Goal: Task Accomplishment & Management: Use online tool/utility

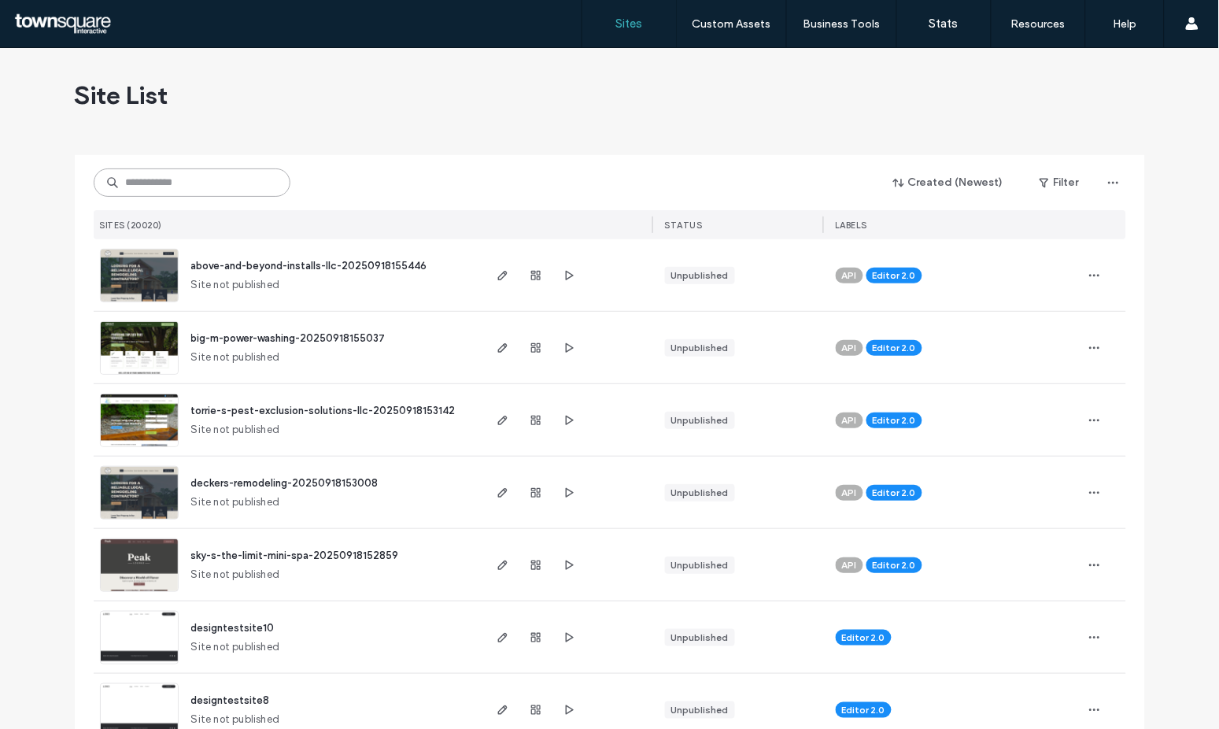
click at [223, 186] on input at bounding box center [192, 182] width 197 height 28
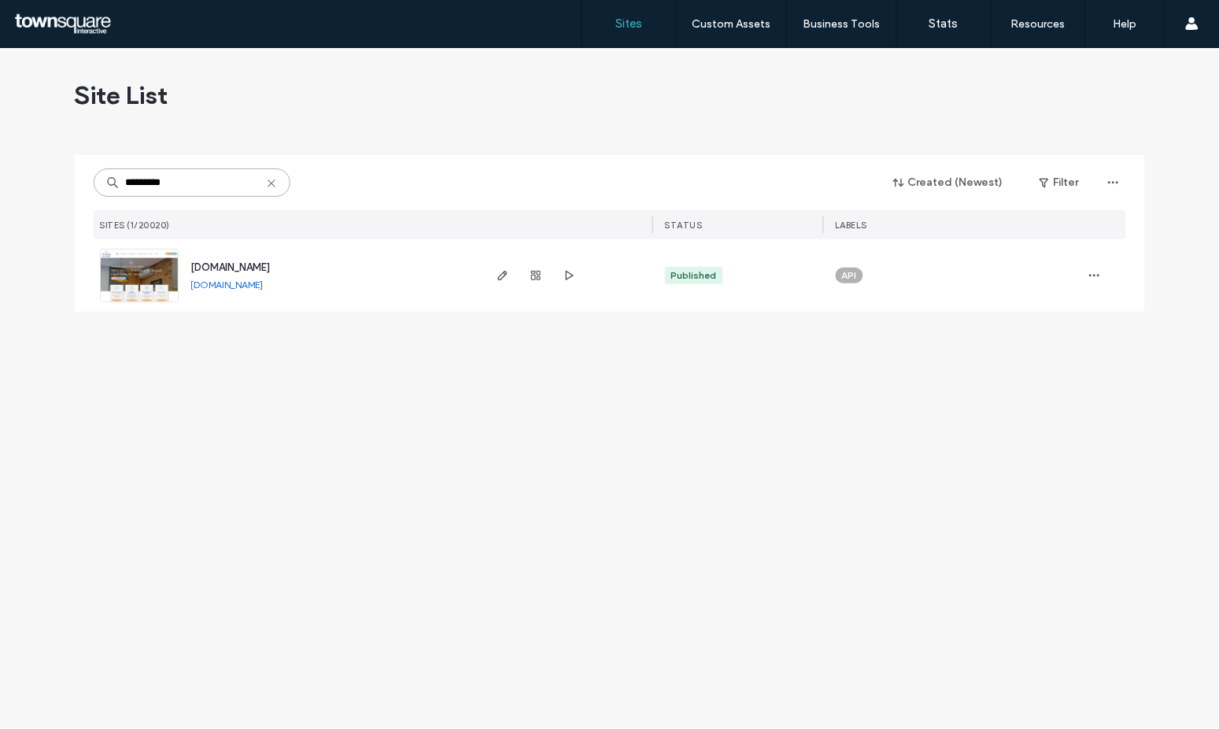
type input "*********"
click at [271, 268] on span "[DOMAIN_NAME]" at bounding box center [230, 267] width 79 height 12
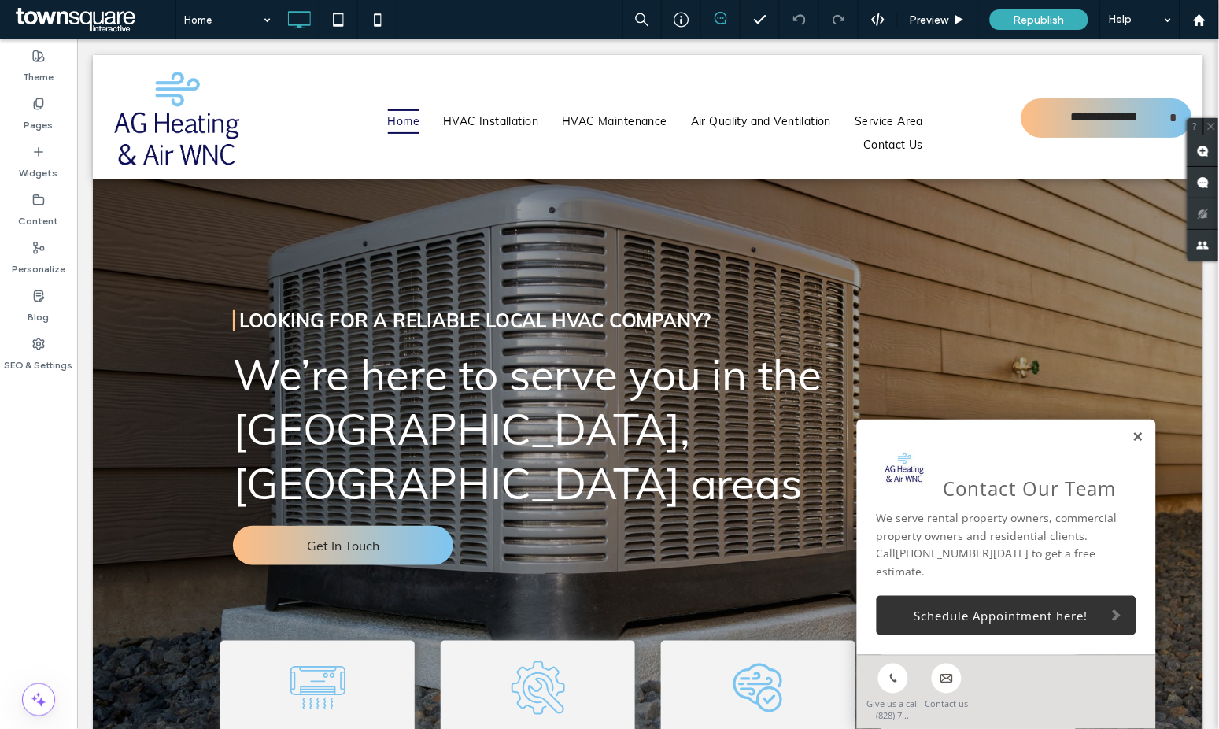
click at [1132, 443] on link at bounding box center [1138, 436] width 12 height 13
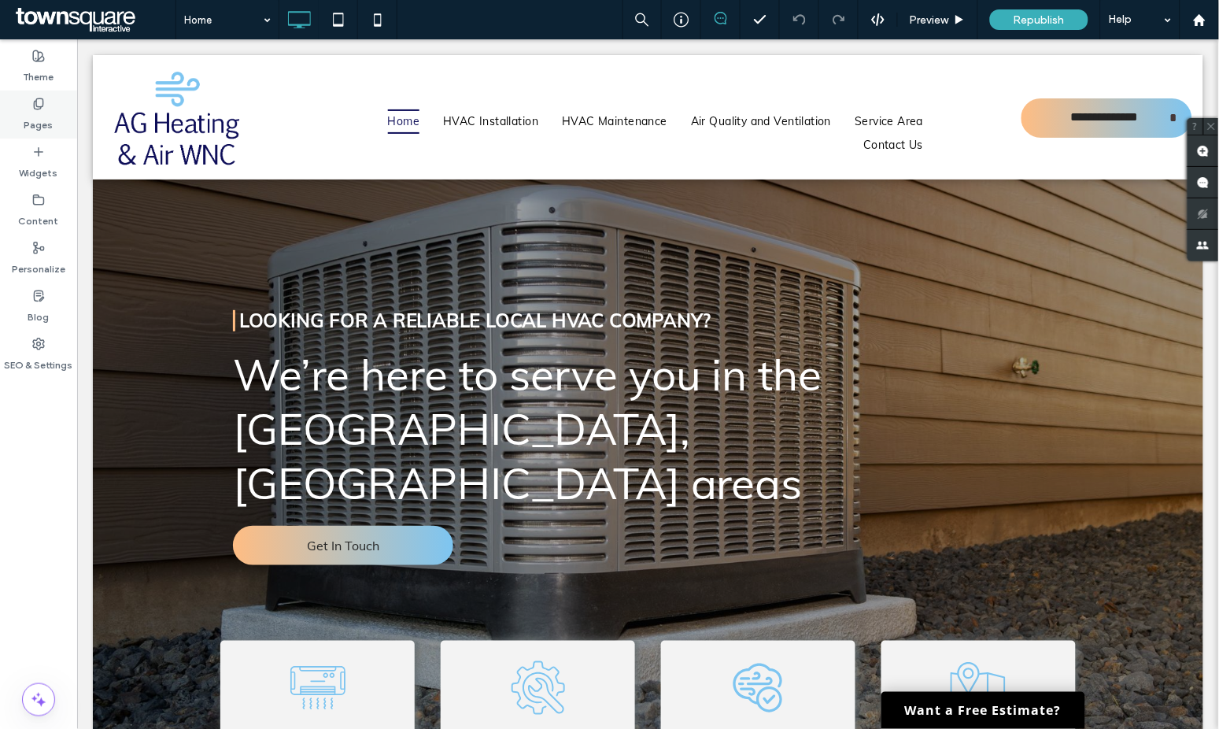
click at [38, 114] on label "Pages" at bounding box center [38, 121] width 29 height 22
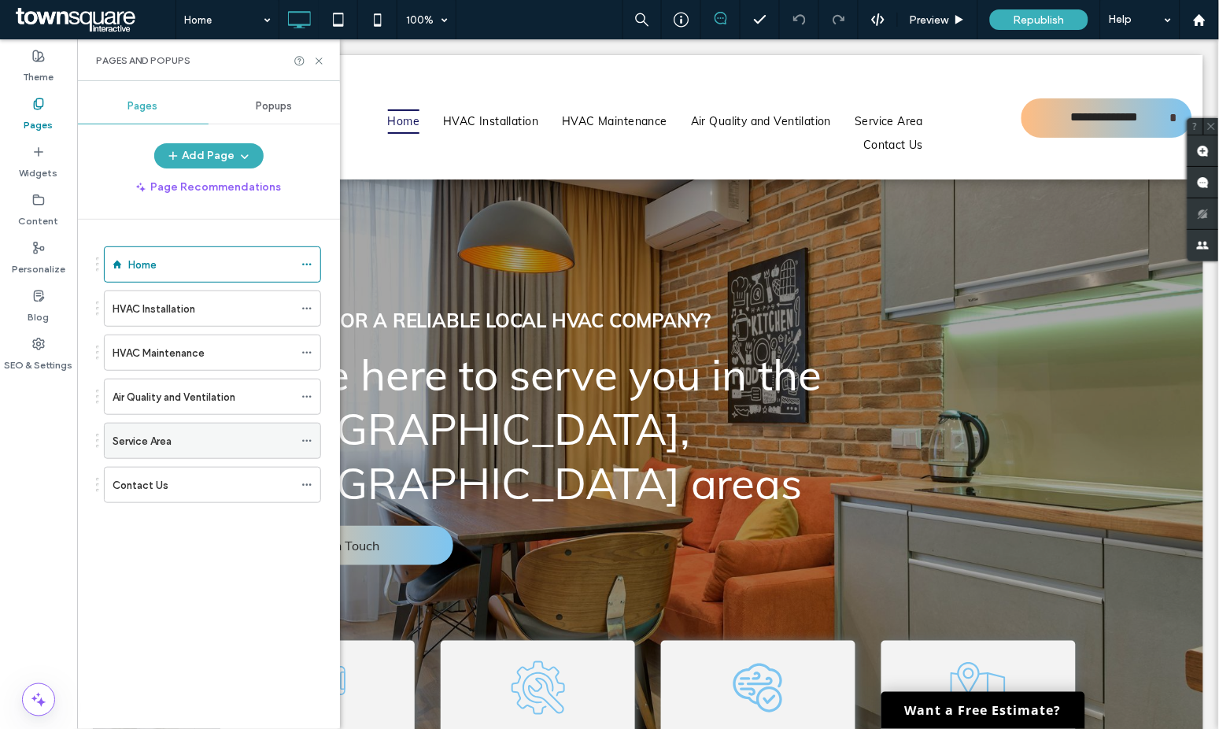
click at [232, 446] on div "Service Area" at bounding box center [203, 441] width 181 height 17
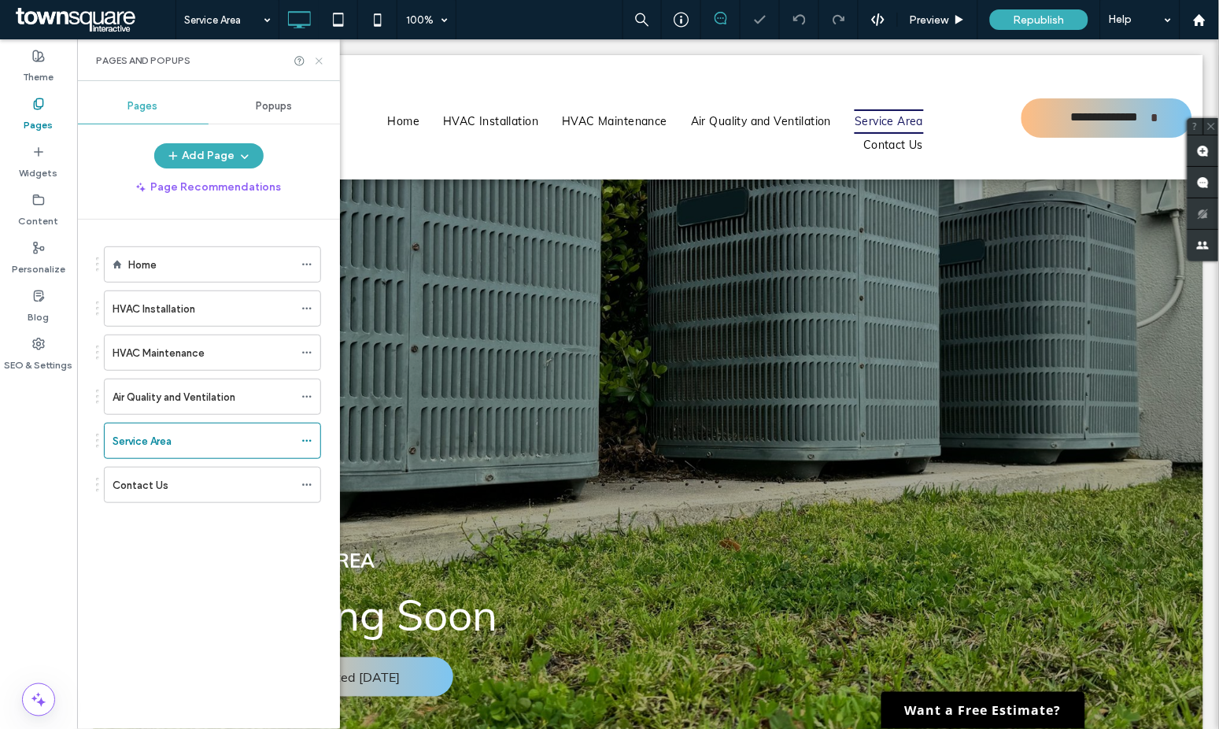
click at [319, 62] on icon at bounding box center [319, 61] width 12 height 12
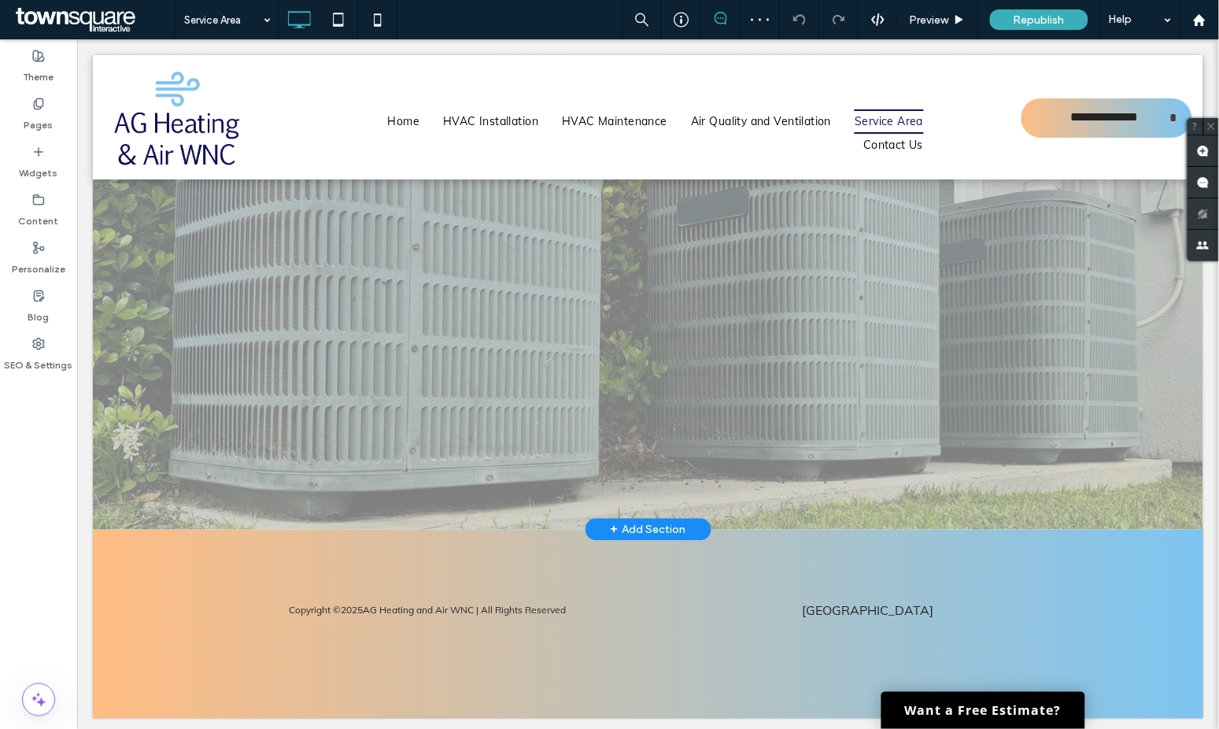
scroll to position [541, 0]
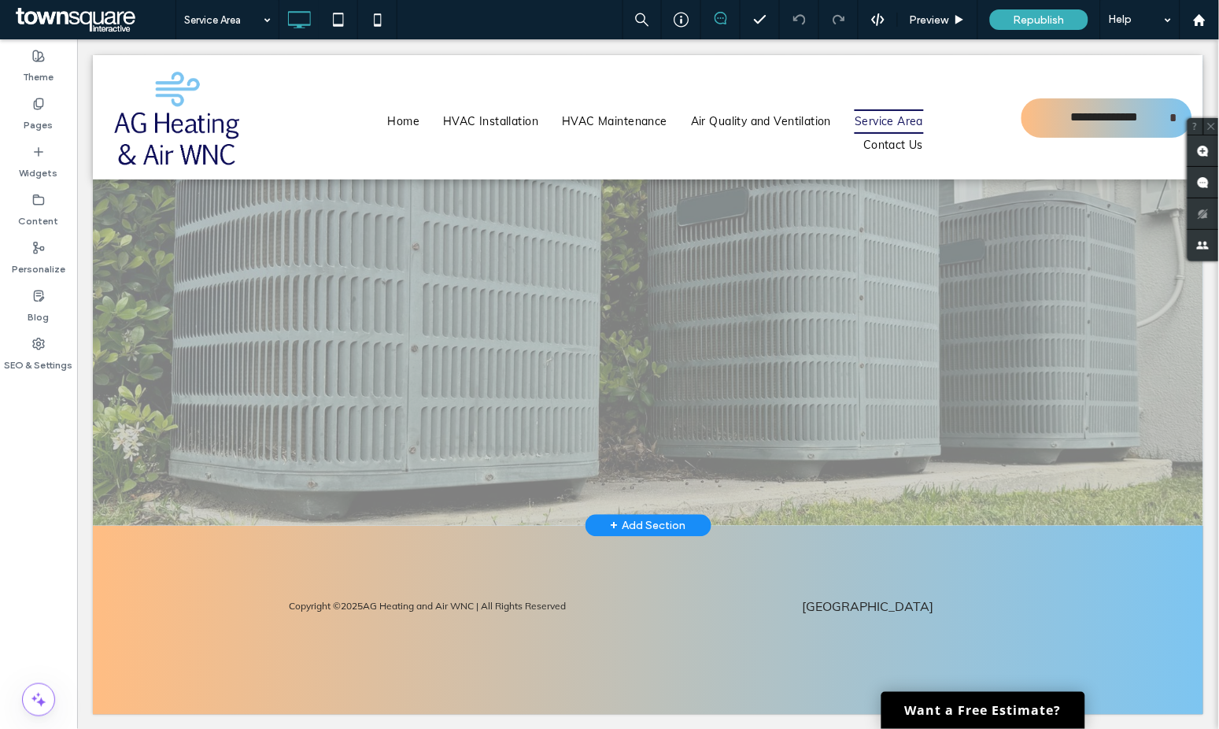
click at [651, 514] on div "+ Add Section" at bounding box center [648, 525] width 126 height 22
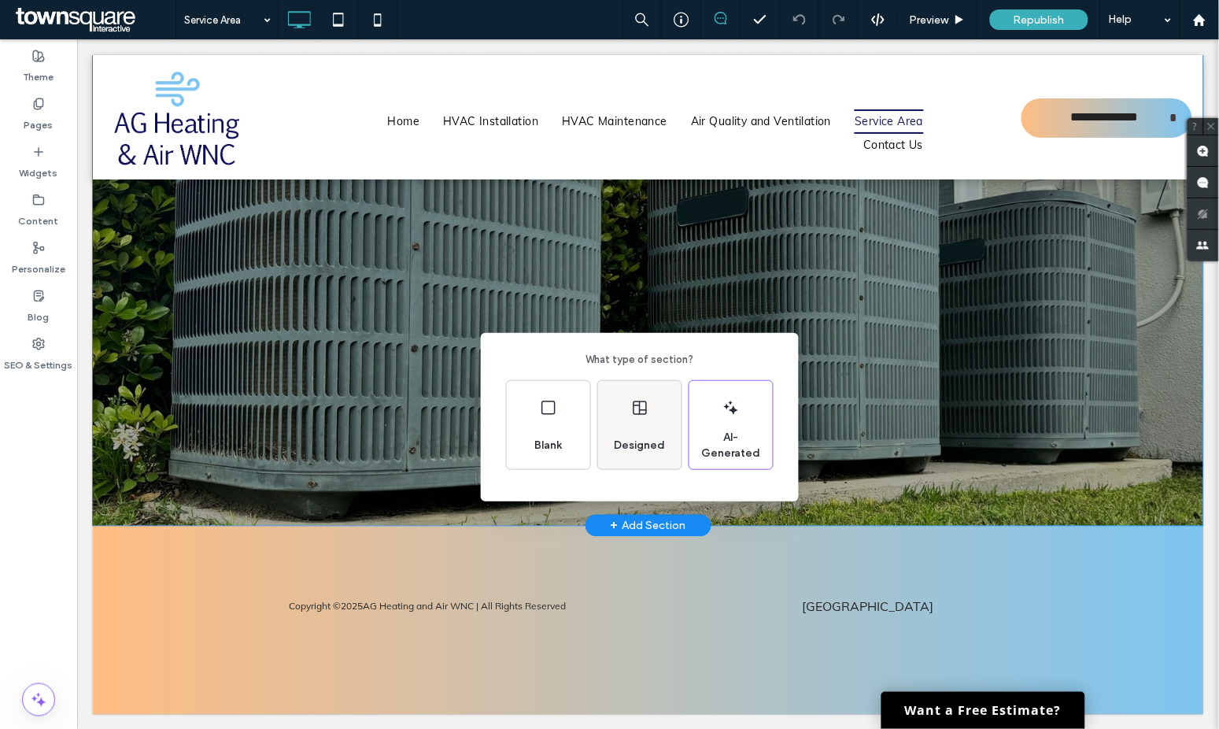
click at [633, 432] on div "Designed" at bounding box center [640, 445] width 64 height 35
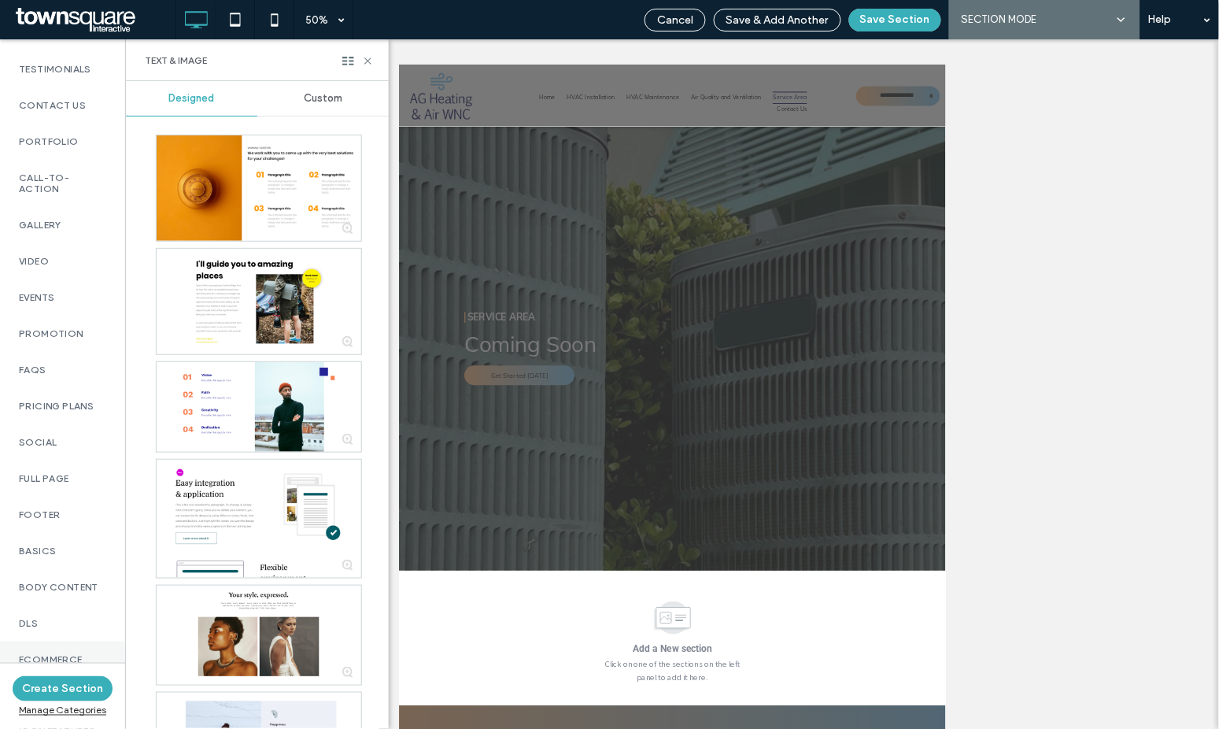
scroll to position [847, 0]
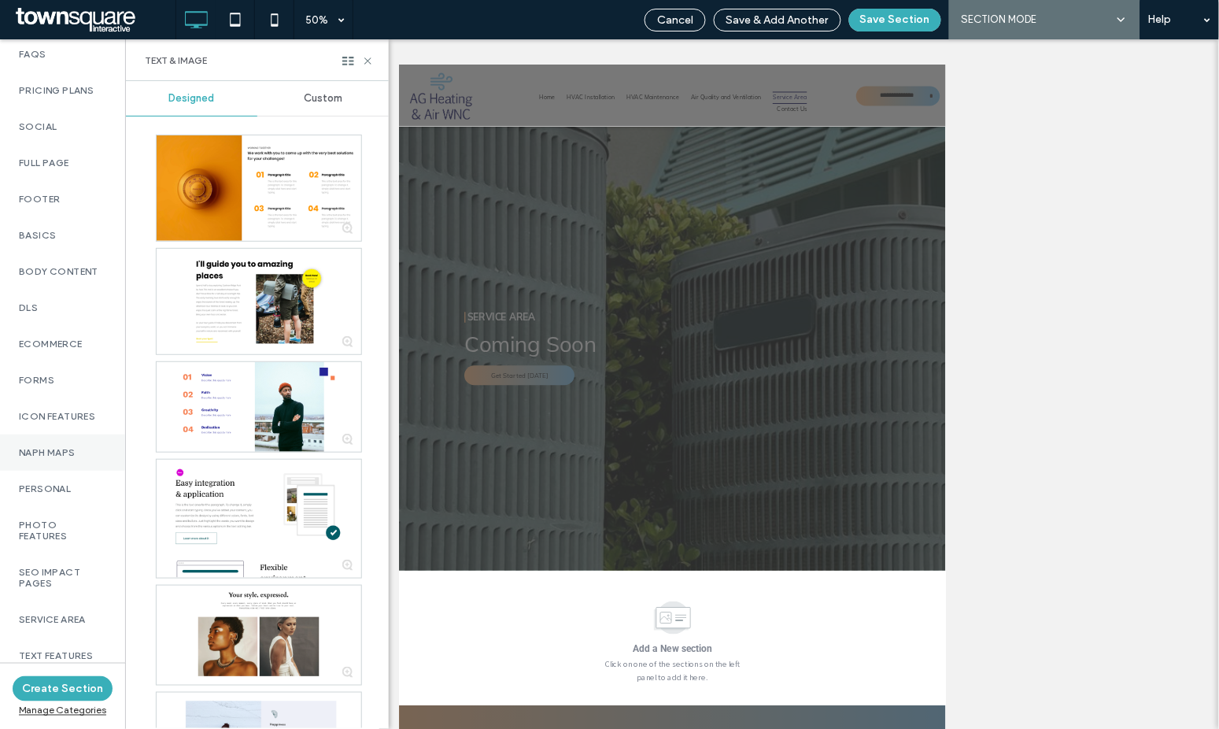
click at [67, 447] on label "NAPH Maps" at bounding box center [62, 452] width 87 height 11
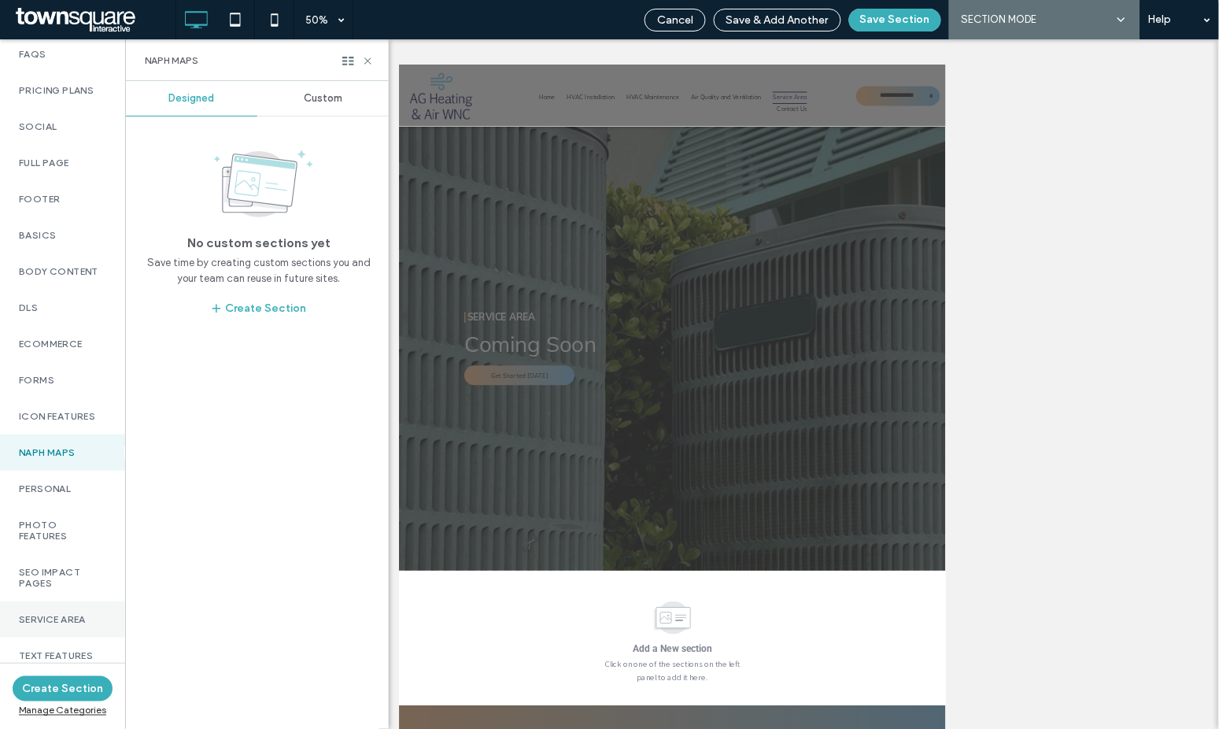
click at [56, 601] on div "Service Area" at bounding box center [62, 619] width 125 height 36
click at [313, 93] on span "Custom" at bounding box center [323, 98] width 39 height 13
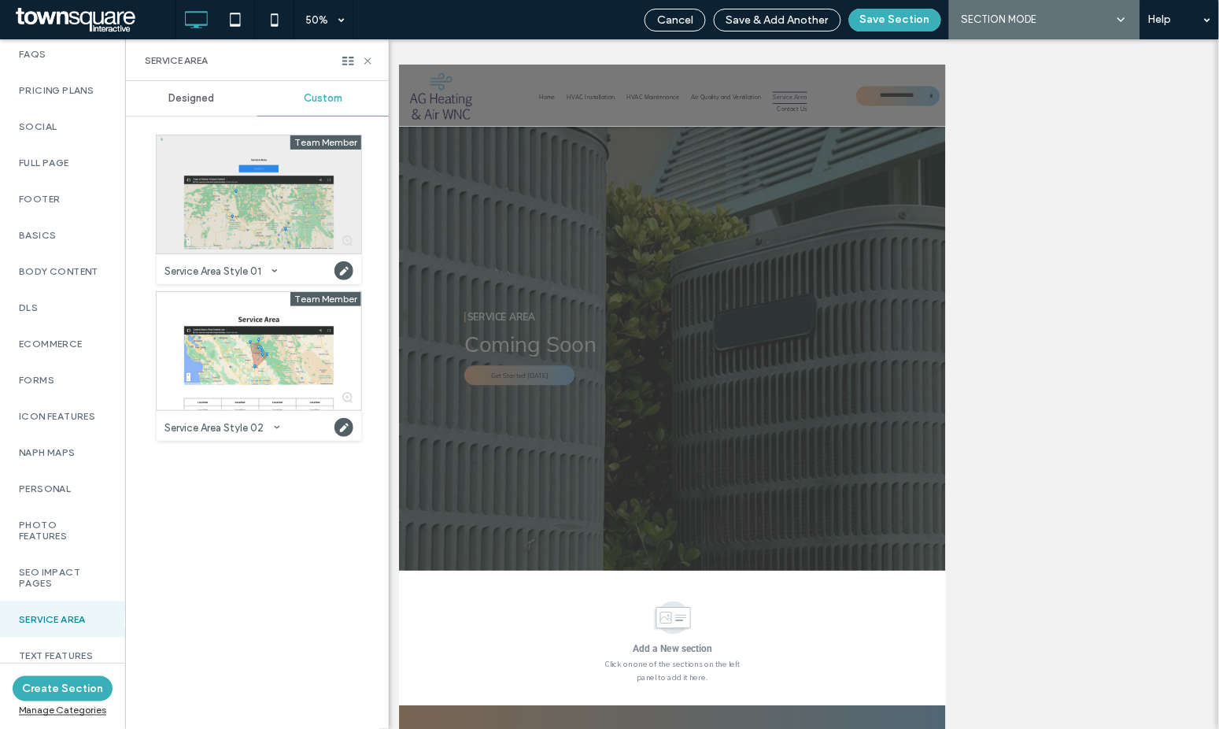
click at [335, 219] on div at bounding box center [259, 194] width 205 height 118
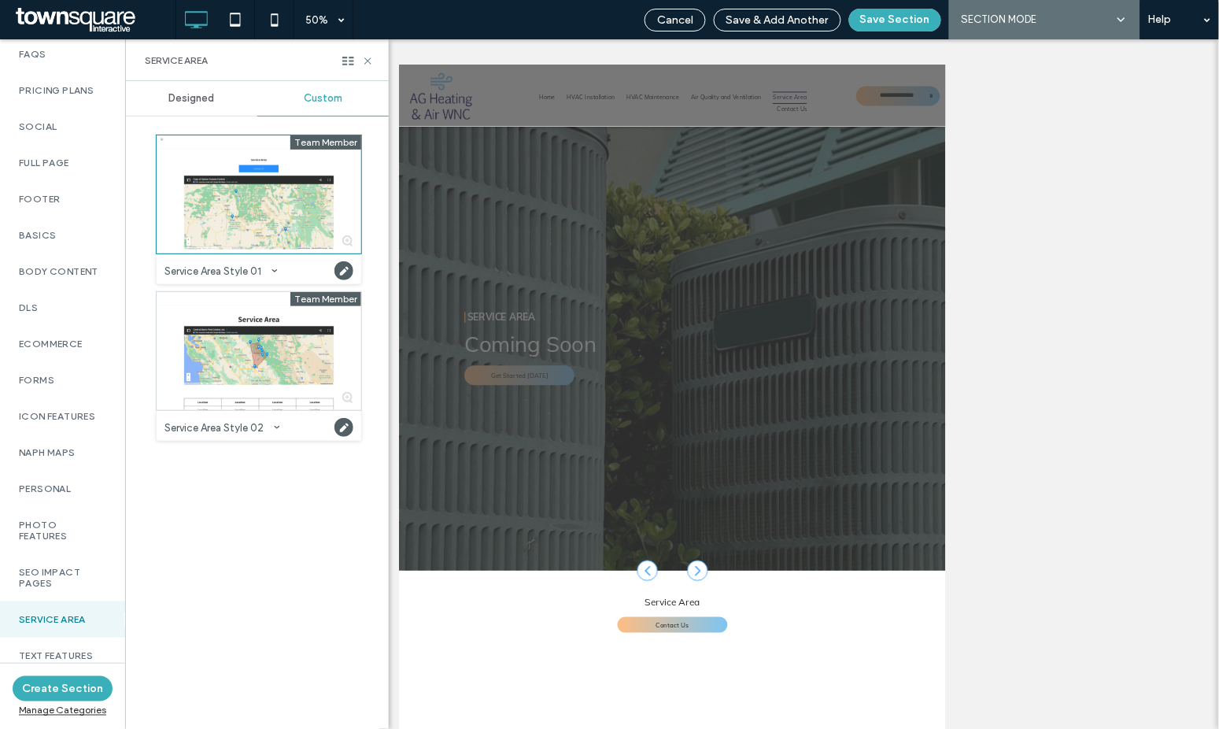
scroll to position [382, 0]
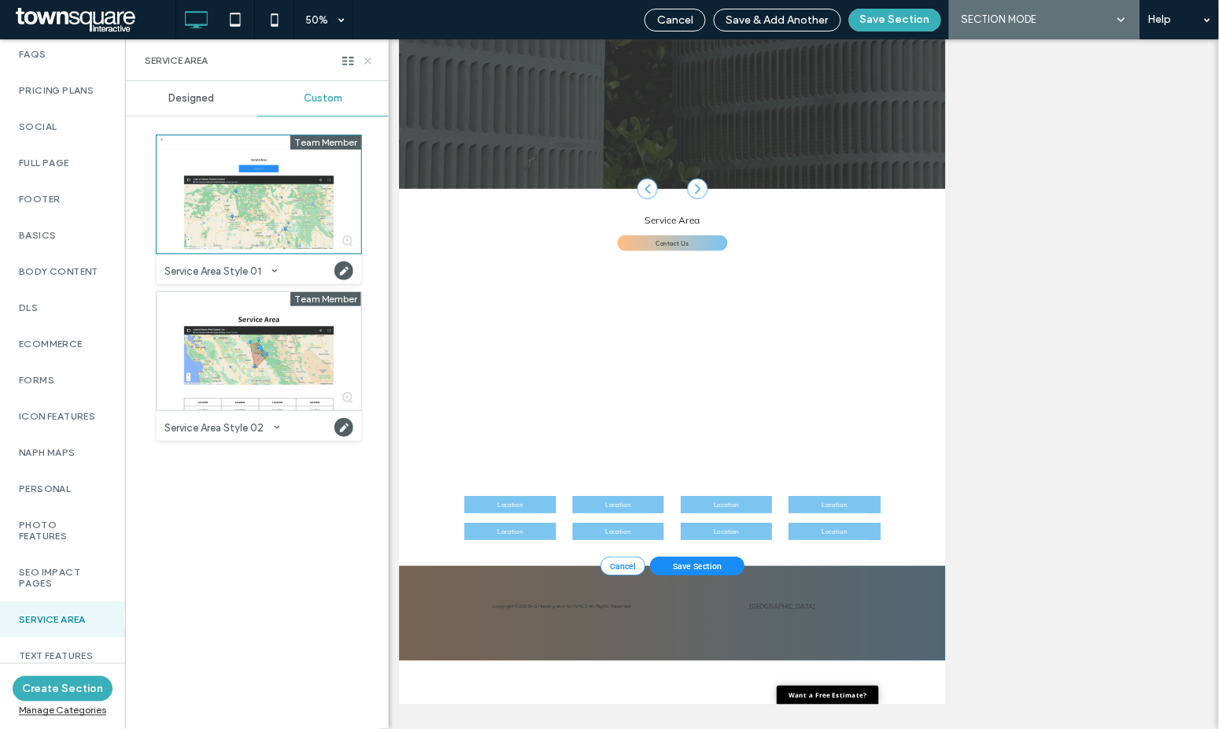
click at [372, 59] on icon at bounding box center [368, 61] width 12 height 12
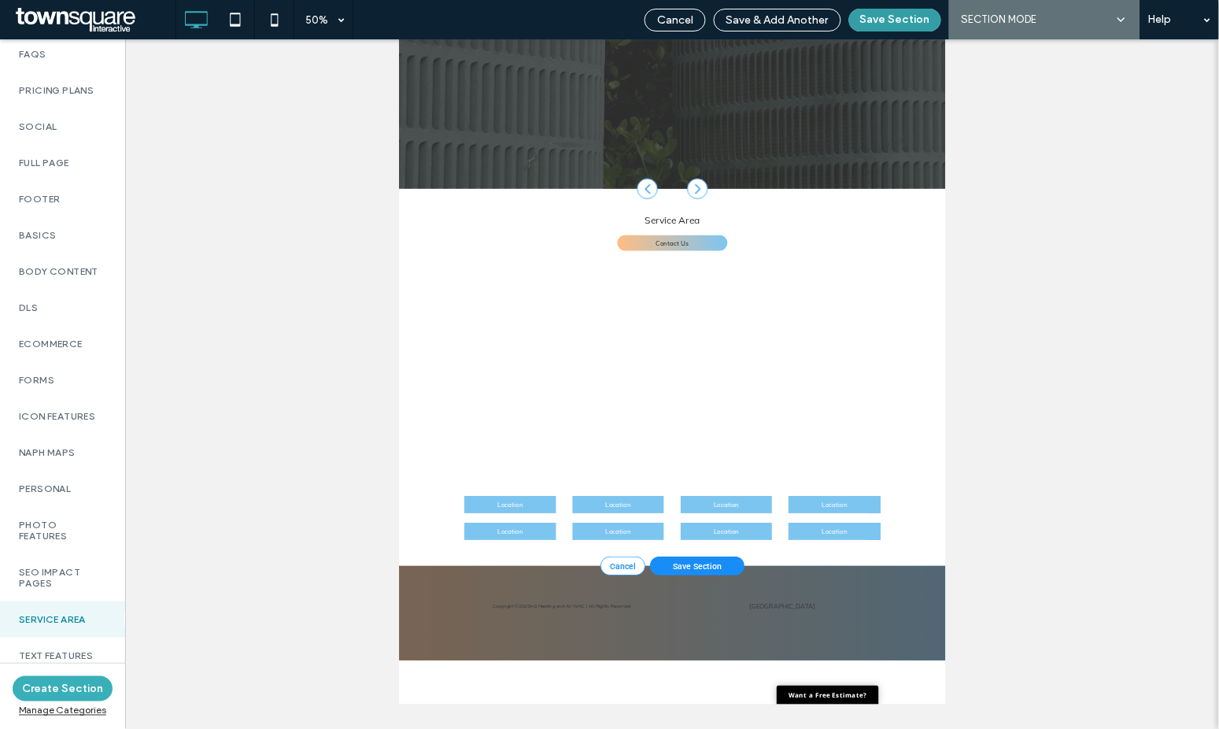
click at [879, 22] on button "Save Section" at bounding box center [895, 20] width 92 height 23
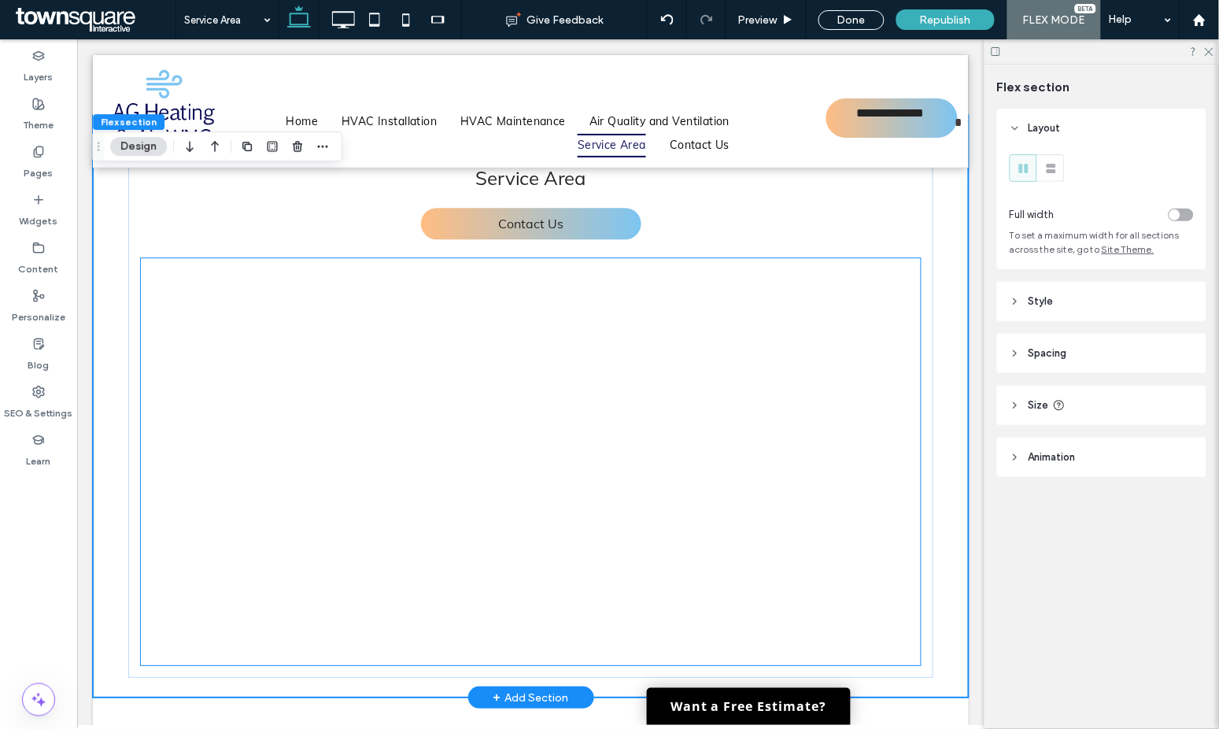
scroll to position [975, 0]
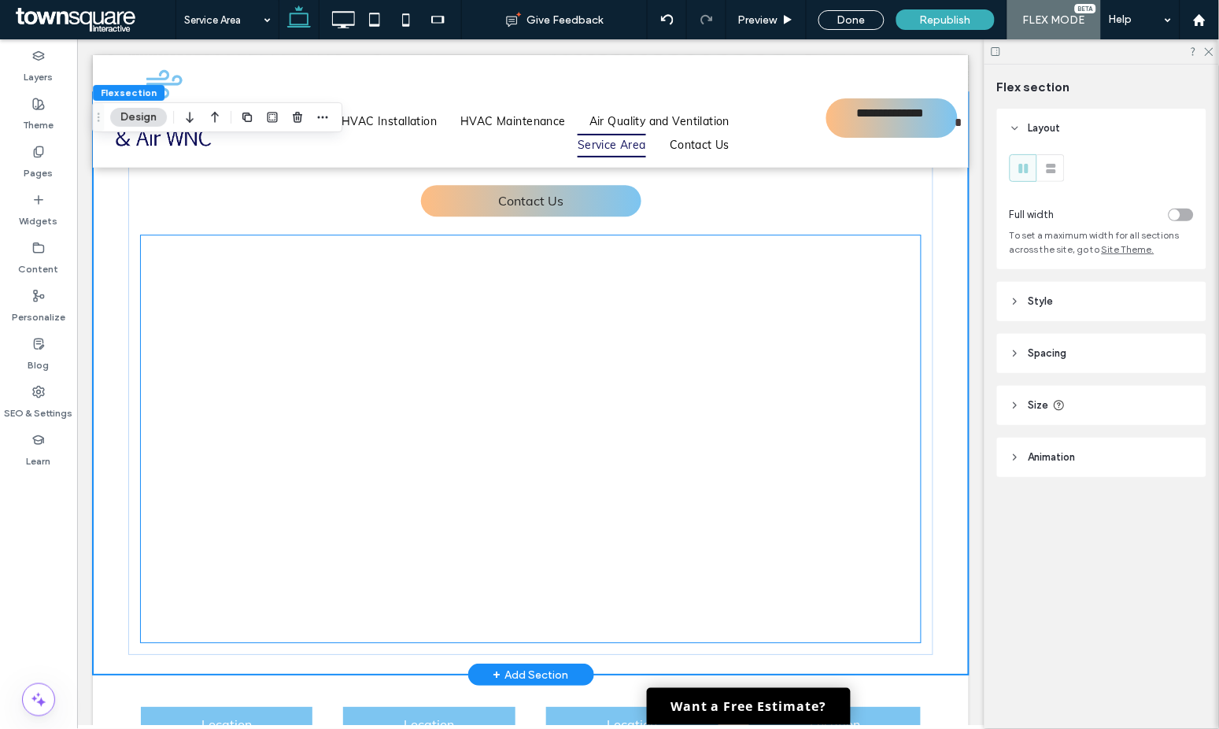
click at [631, 397] on div at bounding box center [530, 437] width 781 height 407
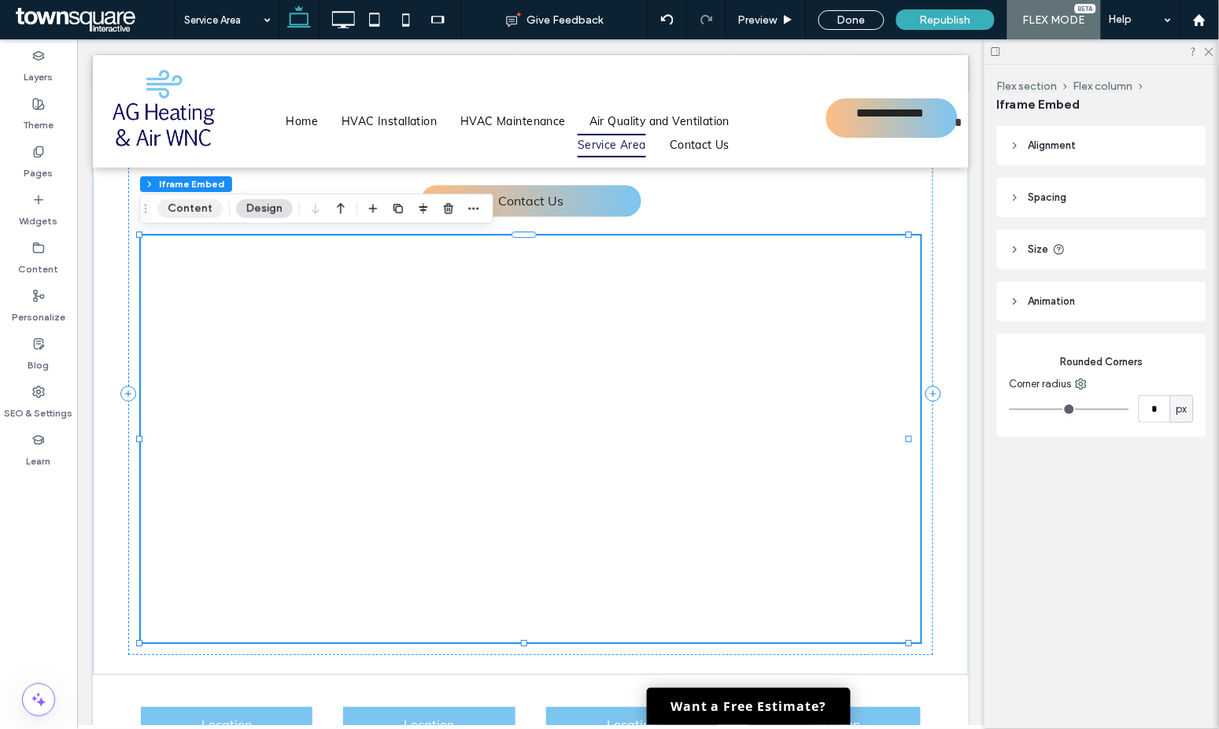
click at [173, 207] on button "Content" at bounding box center [189, 208] width 65 height 19
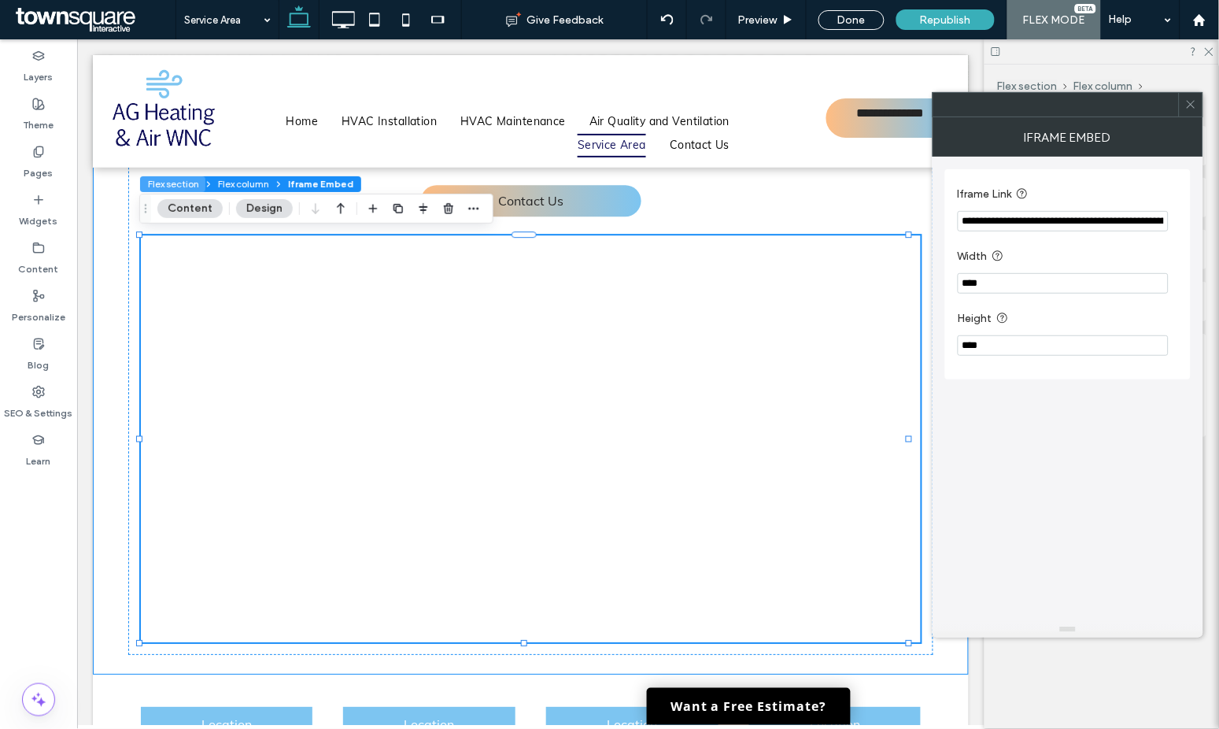
click at [178, 180] on button "Flex section" at bounding box center [172, 184] width 65 height 16
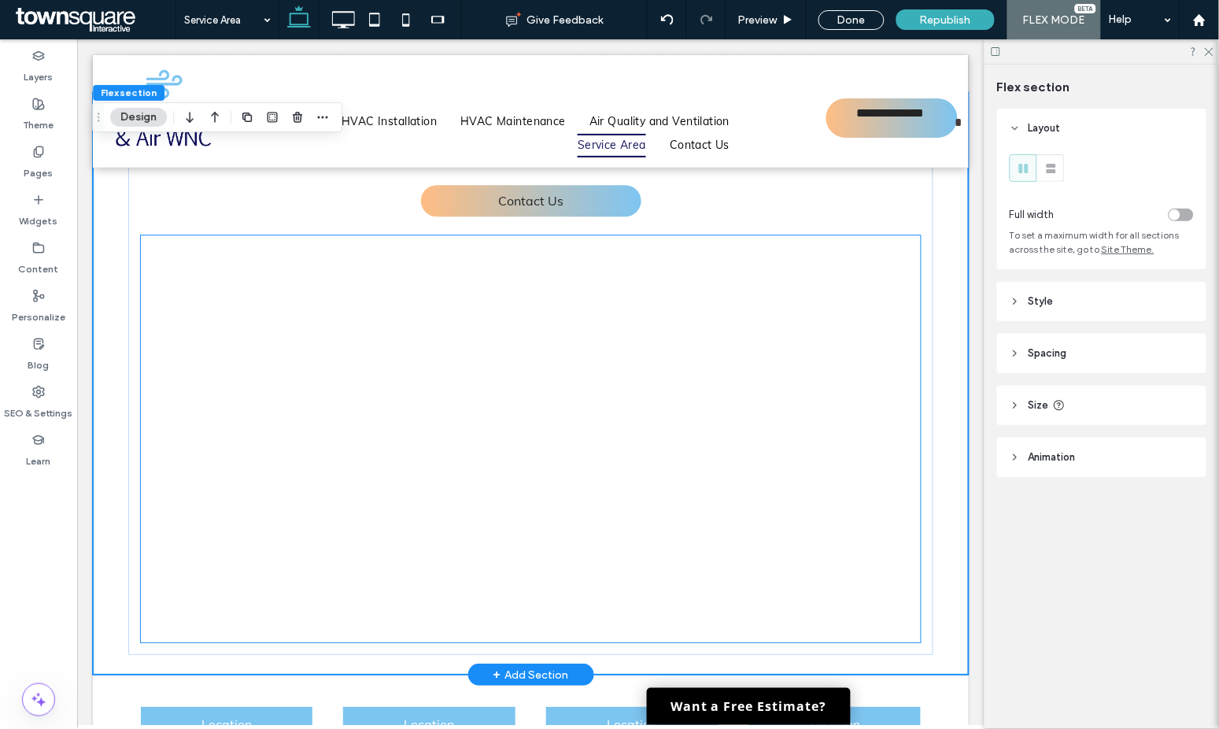
click at [181, 260] on div at bounding box center [530, 437] width 781 height 407
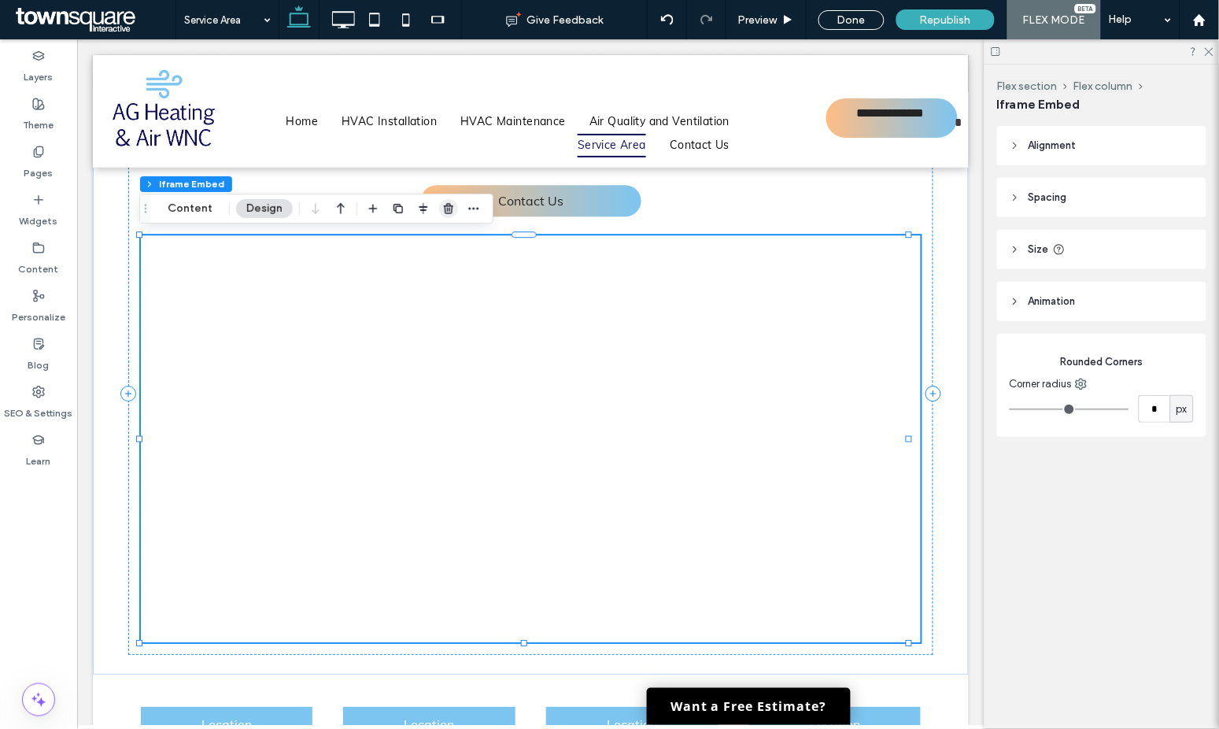
click at [449, 214] on icon "button" at bounding box center [448, 208] width 13 height 13
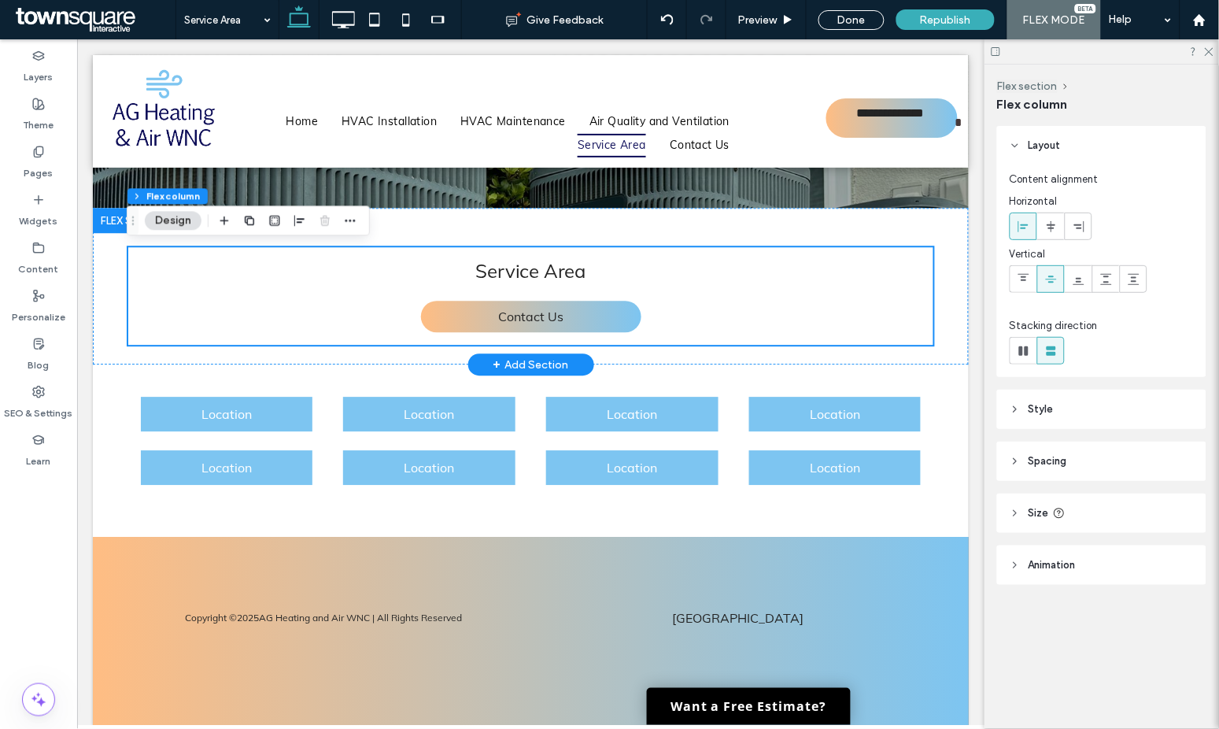
scroll to position [844, 0]
click at [500, 358] on div "+ Add Section" at bounding box center [531, 363] width 76 height 17
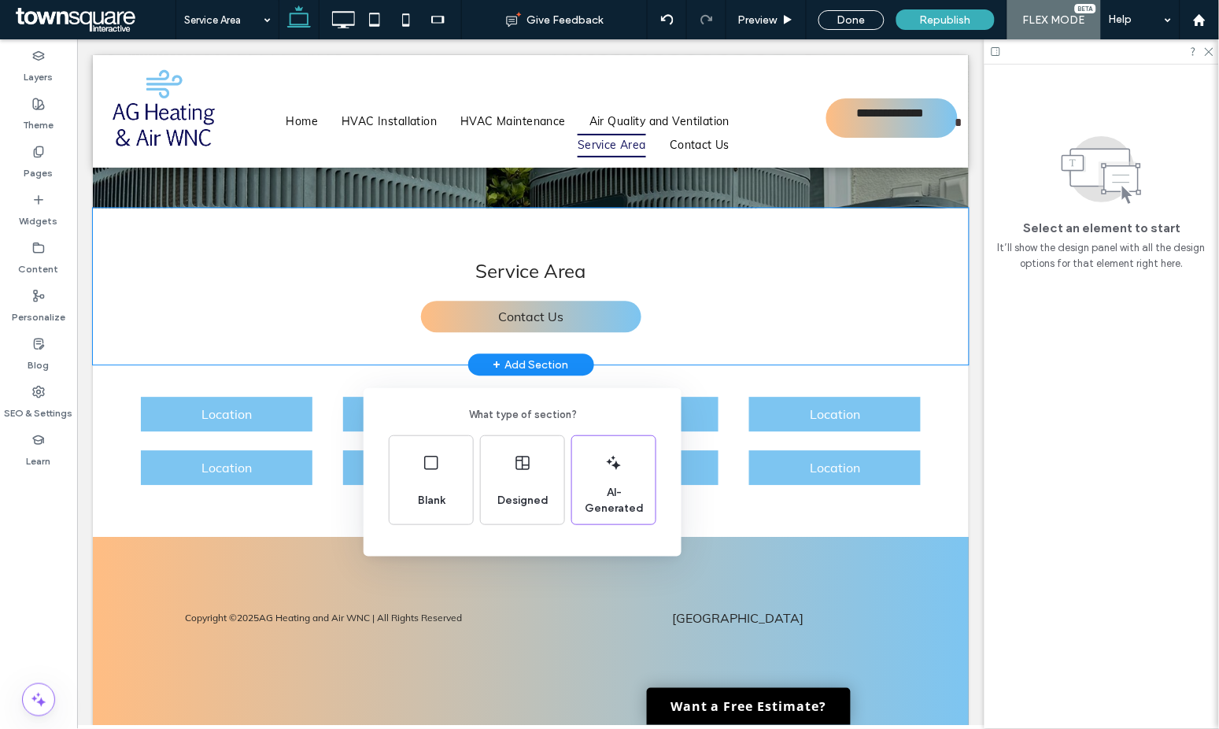
click at [481, 277] on div "What type of section? Blank Designed AI-Generated" at bounding box center [609, 403] width 1219 height 806
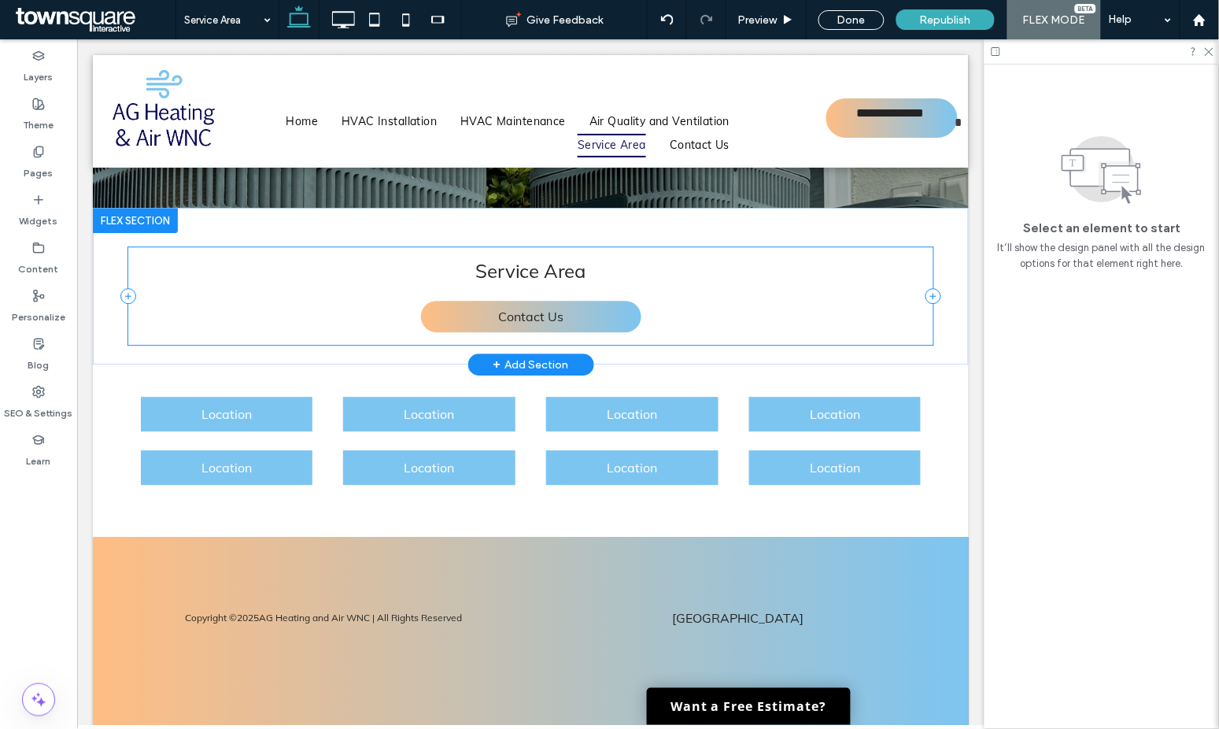
click at [468, 288] on div "Service Area Contact Us" at bounding box center [530, 295] width 806 height 98
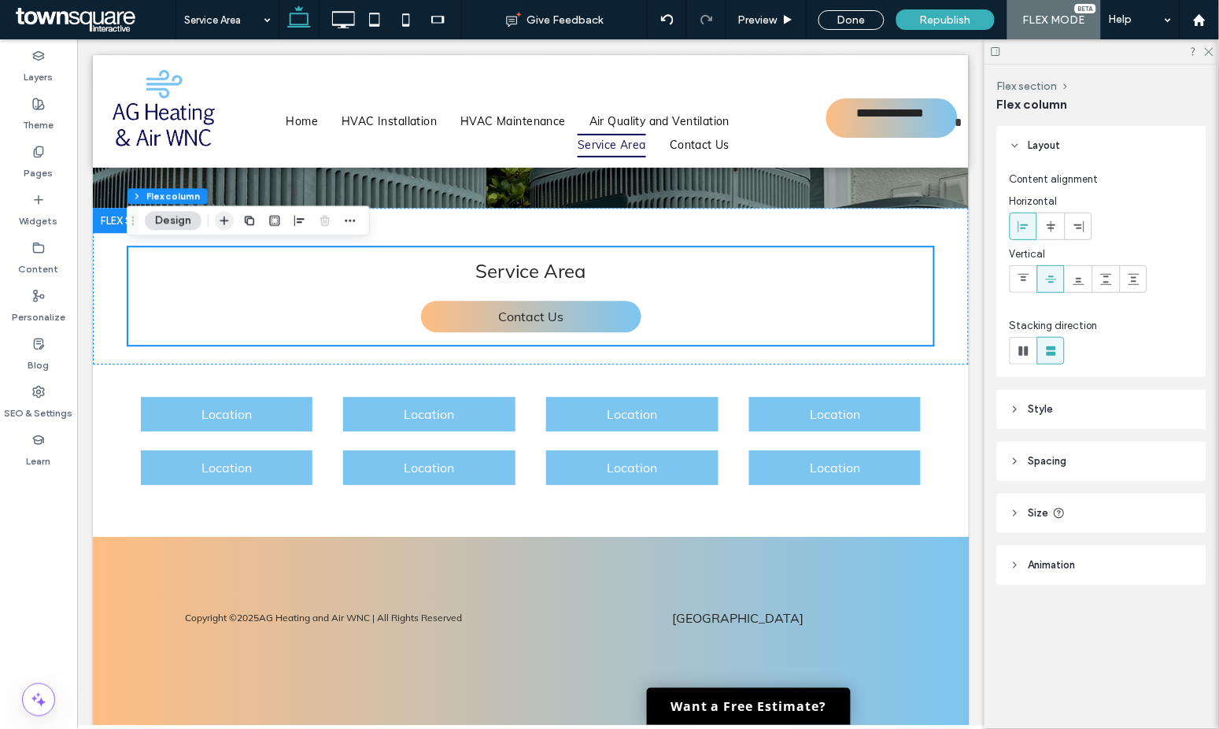
click at [223, 223] on use "button" at bounding box center [224, 220] width 9 height 9
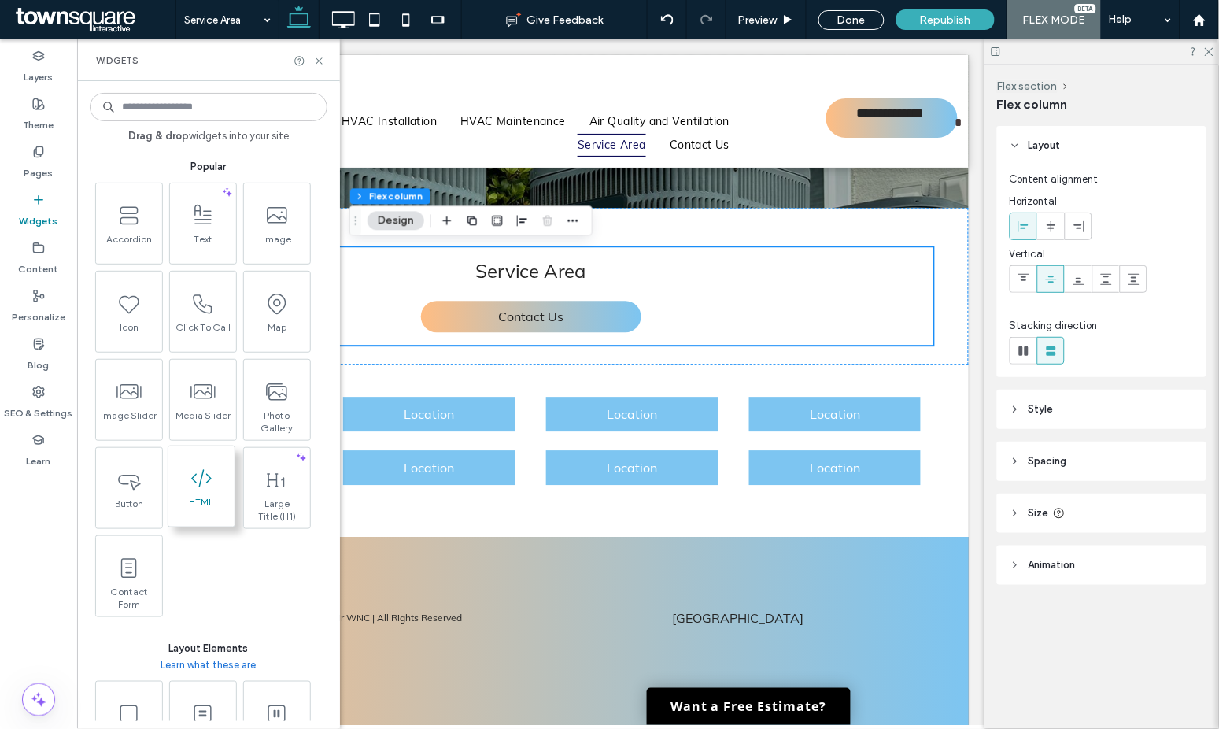
click at [200, 486] on icon at bounding box center [201, 478] width 25 height 25
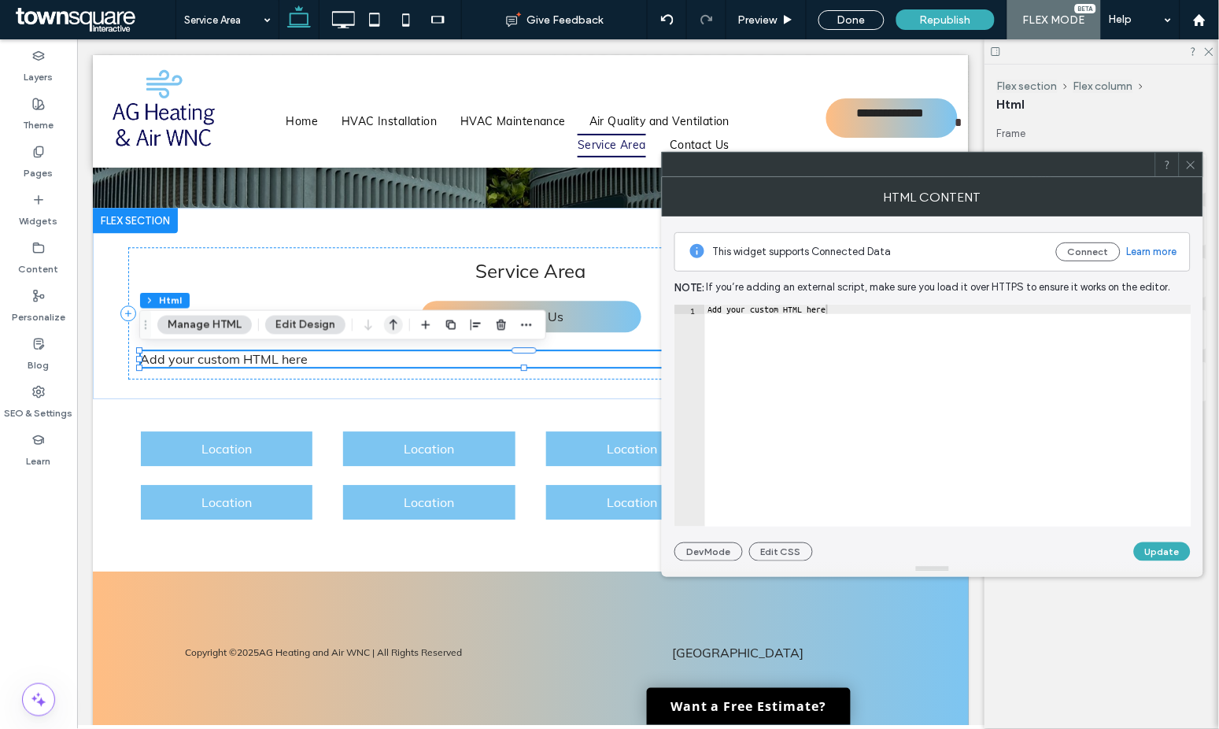
drag, startPoint x: 393, startPoint y: 321, endPoint x: 382, endPoint y: 331, distance: 14.5
click at [392, 321] on use "button" at bounding box center [394, 324] width 8 height 11
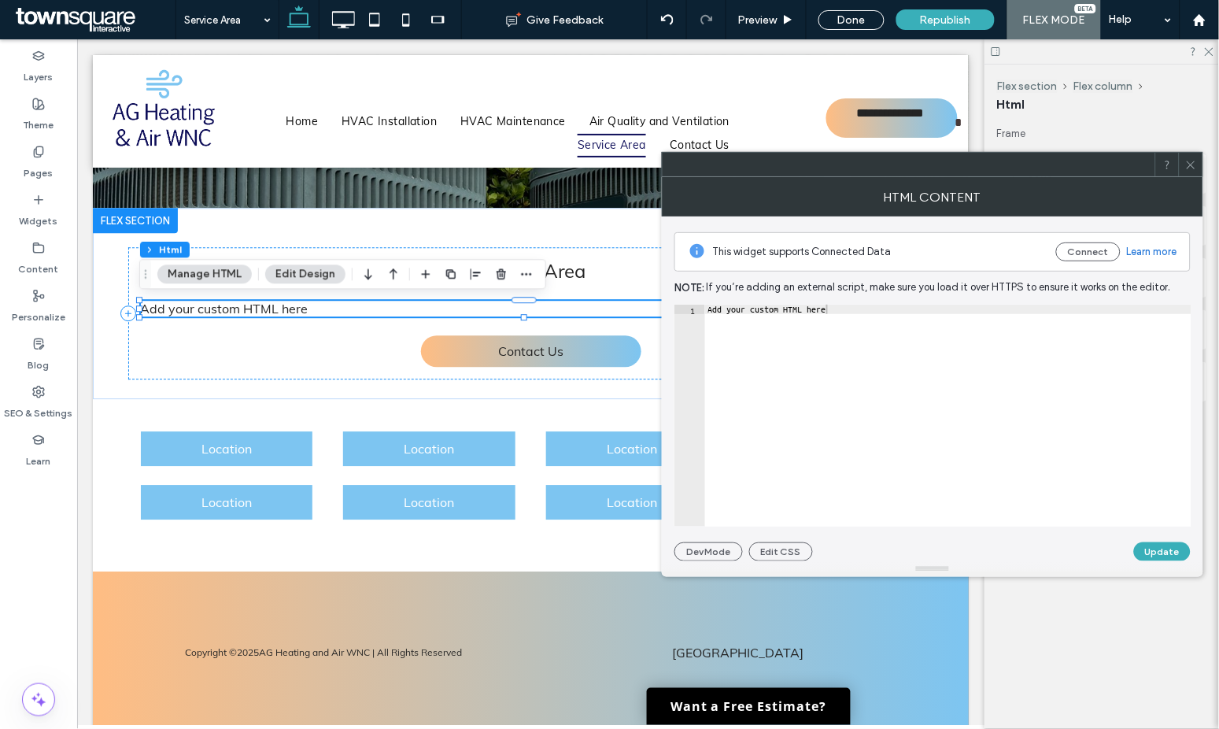
type textarea "**********"
click at [760, 310] on div "Add your custom HTML here" at bounding box center [948, 425] width 486 height 241
paste textarea "**********"
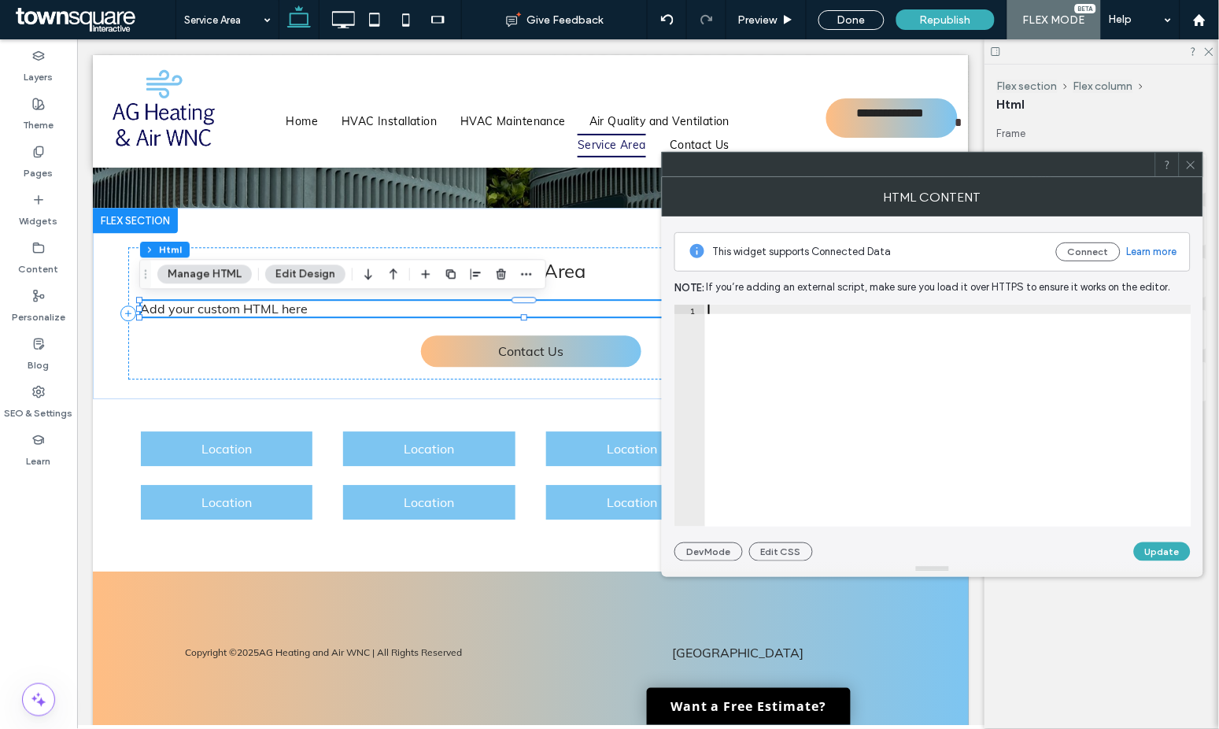
type textarea "**********"
click at [1155, 554] on button "Update" at bounding box center [1162, 551] width 57 height 19
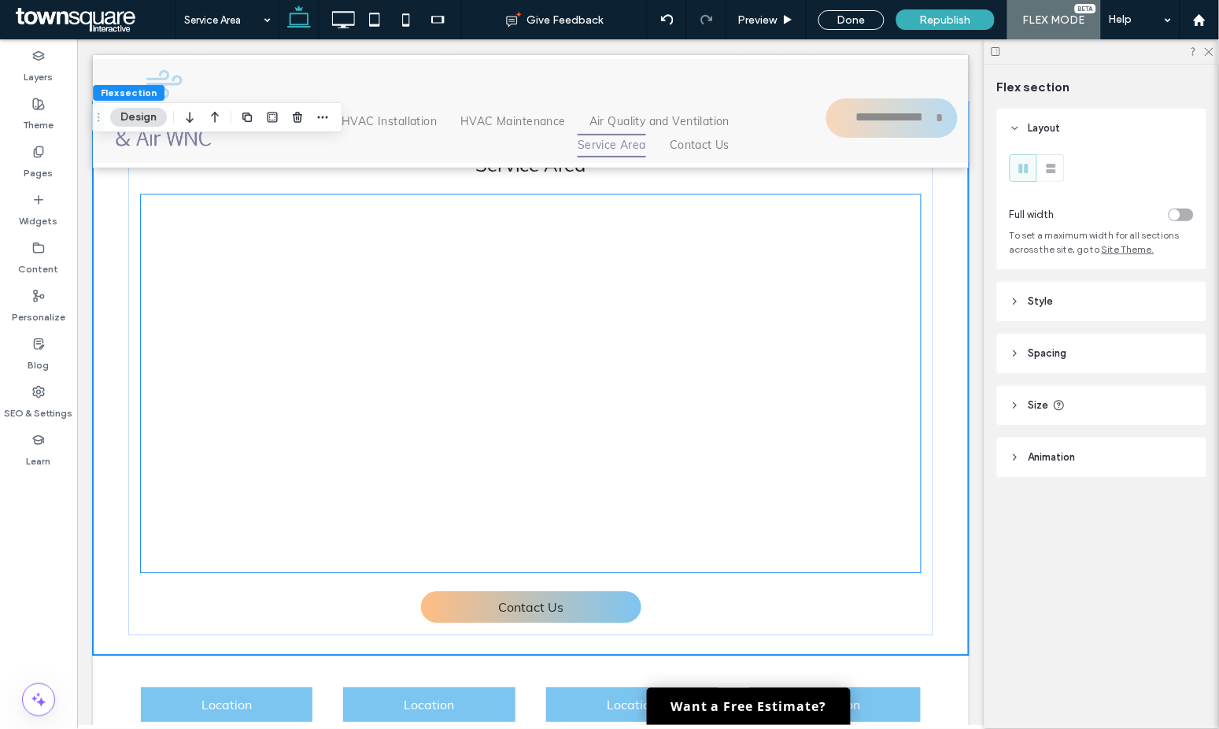
scroll to position [951, 0]
click at [612, 351] on div at bounding box center [530, 383] width 781 height 378
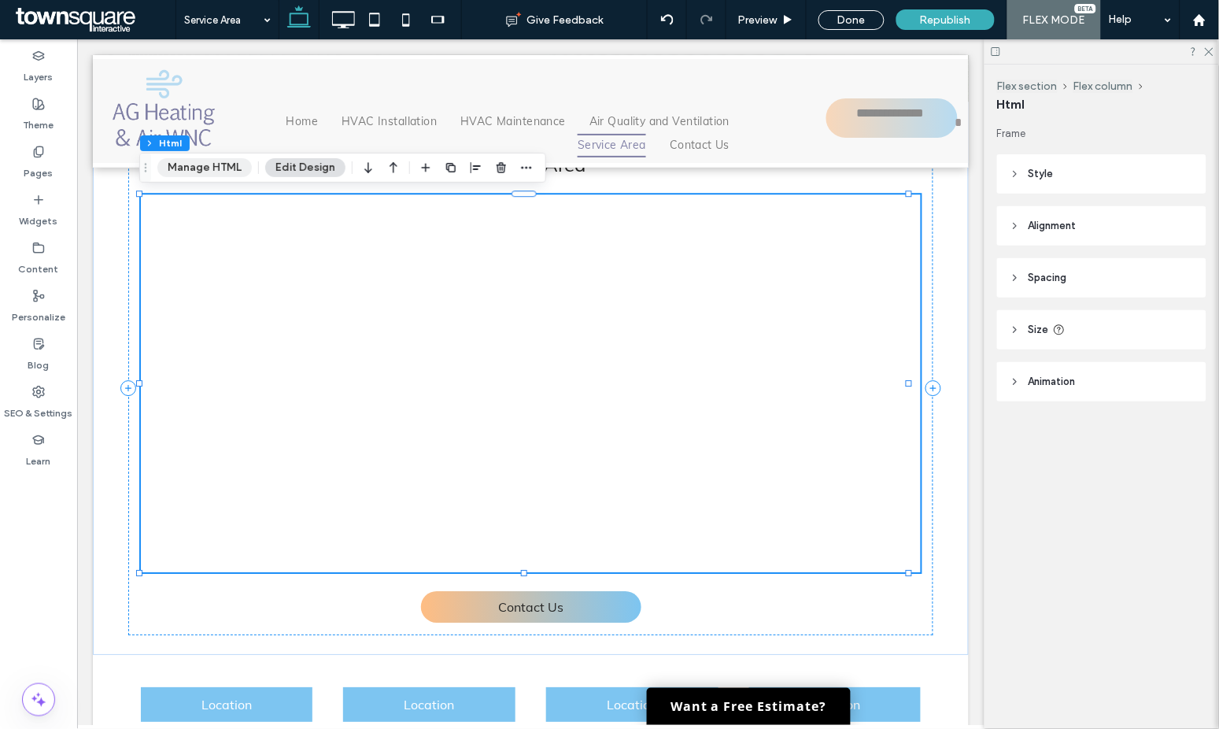
click at [186, 159] on button "Manage HTML" at bounding box center [204, 167] width 94 height 19
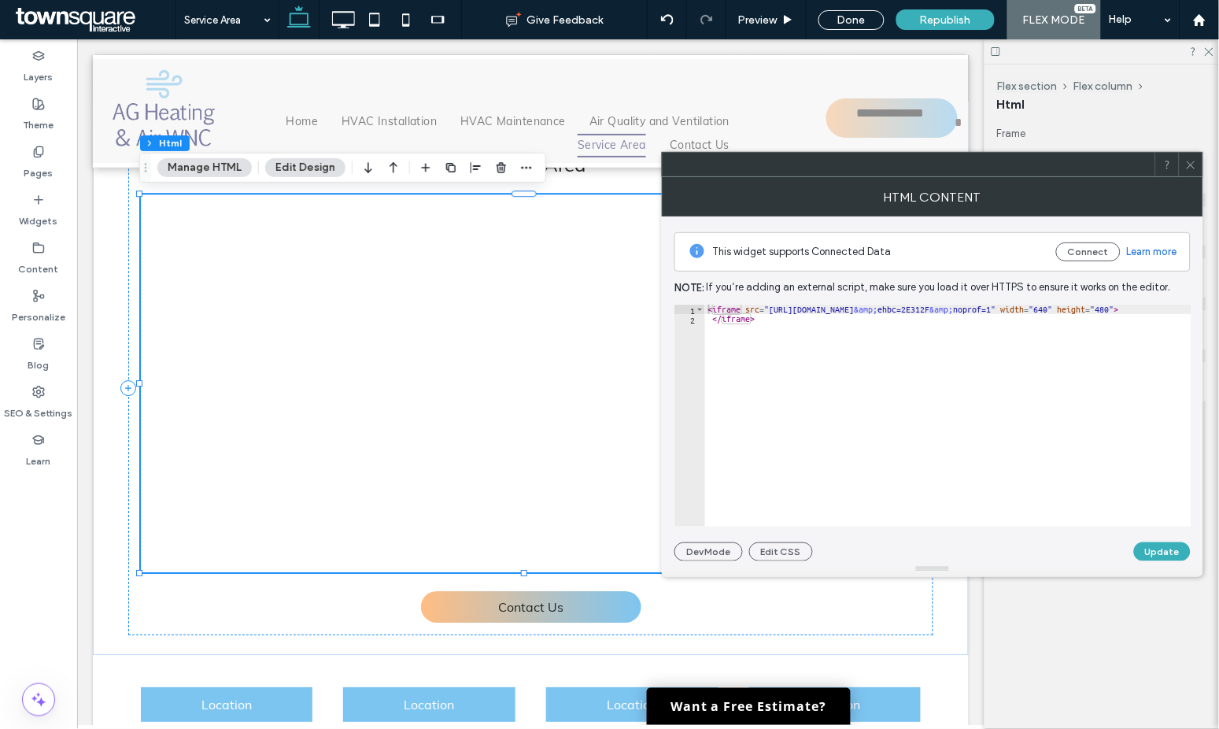
click at [922, 303] on div "This widget supports Connected Data Connect Learn more Note: If you’re adding a…" at bounding box center [932, 388] width 516 height 345
click at [952, 307] on div "< iframe src = "https://www.google.com/maps/d/u/0/embed?mid=16yEn_K7qOad8lzs90r…" at bounding box center [1050, 425] width 691 height 241
type textarea "**********"
click at [1166, 549] on button "Update" at bounding box center [1162, 551] width 57 height 19
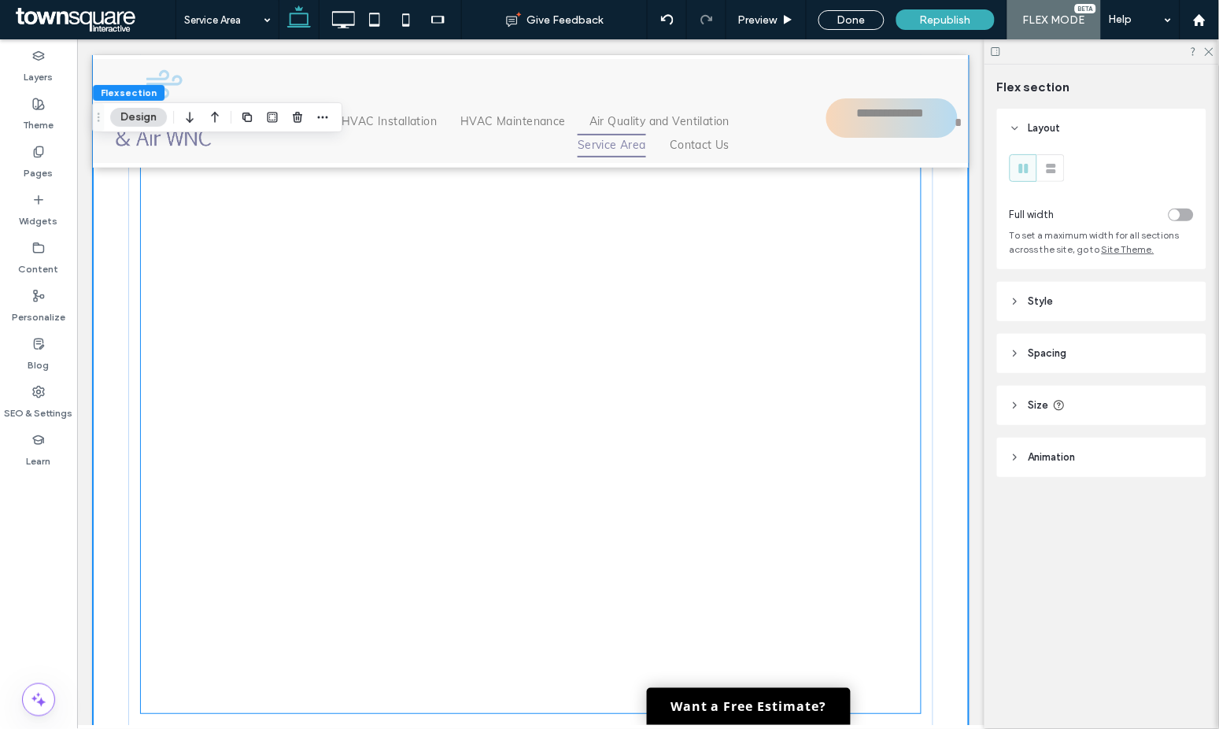
scroll to position [584, 0]
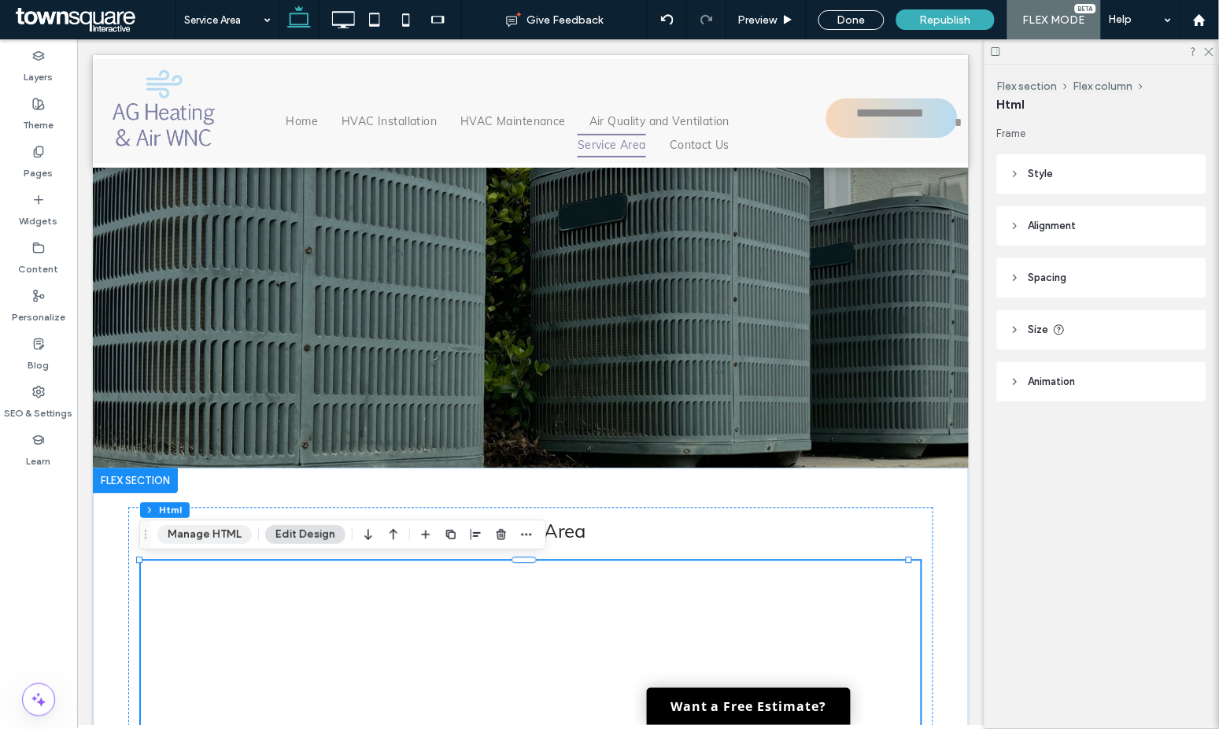
click at [216, 541] on button "Manage HTML" at bounding box center [204, 534] width 94 height 19
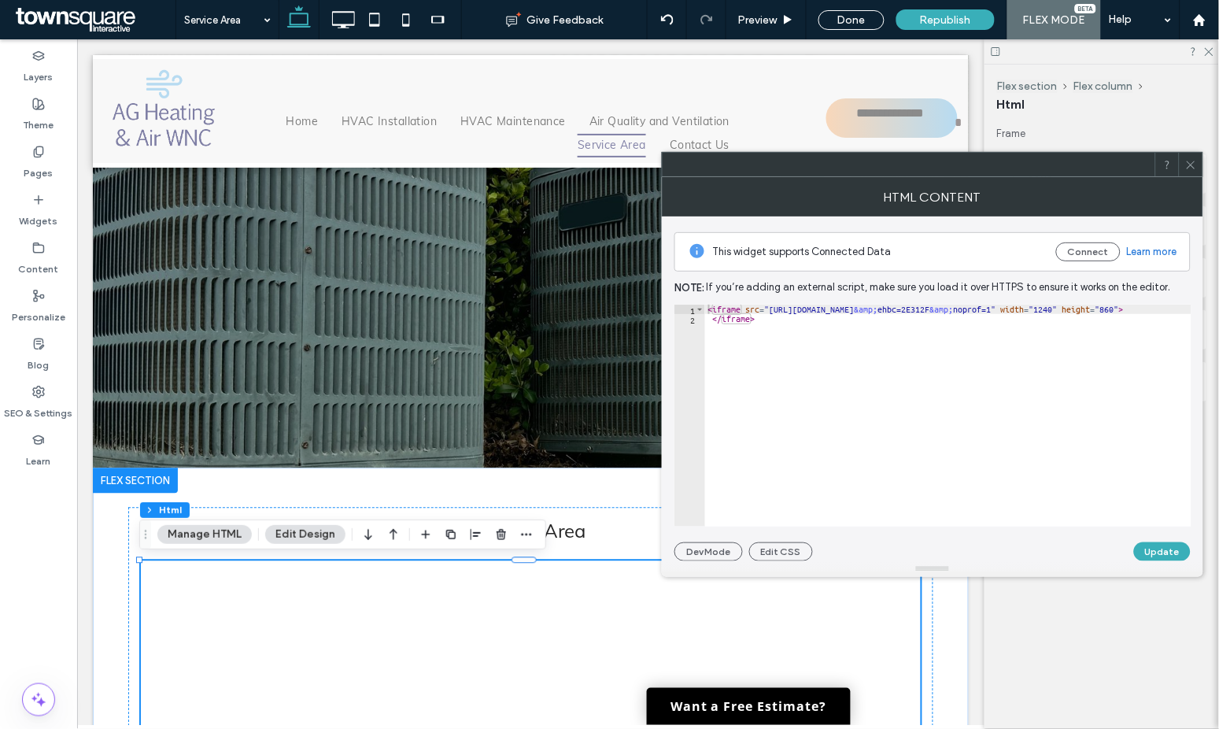
click at [977, 311] on div "< iframe src = "https://www.google.com/maps/d/u/0/embed?mid=16yEn_K7qOad8lzs90r…" at bounding box center [1053, 425] width 696 height 241
type textarea "**********"
click at [1168, 546] on button "Update" at bounding box center [1162, 551] width 57 height 19
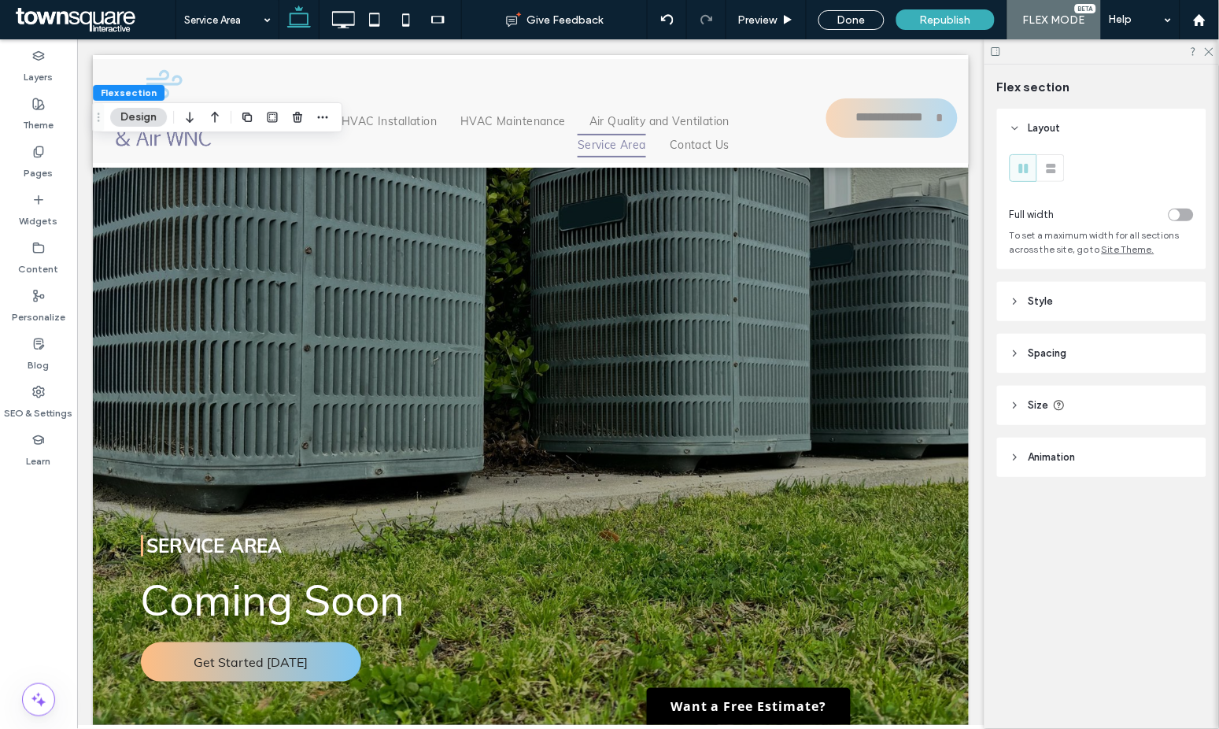
scroll to position [999, 0]
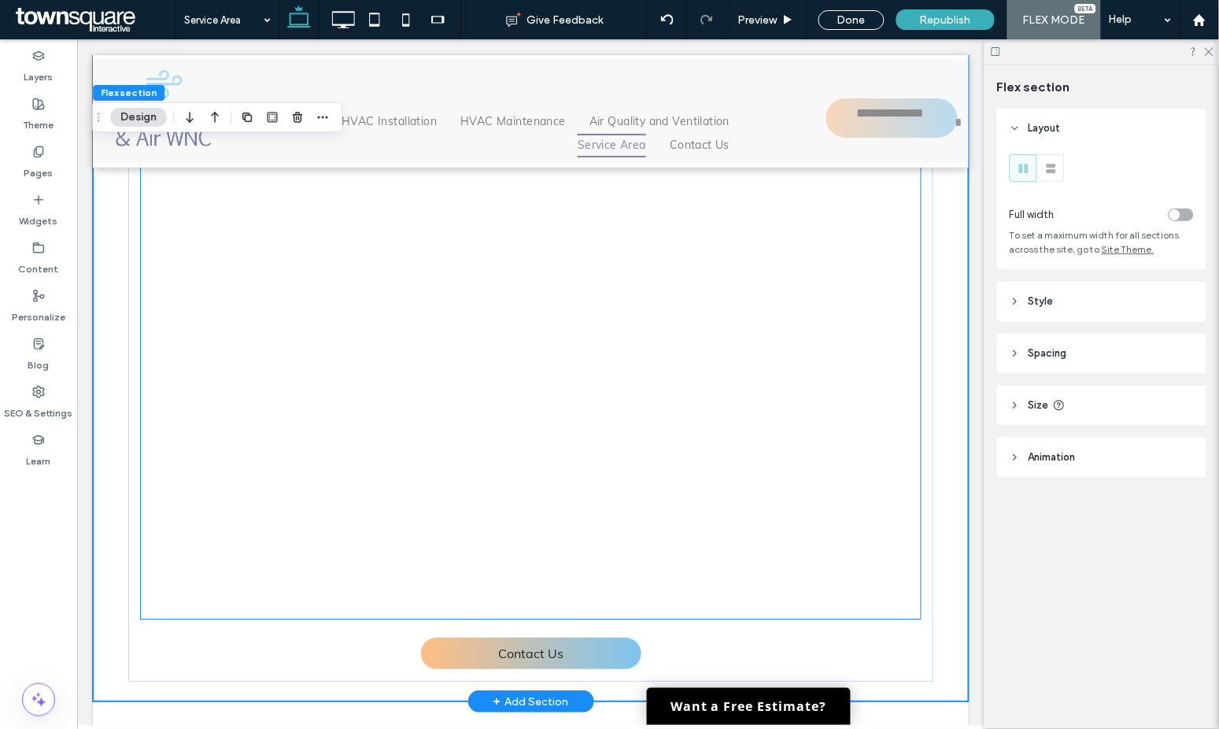
click at [662, 312] on div at bounding box center [530, 382] width 781 height 472
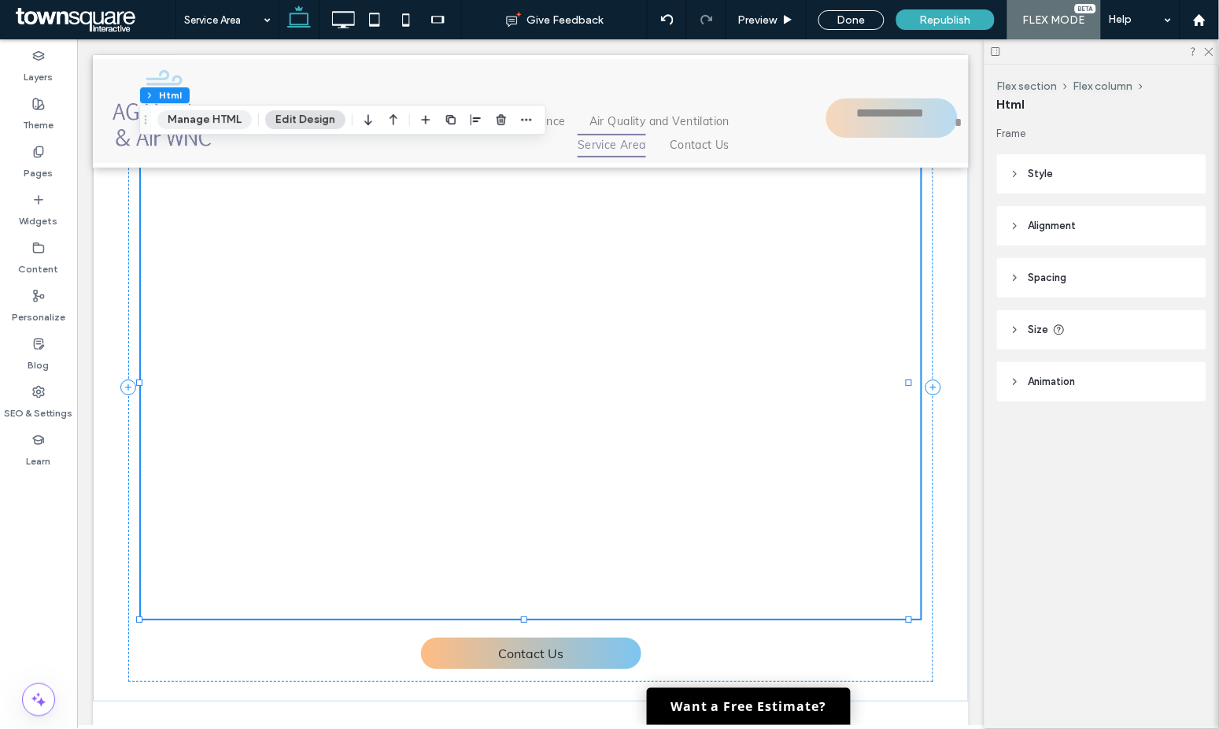
click at [164, 120] on button "Manage HTML" at bounding box center [204, 119] width 94 height 19
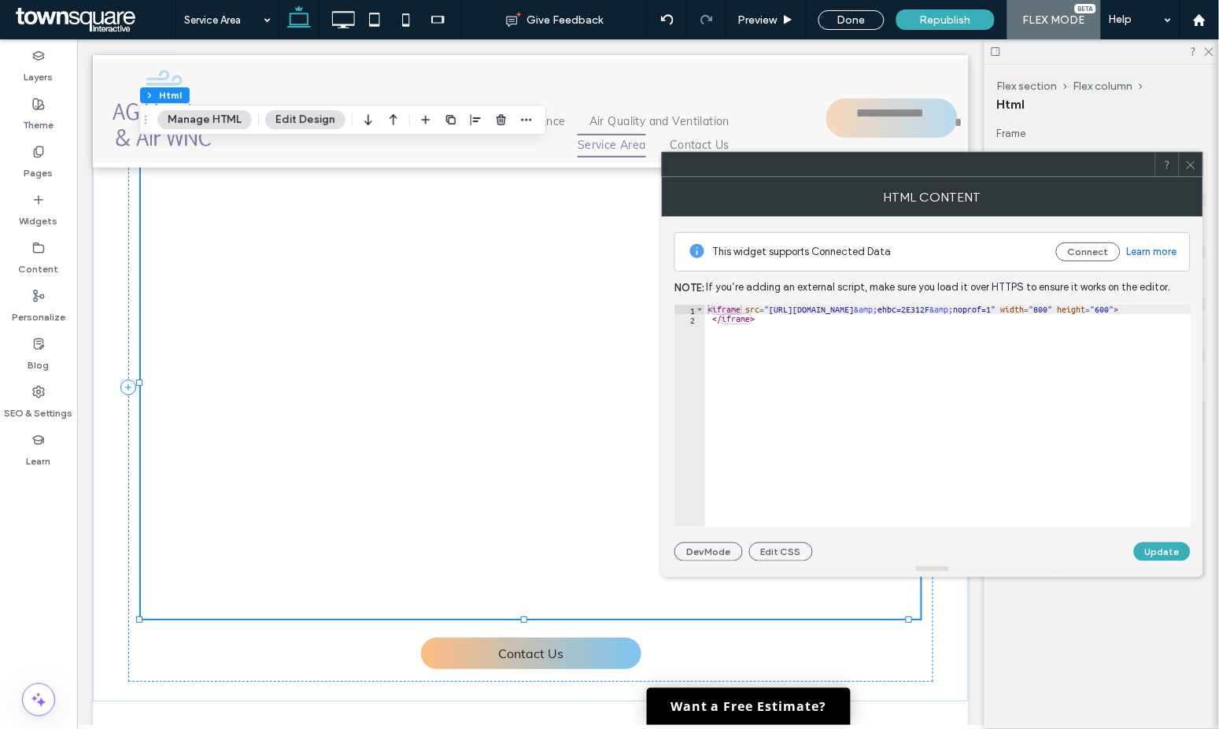
click at [1071, 318] on div "< iframe src = "https://www.google.com/maps/d/u/0/embed?mid=16yEn_K7qOad8lzs90r…" at bounding box center [1050, 425] width 691 height 241
type textarea "**********"
click at [1154, 548] on button "Update" at bounding box center [1162, 551] width 57 height 19
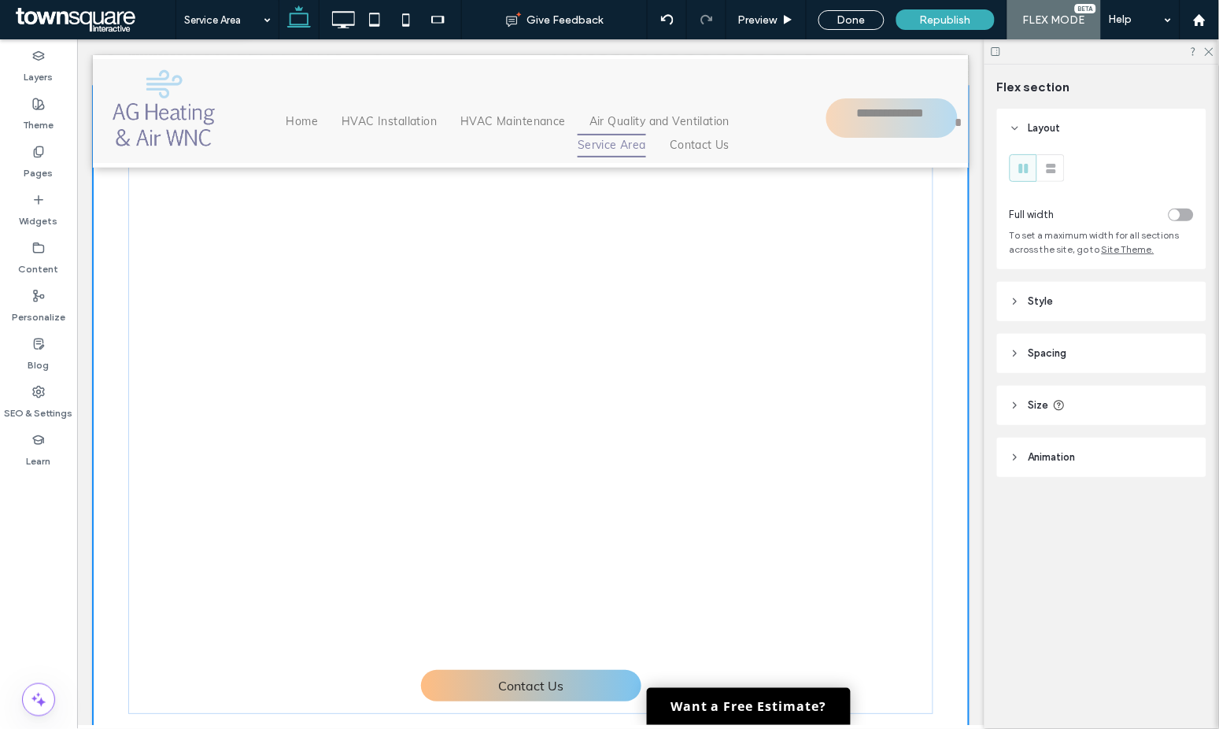
scroll to position [999, 0]
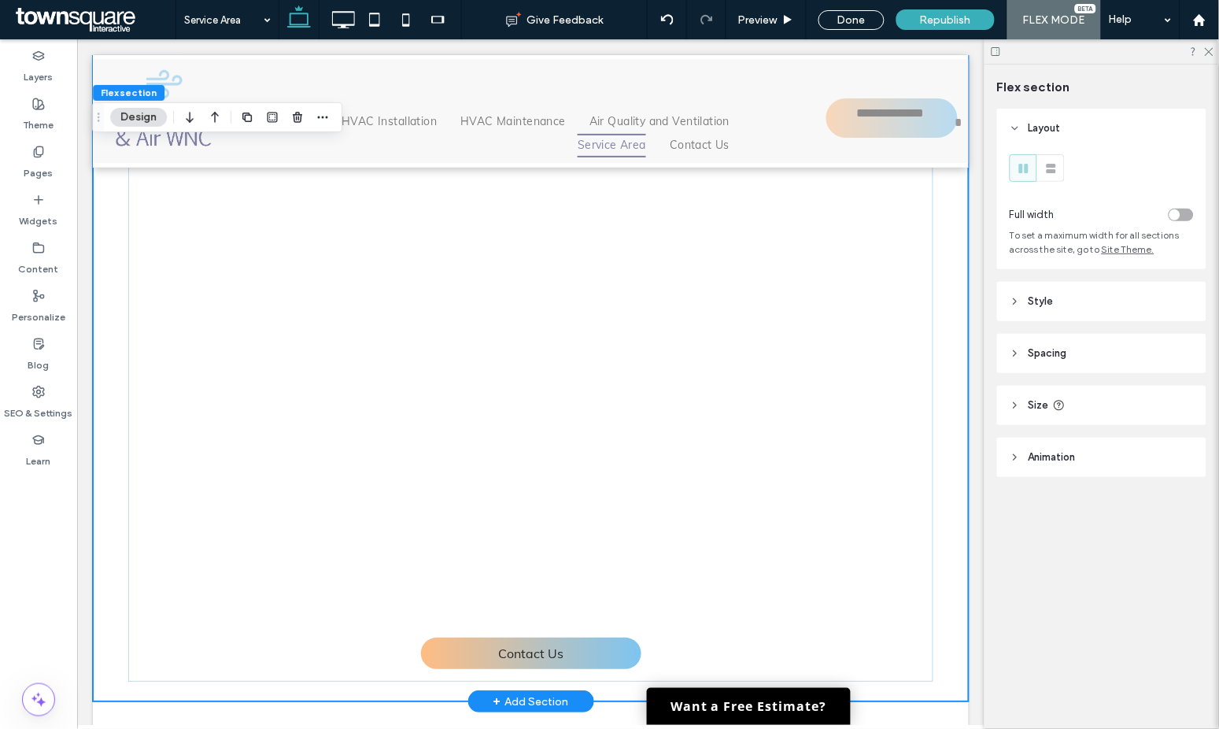
click at [949, 436] on div "Service Area Contact Us" at bounding box center [530, 377] width 876 height 648
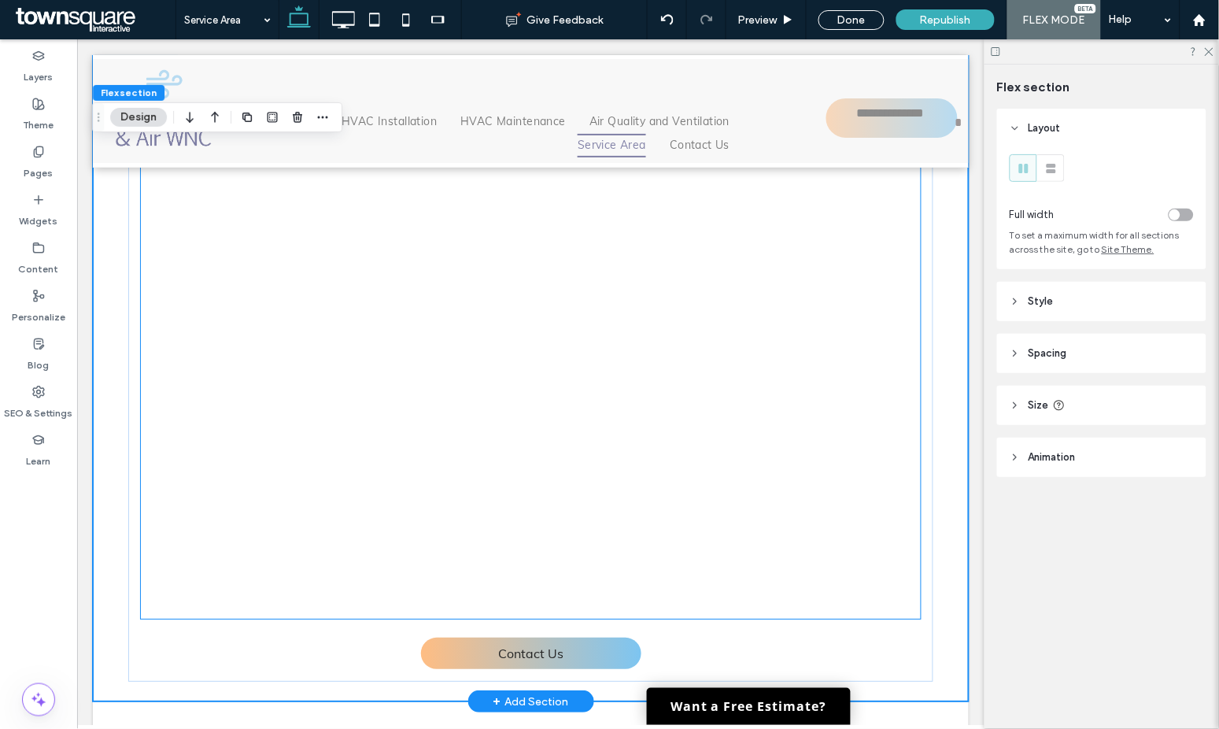
click at [751, 415] on div at bounding box center [530, 382] width 781 height 472
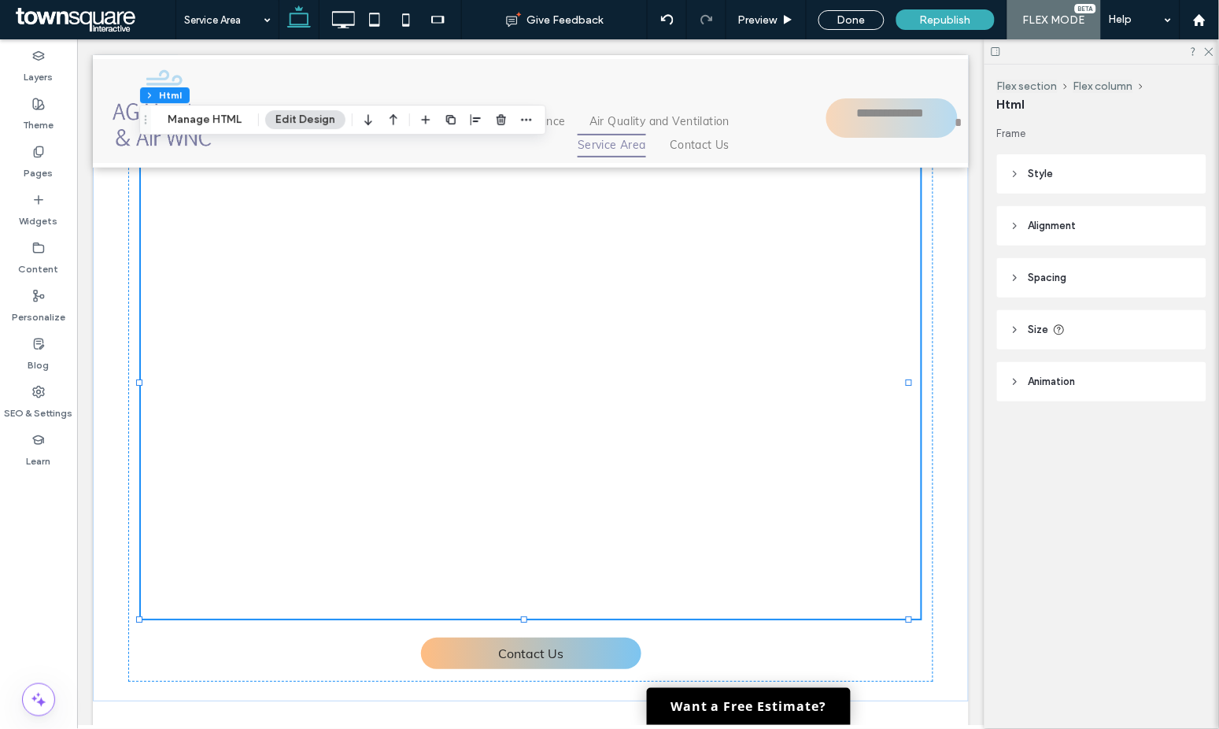
click at [1035, 236] on header "Alignment" at bounding box center [1101, 225] width 209 height 39
click at [1050, 262] on icon at bounding box center [1051, 266] width 13 height 13
click at [1113, 260] on icon at bounding box center [1112, 266] width 13 height 13
click at [1046, 264] on icon at bounding box center [1051, 266] width 13 height 13
click at [1041, 219] on span "Alignment" at bounding box center [1052, 226] width 48 height 16
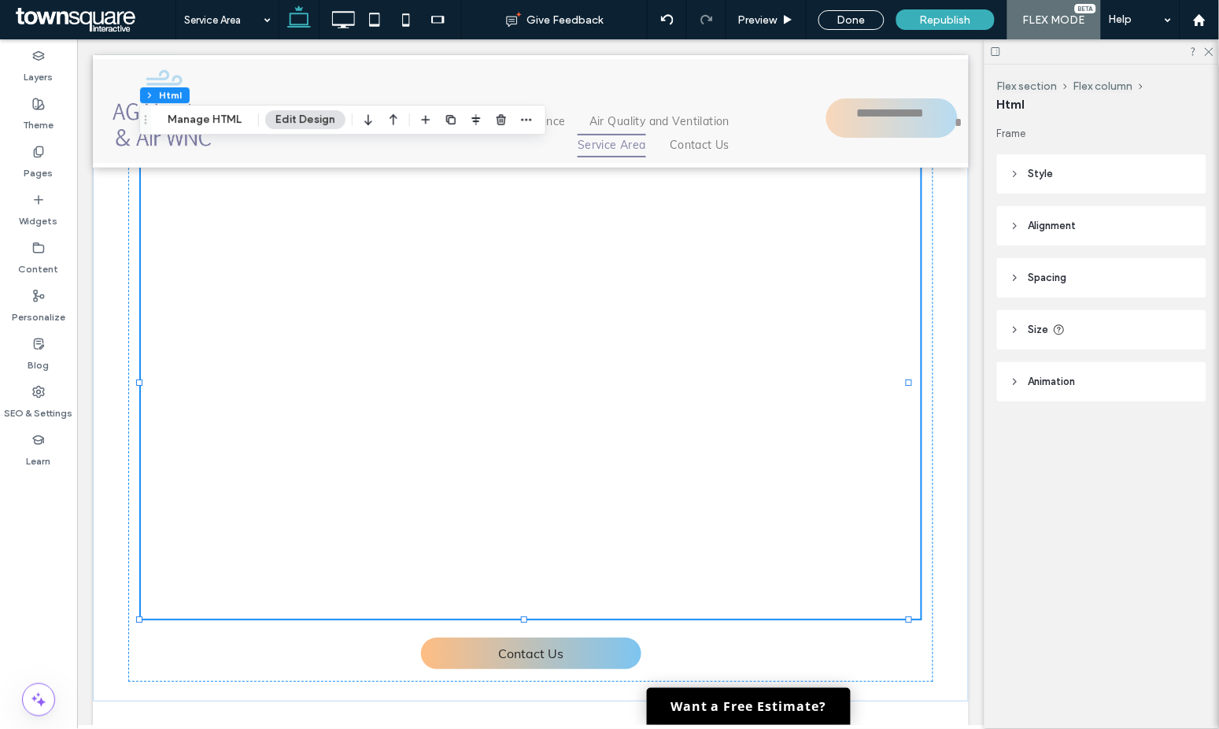
click at [1216, 52] on div at bounding box center [1101, 51] width 234 height 24
click at [1206, 48] on use at bounding box center [1209, 52] width 9 height 9
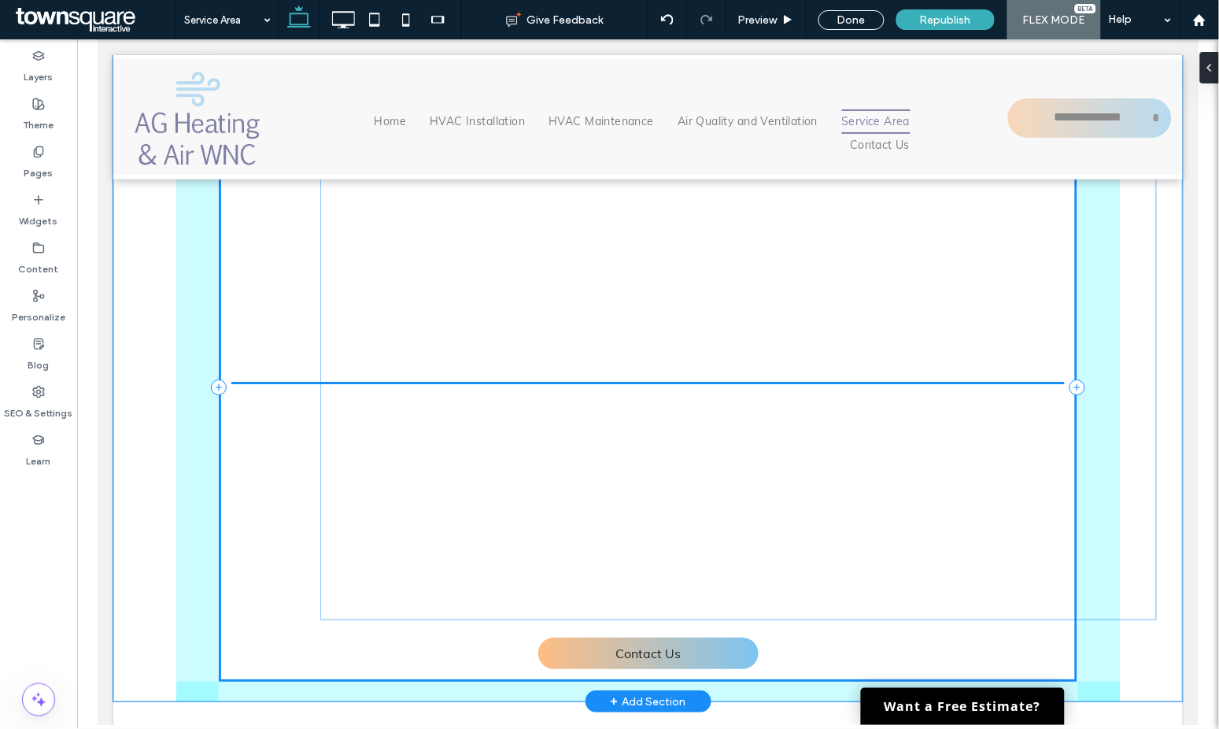
drag, startPoint x: 780, startPoint y: 318, endPoint x: 877, endPoint y: 315, distance: 96.8
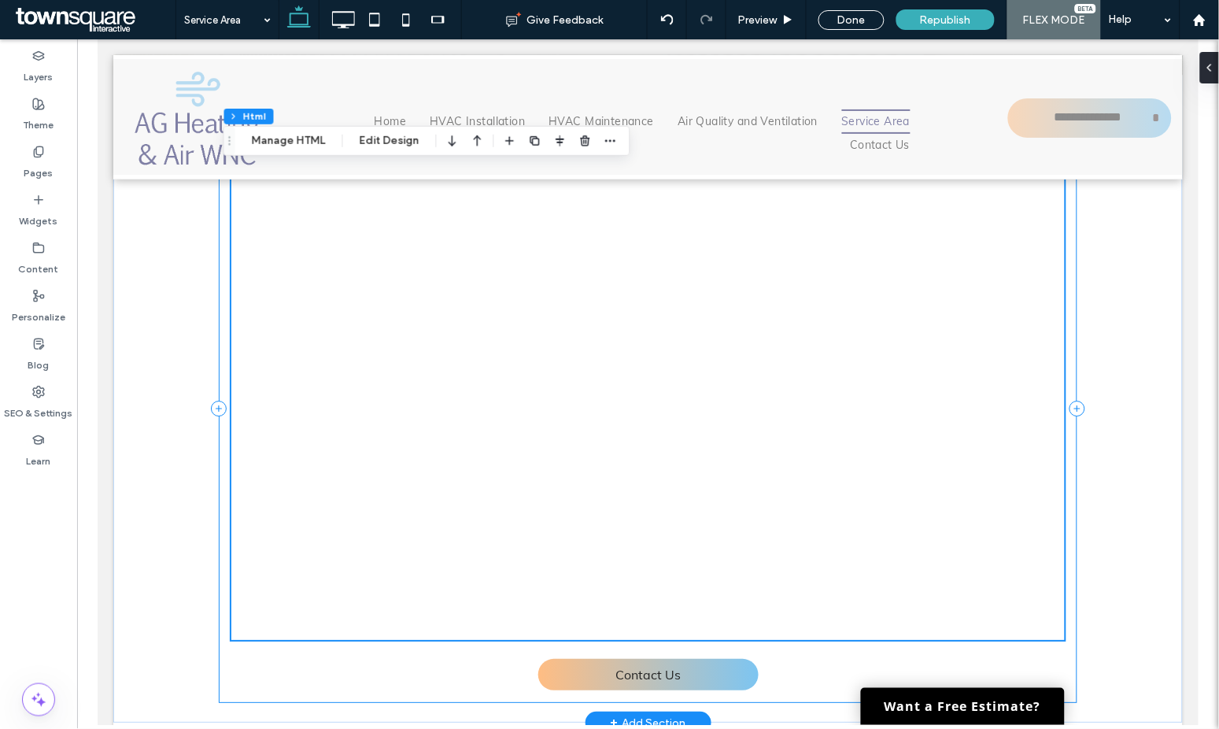
scroll to position [1335, 0]
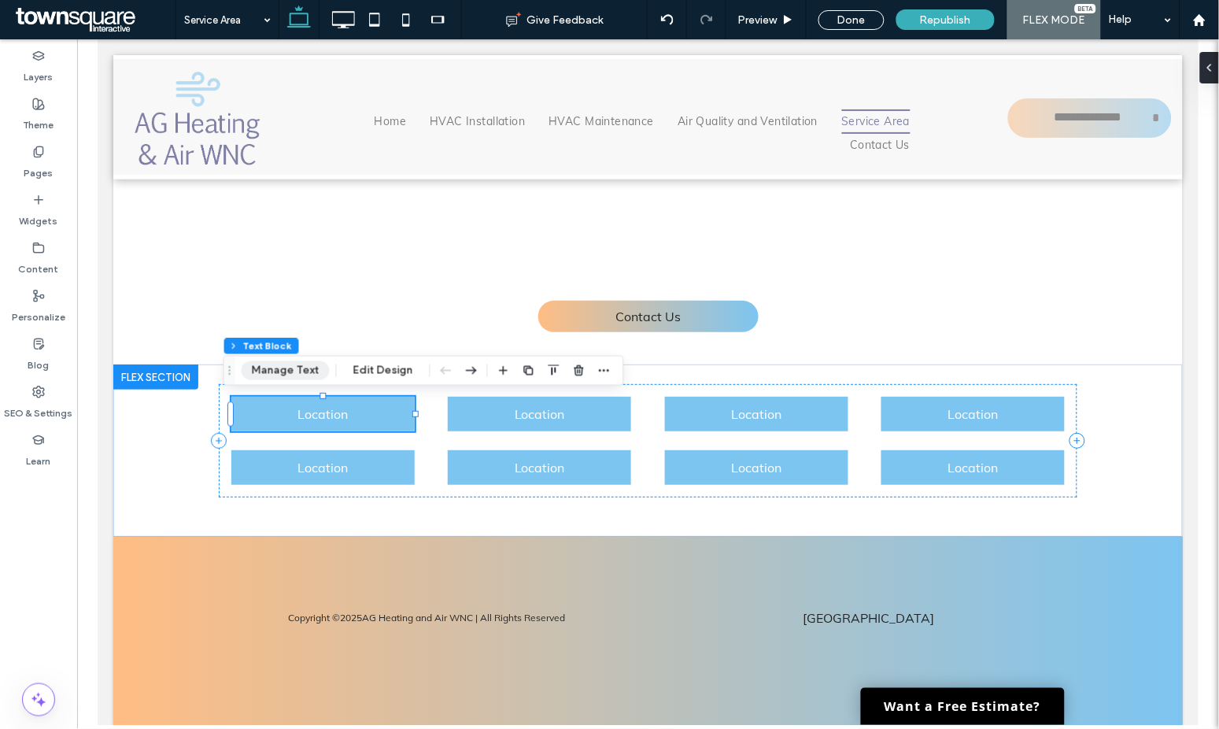
click at [285, 368] on button "Manage Text" at bounding box center [286, 370] width 88 height 19
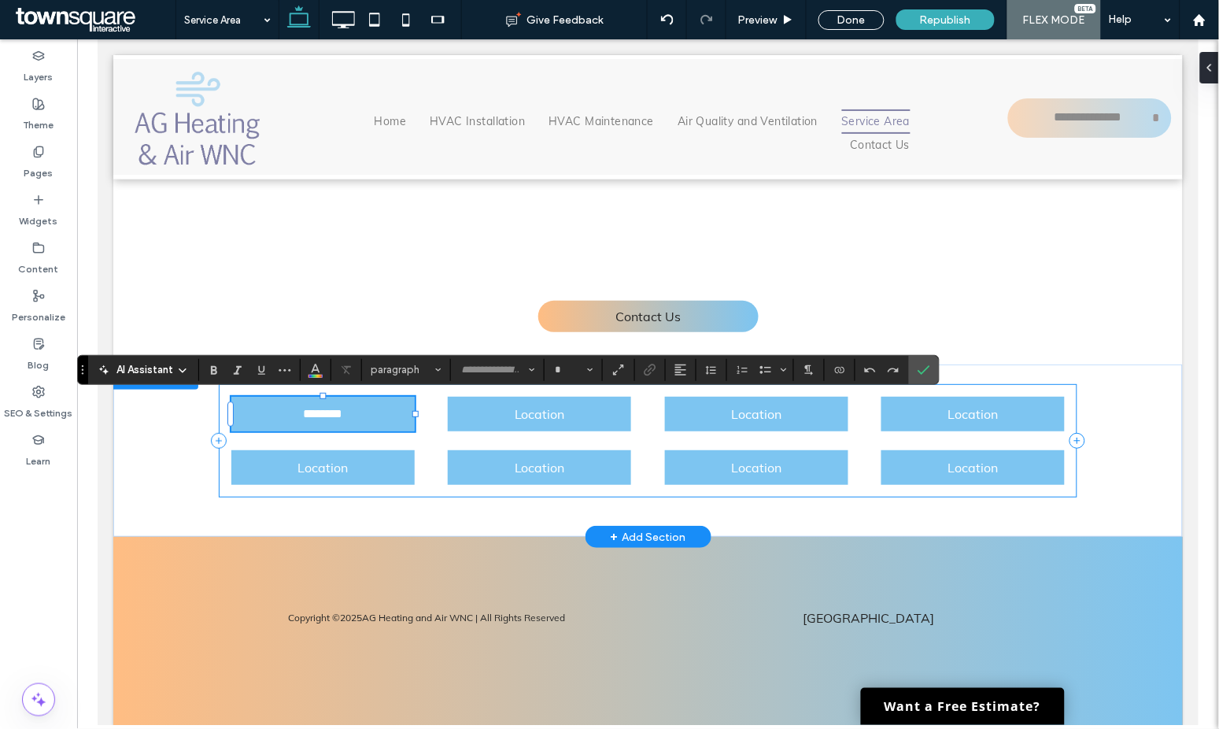
type input "****"
type input "**"
click at [562, 409] on p "Location" at bounding box center [539, 413] width 168 height 19
click at [562, 409] on div "Location" at bounding box center [538, 413] width 183 height 35
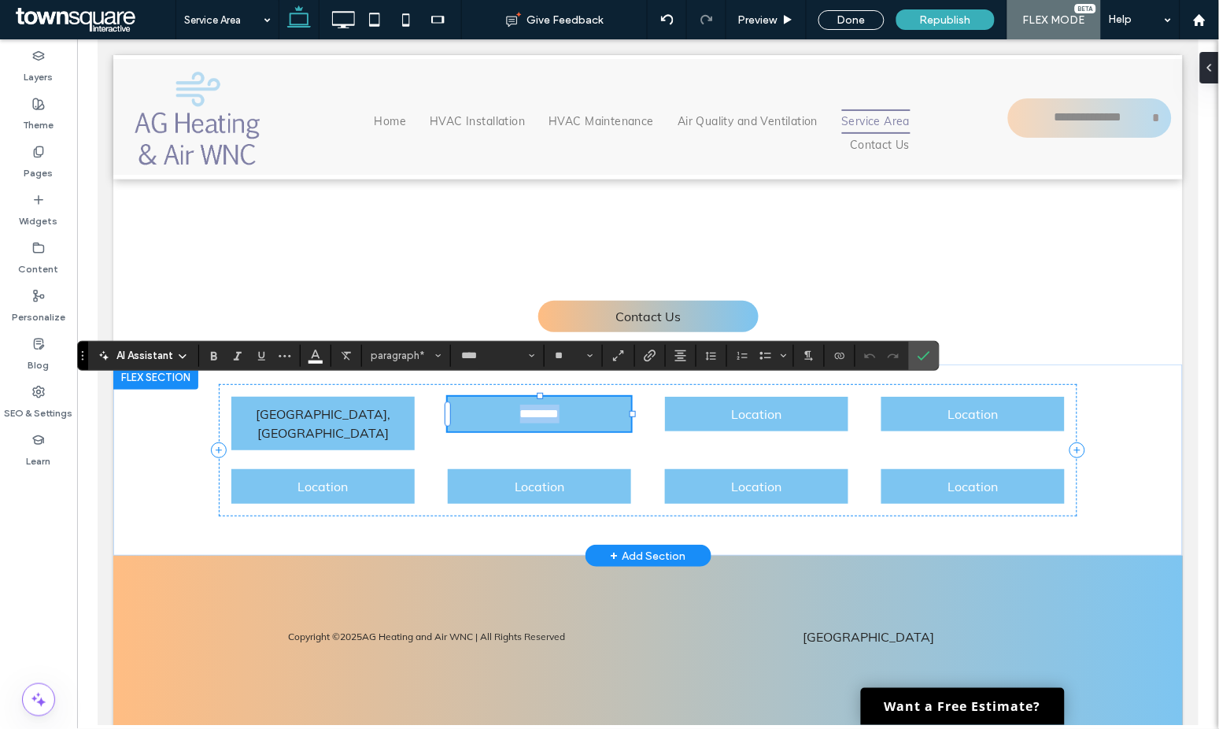
scroll to position [1349, 0]
click at [555, 412] on span "*********" at bounding box center [577, 414] width 44 height 12
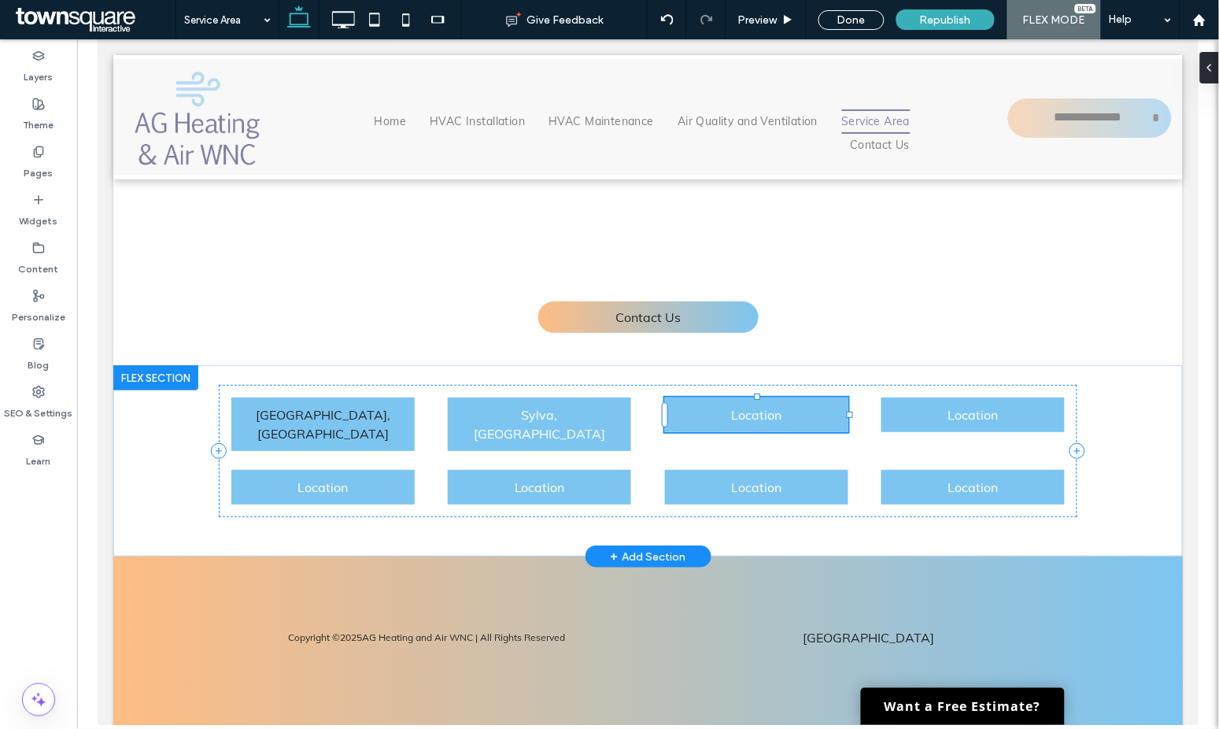
click at [749, 415] on span "Location" at bounding box center [755, 414] width 50 height 16
type input "****"
type input "**"
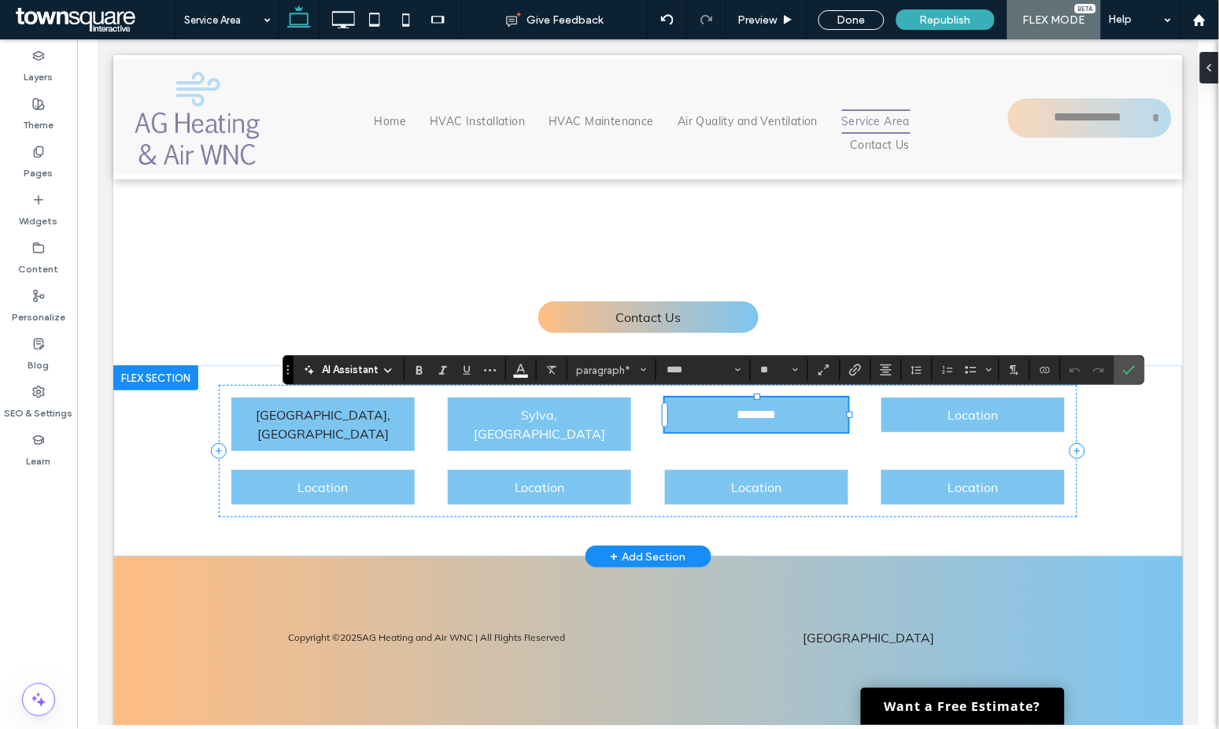
click at [749, 416] on span "********" at bounding box center [755, 414] width 39 height 12
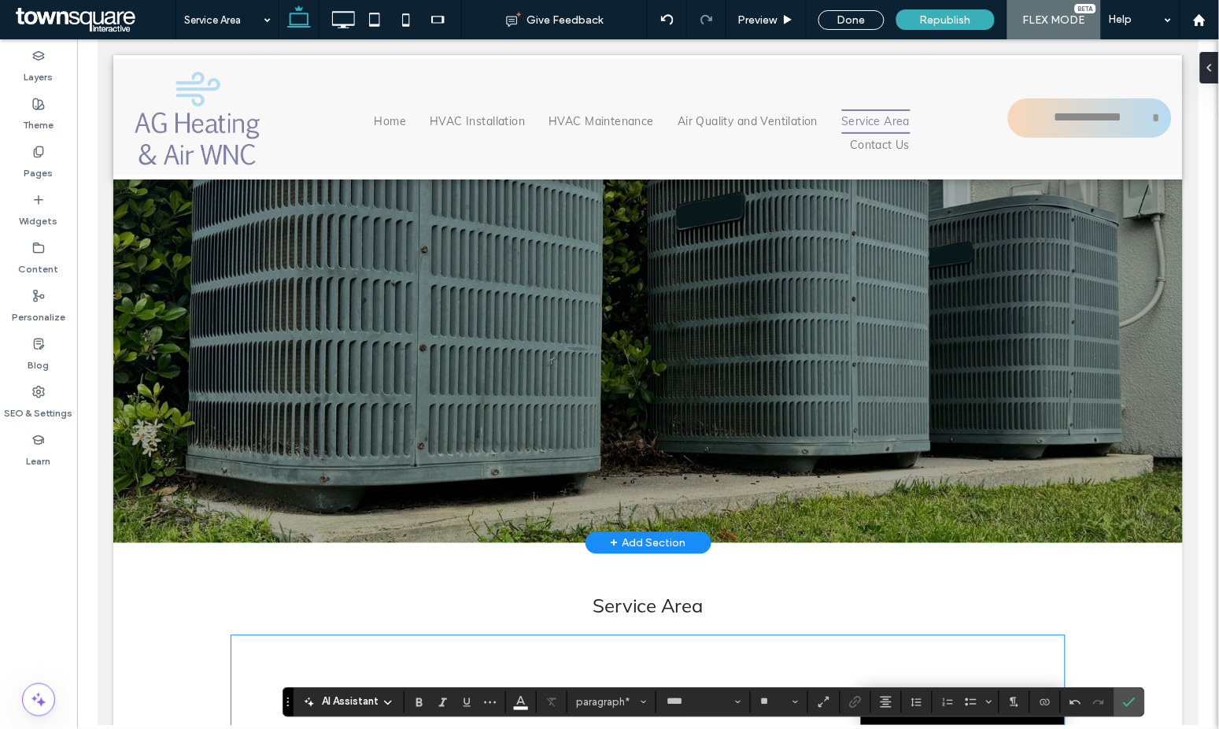
scroll to position [1049, 0]
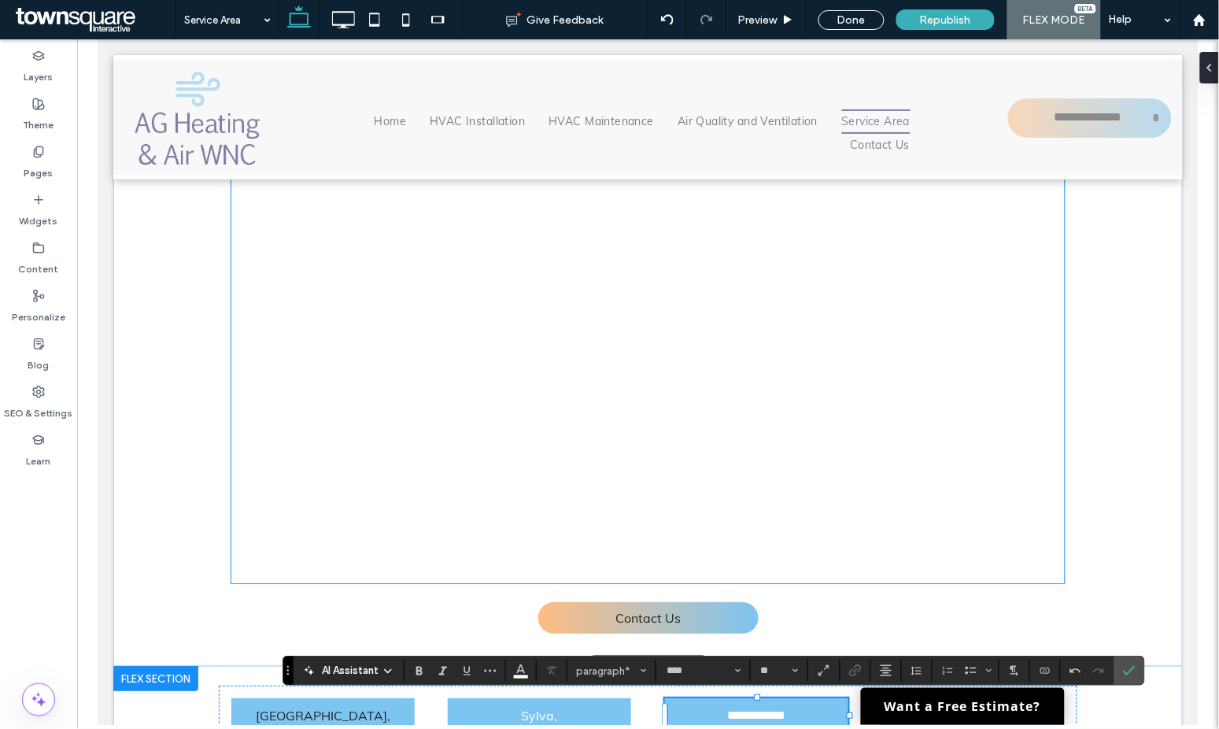
click at [240, 529] on div at bounding box center [647, 346] width 833 height 472
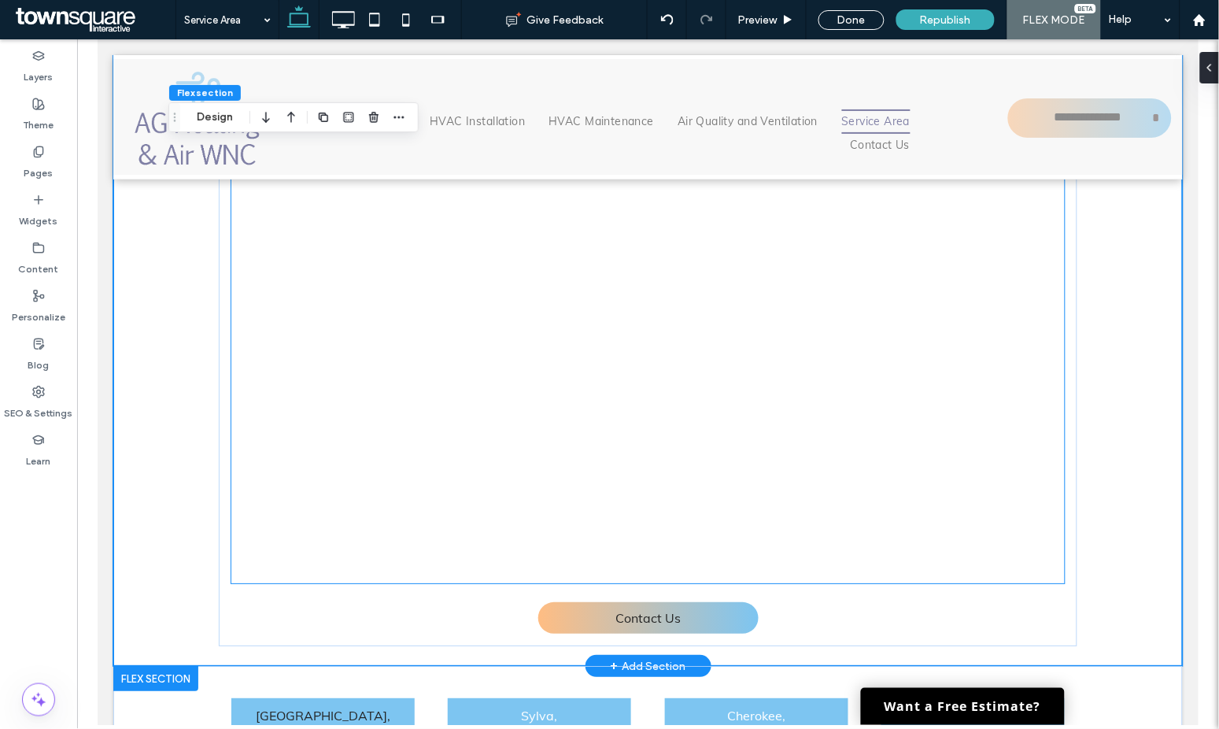
scroll to position [1027, 0]
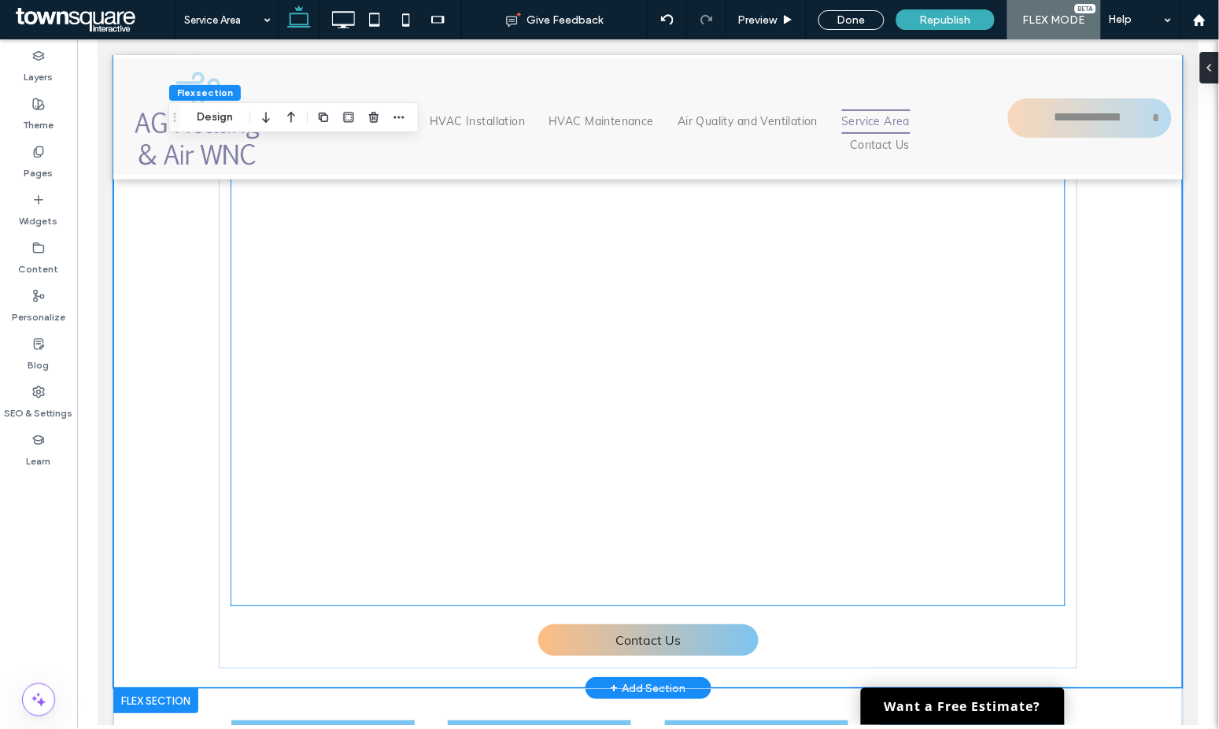
click at [250, 558] on div at bounding box center [647, 368] width 833 height 472
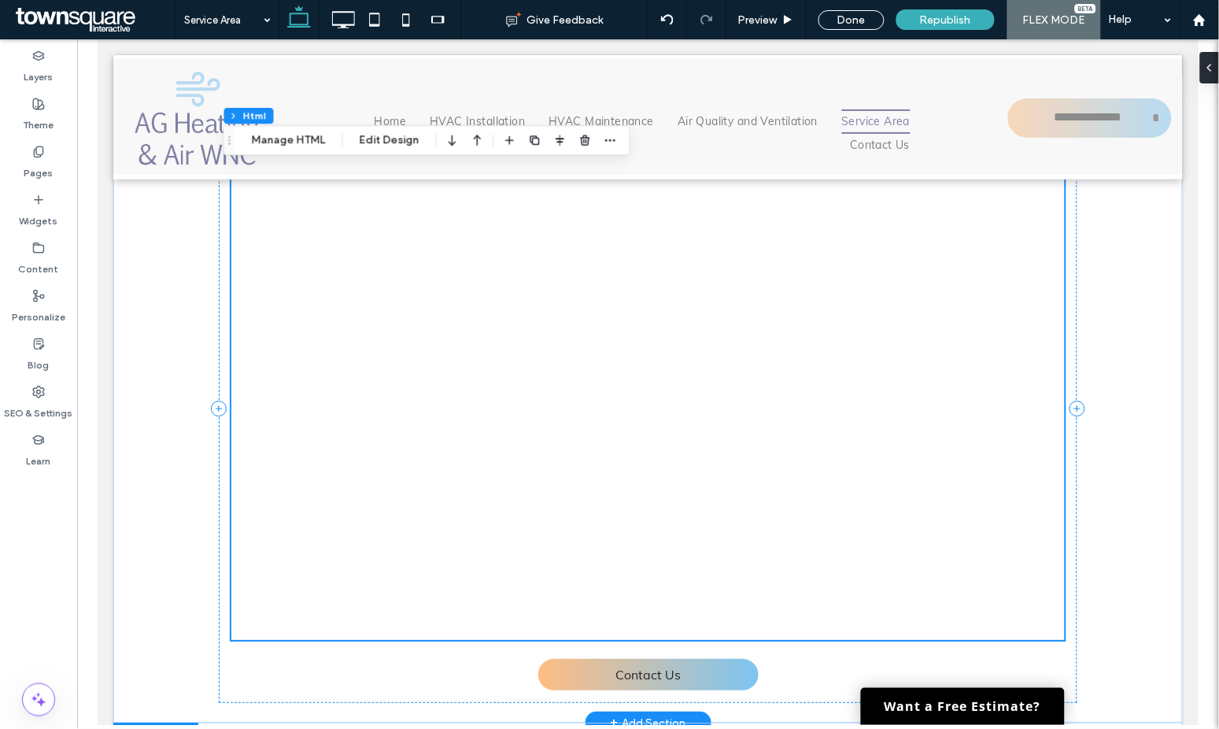
scroll to position [1350, 0]
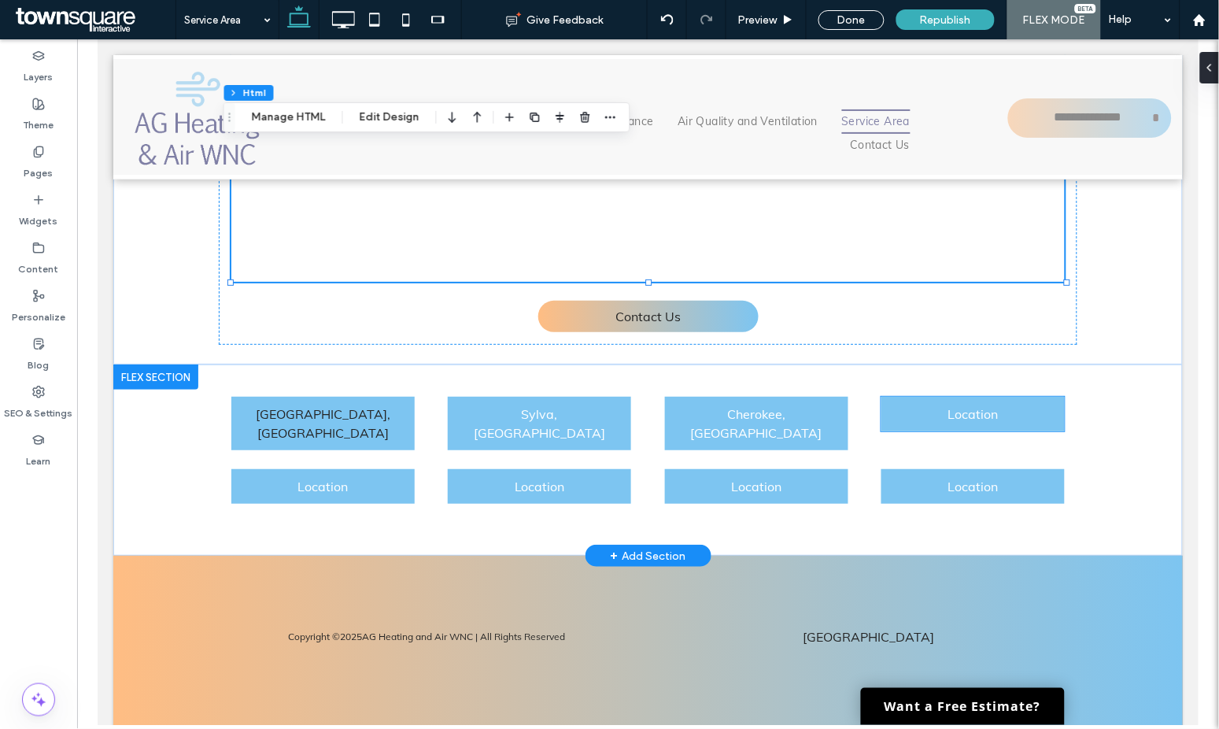
click at [925, 412] on p "Location" at bounding box center [972, 413] width 168 height 19
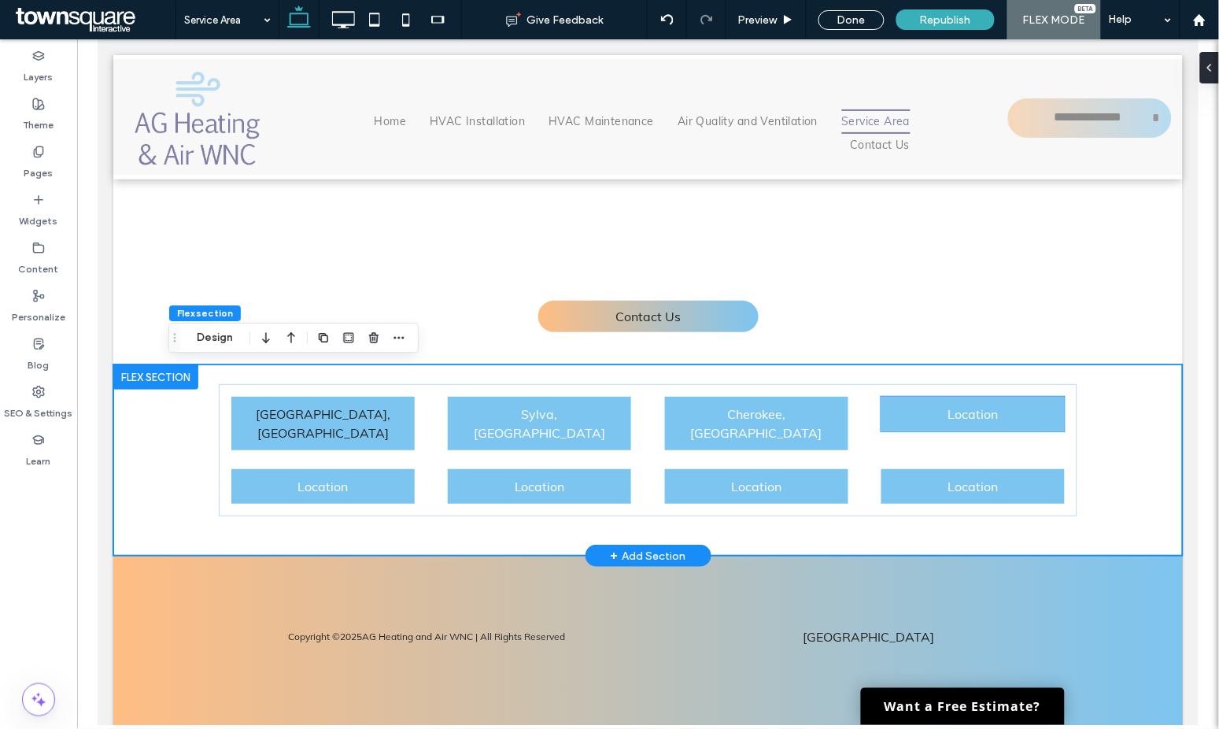
click at [954, 412] on span "Location" at bounding box center [972, 413] width 50 height 16
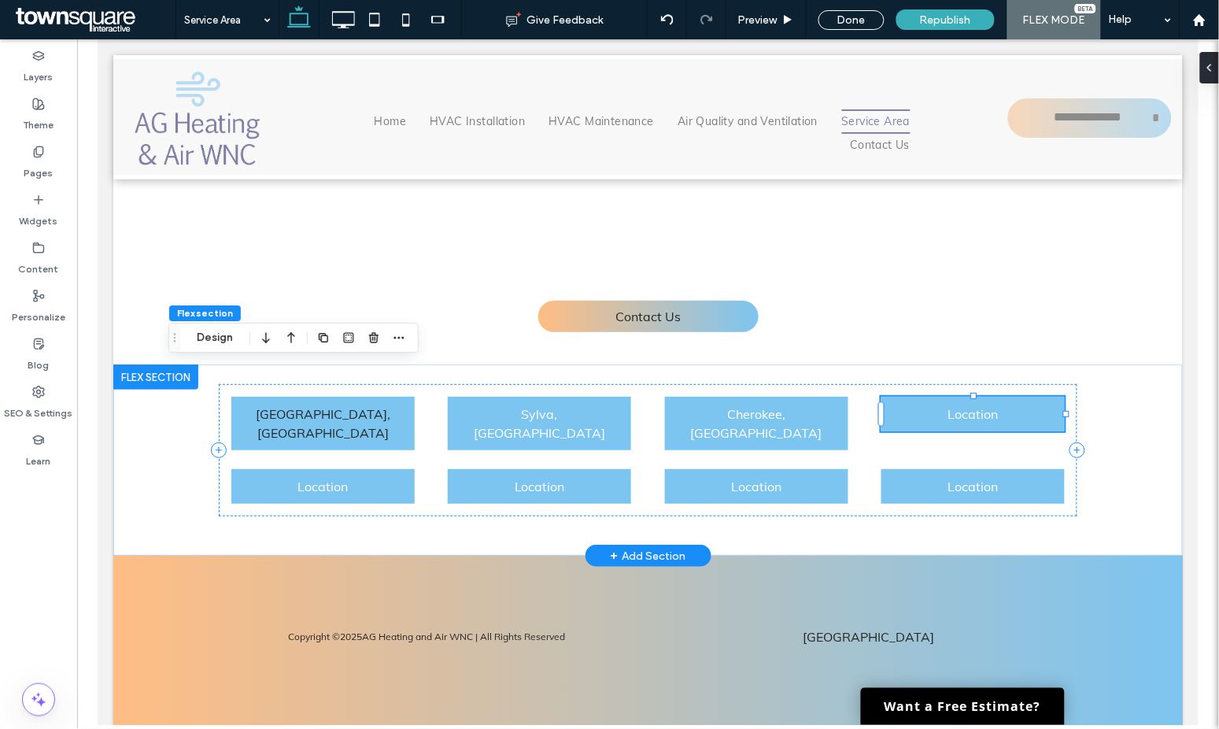
click at [954, 412] on div "Location" at bounding box center [972, 413] width 183 height 35
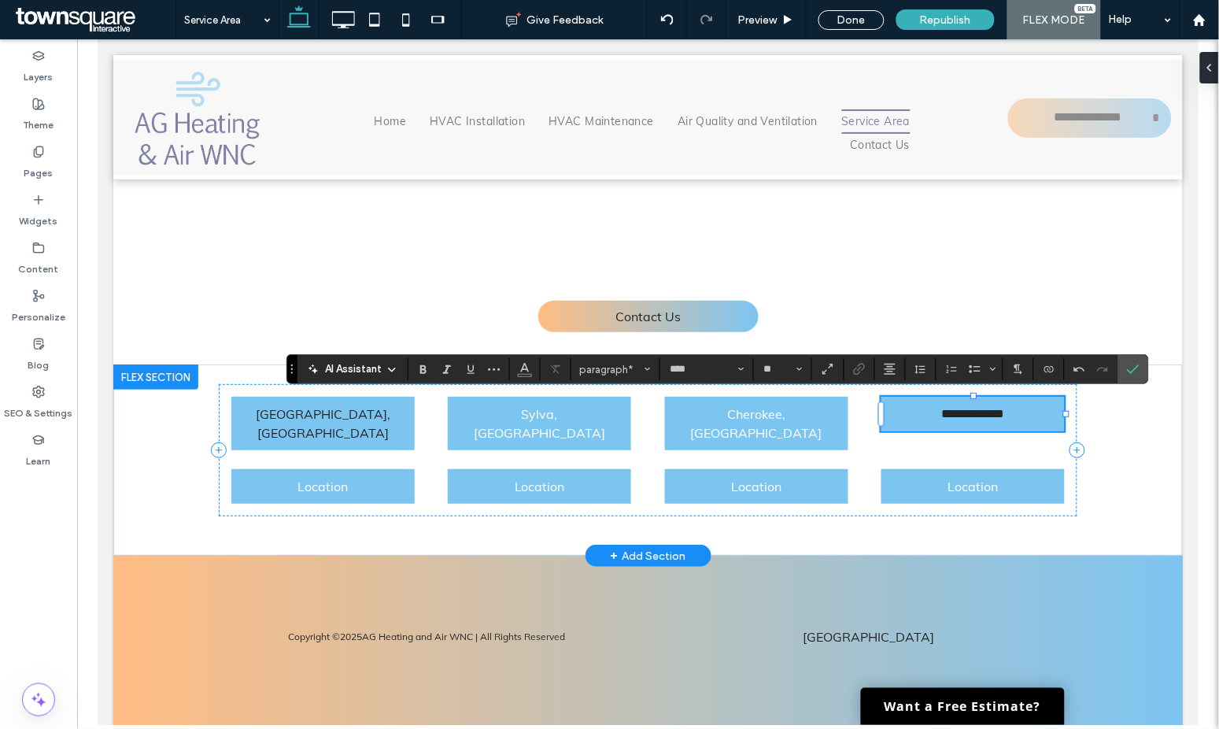
click at [955, 415] on span "**********" at bounding box center [972, 413] width 63 height 12
click at [954, 397] on div "**********" at bounding box center [972, 413] width 183 height 35
click at [943, 411] on span "**********" at bounding box center [972, 413] width 63 height 12
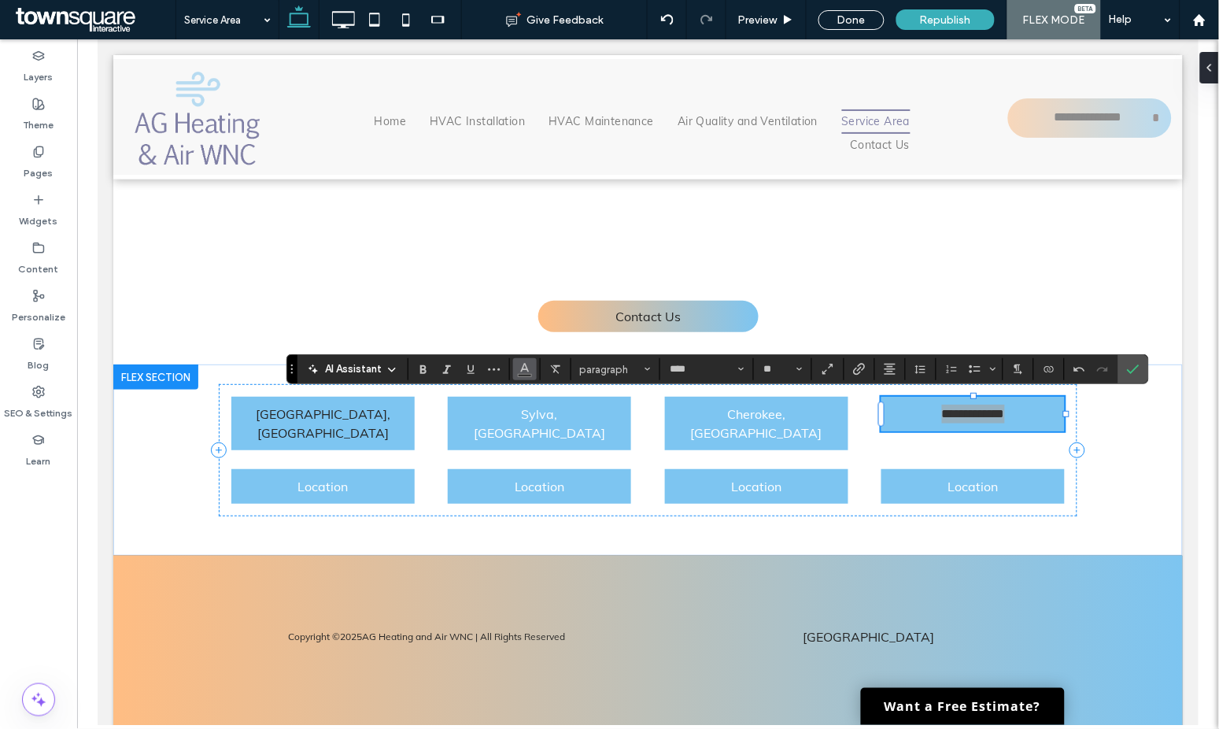
click at [522, 361] on icon "Color" at bounding box center [525, 367] width 13 height 13
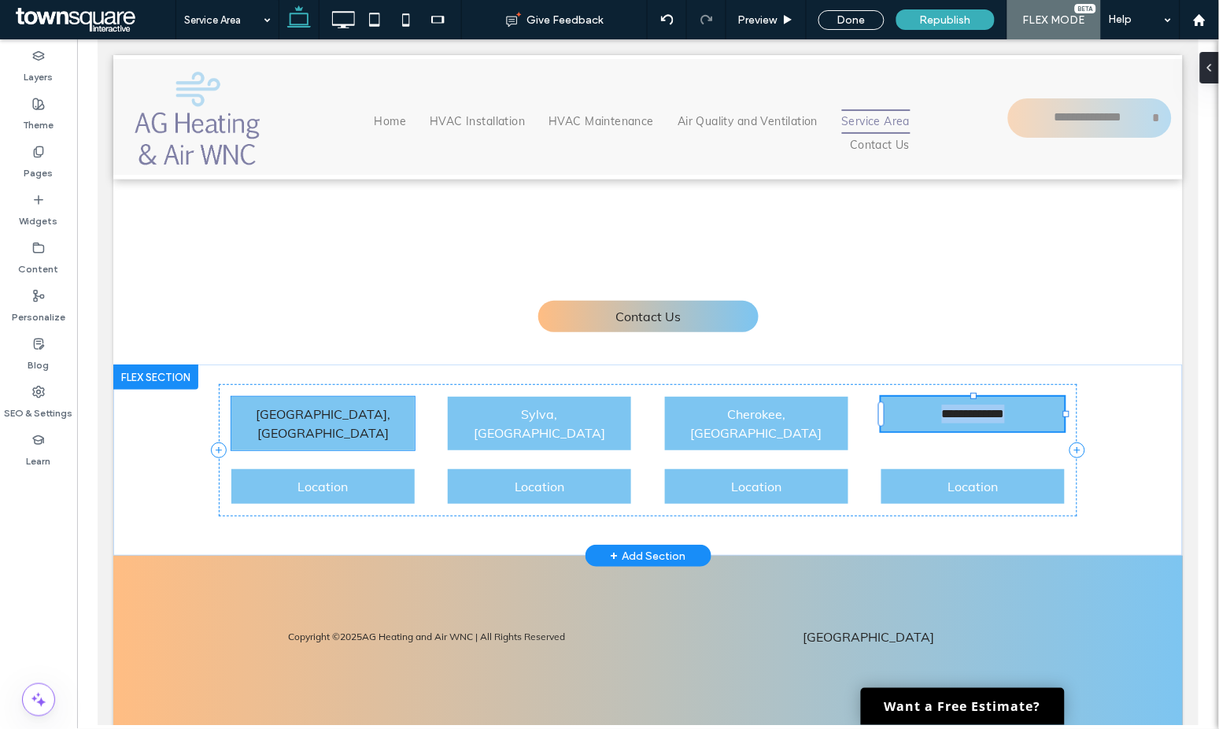
click at [335, 406] on span "Bryson City, NC" at bounding box center [322, 422] width 135 height 35
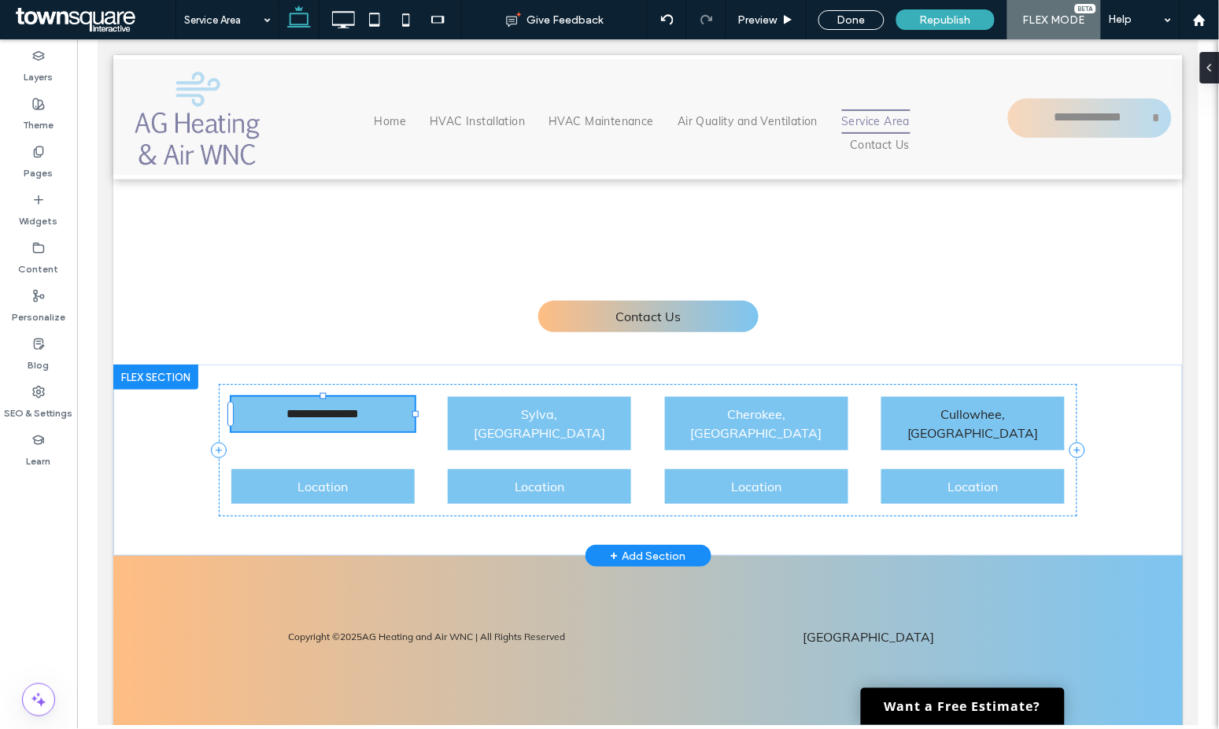
click at [335, 407] on span "**********" at bounding box center [322, 413] width 72 height 12
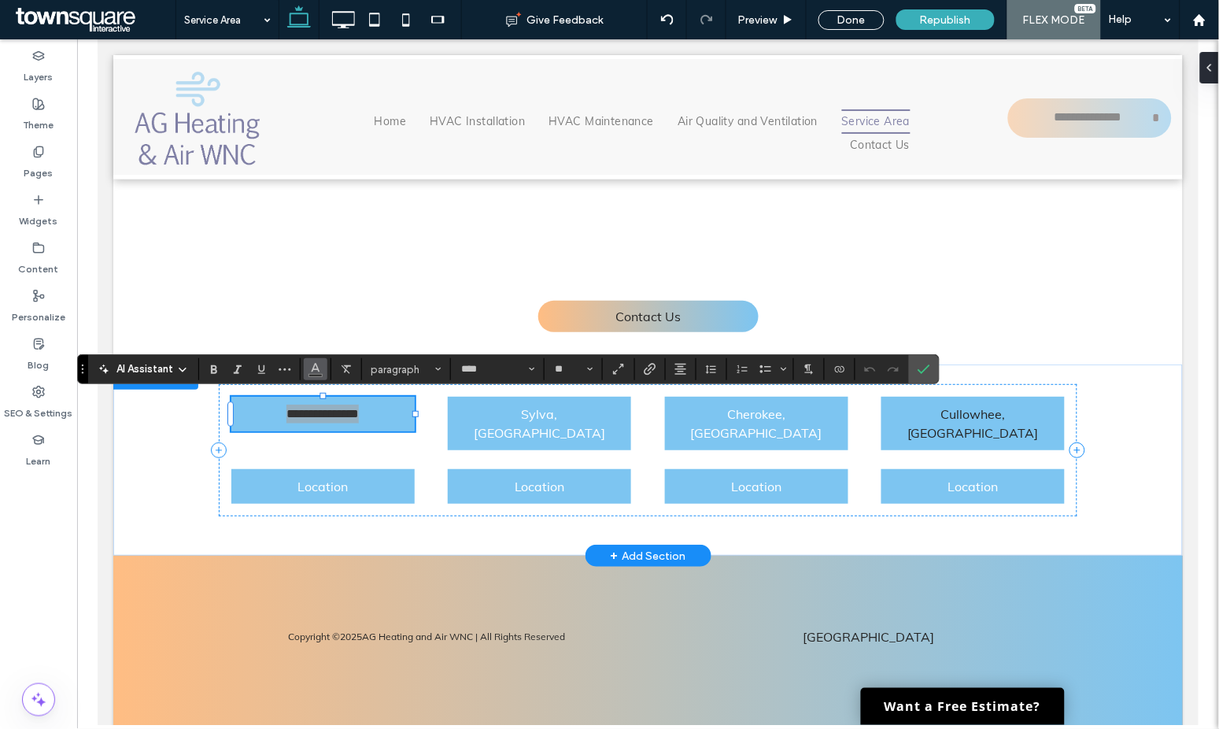
click at [313, 367] on use "Color" at bounding box center [316, 368] width 9 height 9
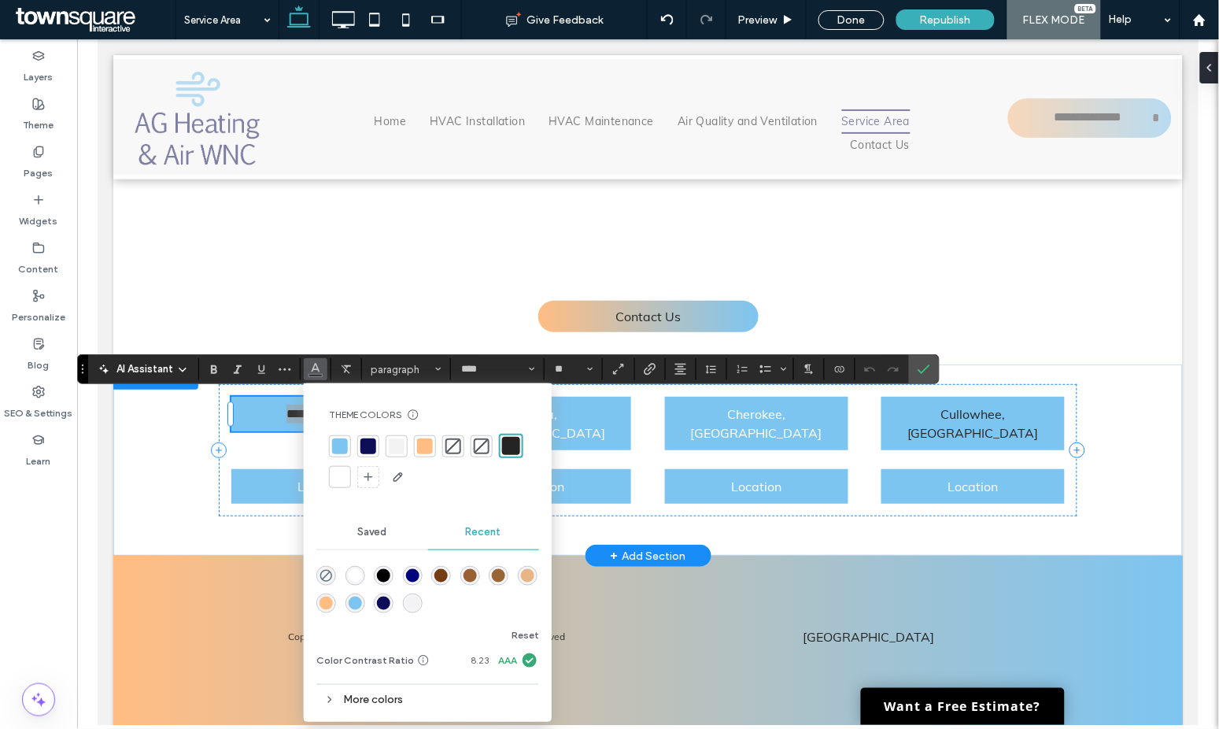
click at [401, 445] on div at bounding box center [397, 446] width 16 height 16
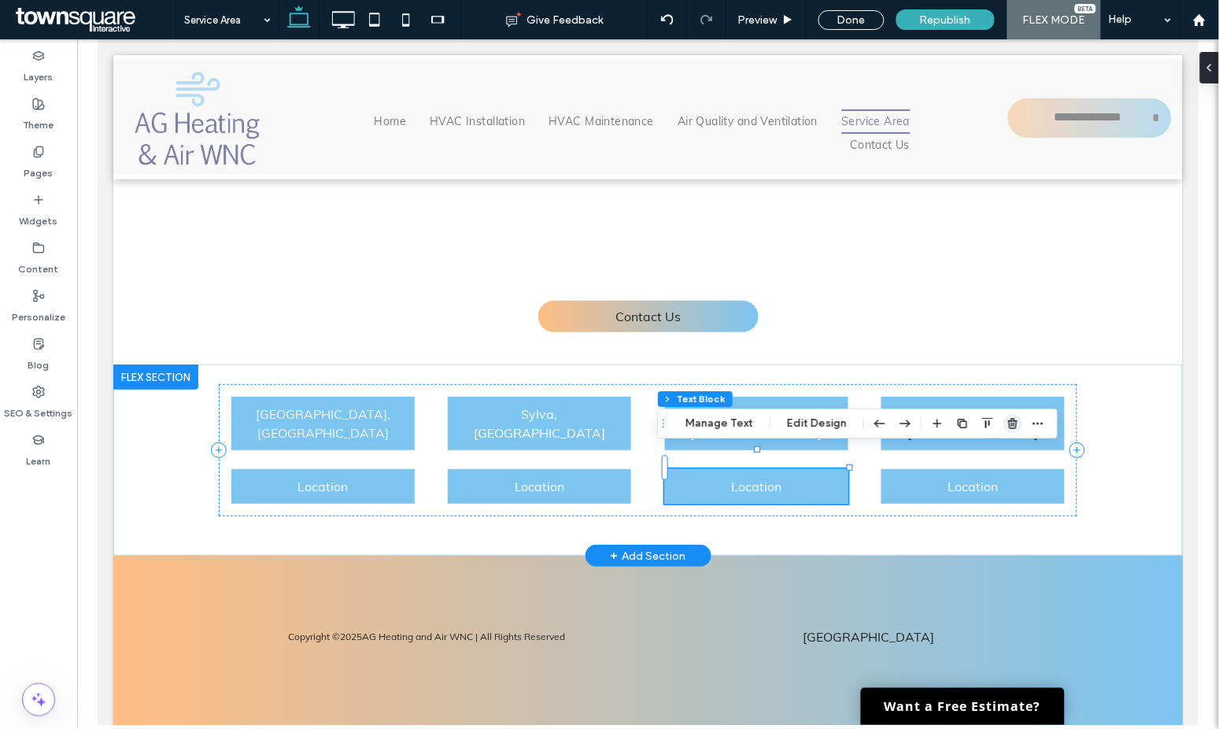
click at [1012, 420] on use "button" at bounding box center [1012, 423] width 9 height 10
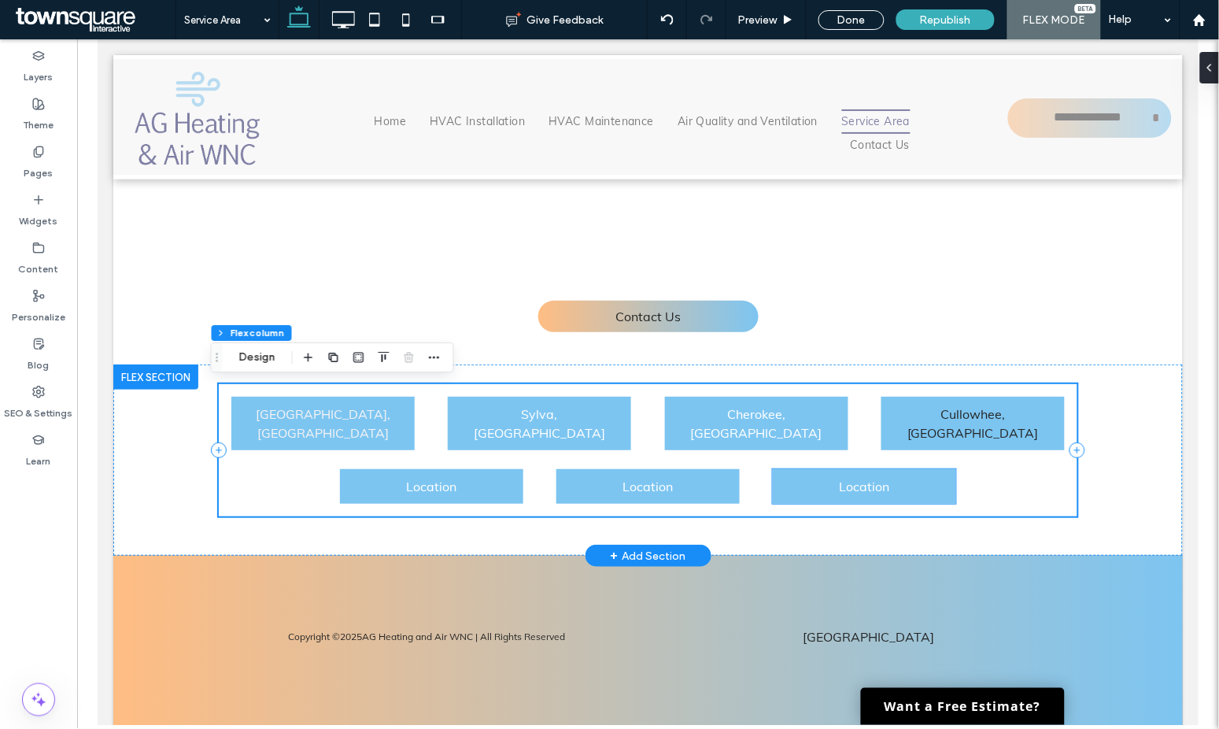
click at [910, 476] on p "Location" at bounding box center [864, 485] width 168 height 19
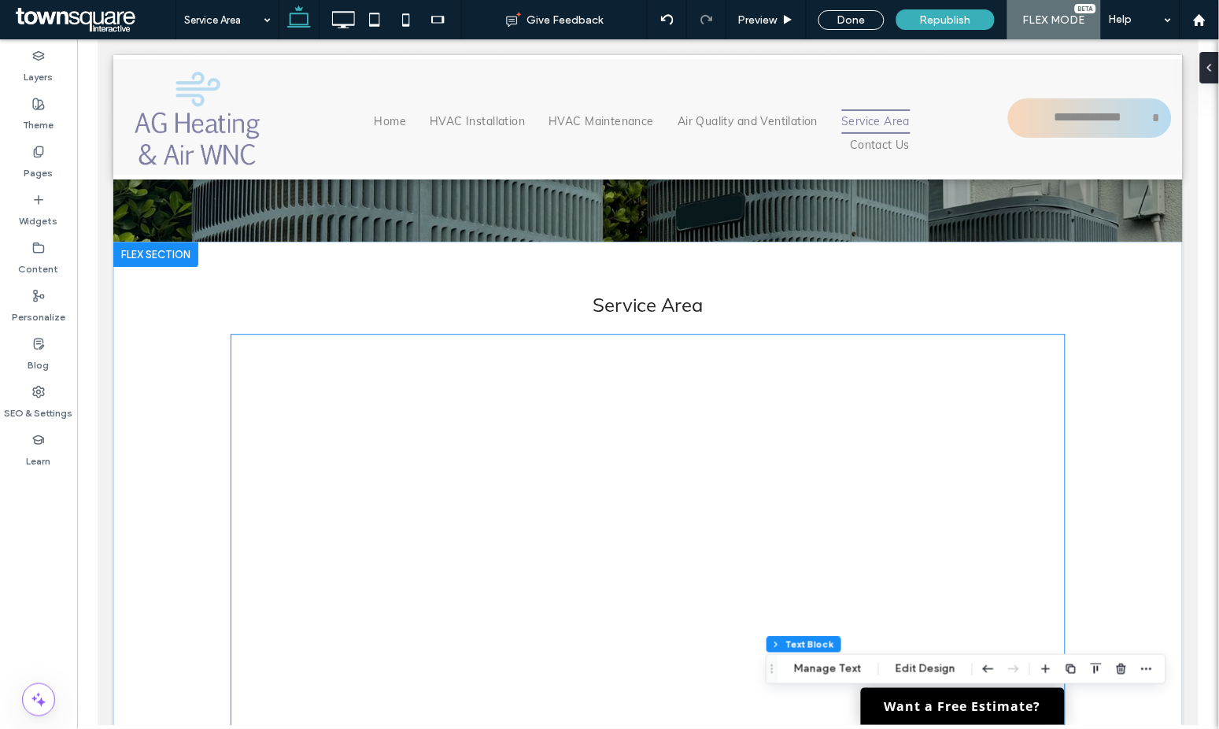
scroll to position [301, 0]
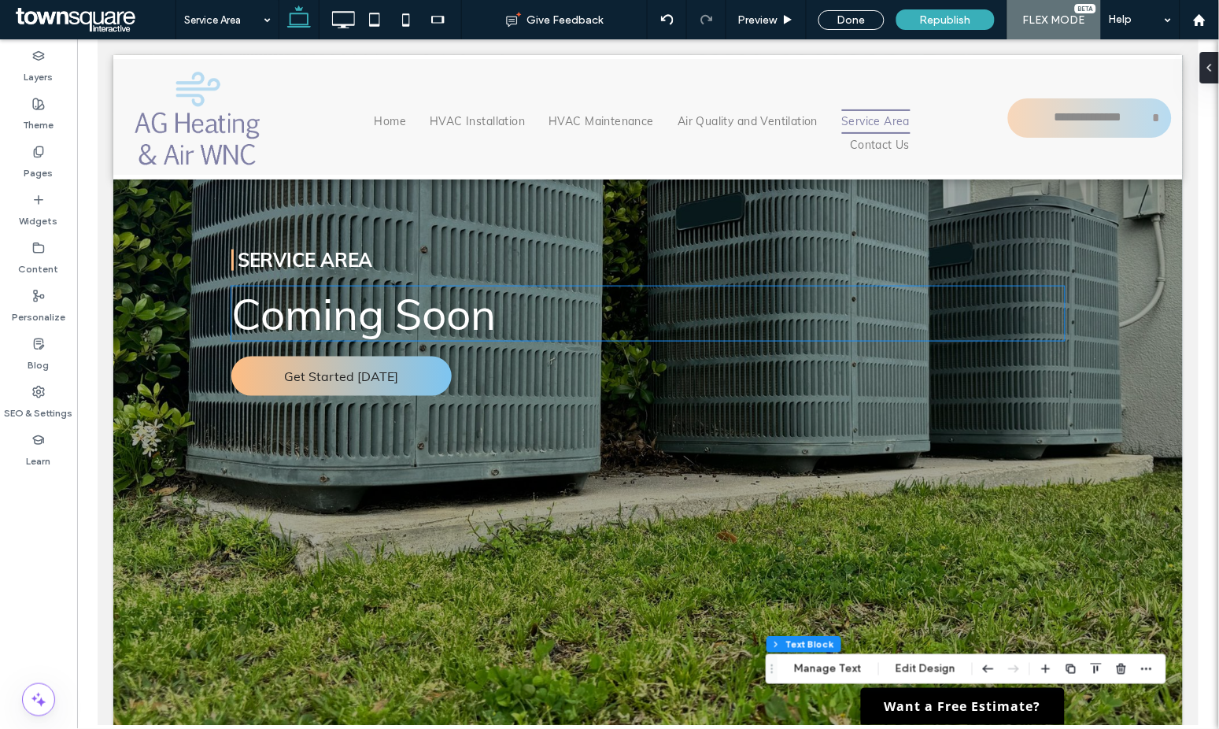
click at [452, 309] on span "Coming Soon" at bounding box center [363, 313] width 264 height 54
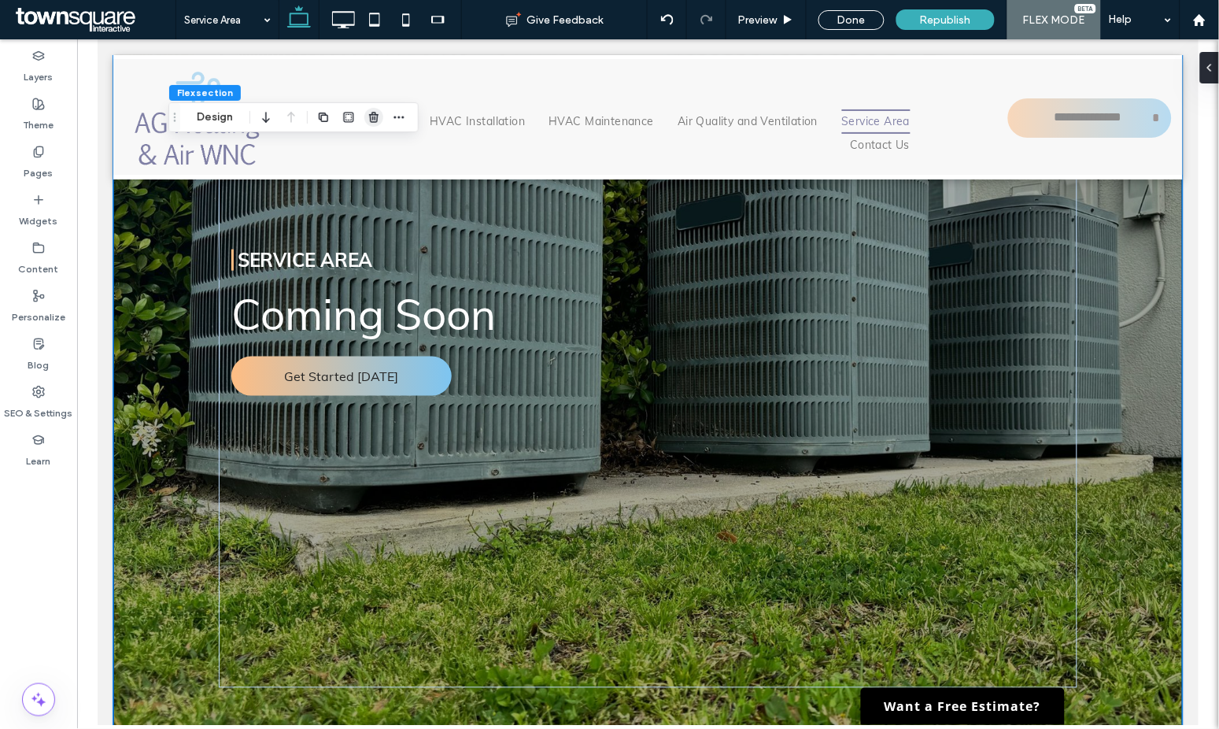
click at [376, 115] on icon "button" at bounding box center [373, 117] width 13 height 13
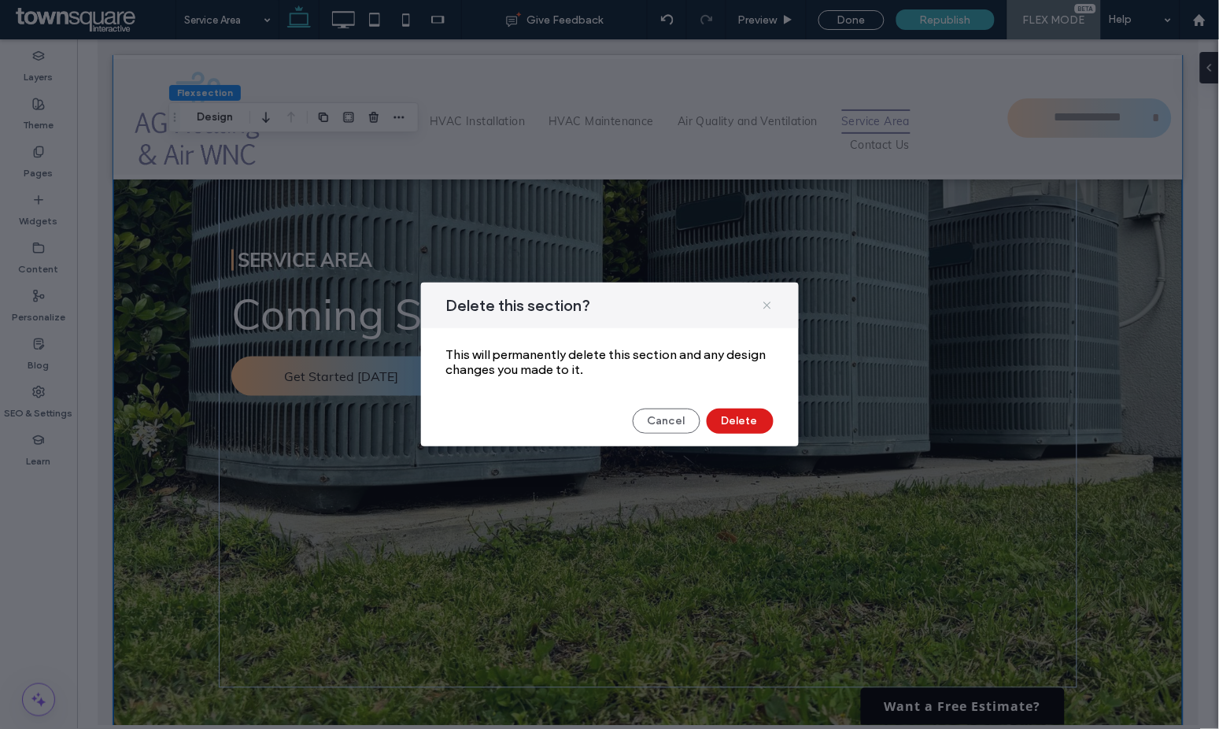
drag, startPoint x: 763, startPoint y: 297, endPoint x: 669, endPoint y: 261, distance: 101.1
click at [766, 297] on span at bounding box center [767, 305] width 13 height 20
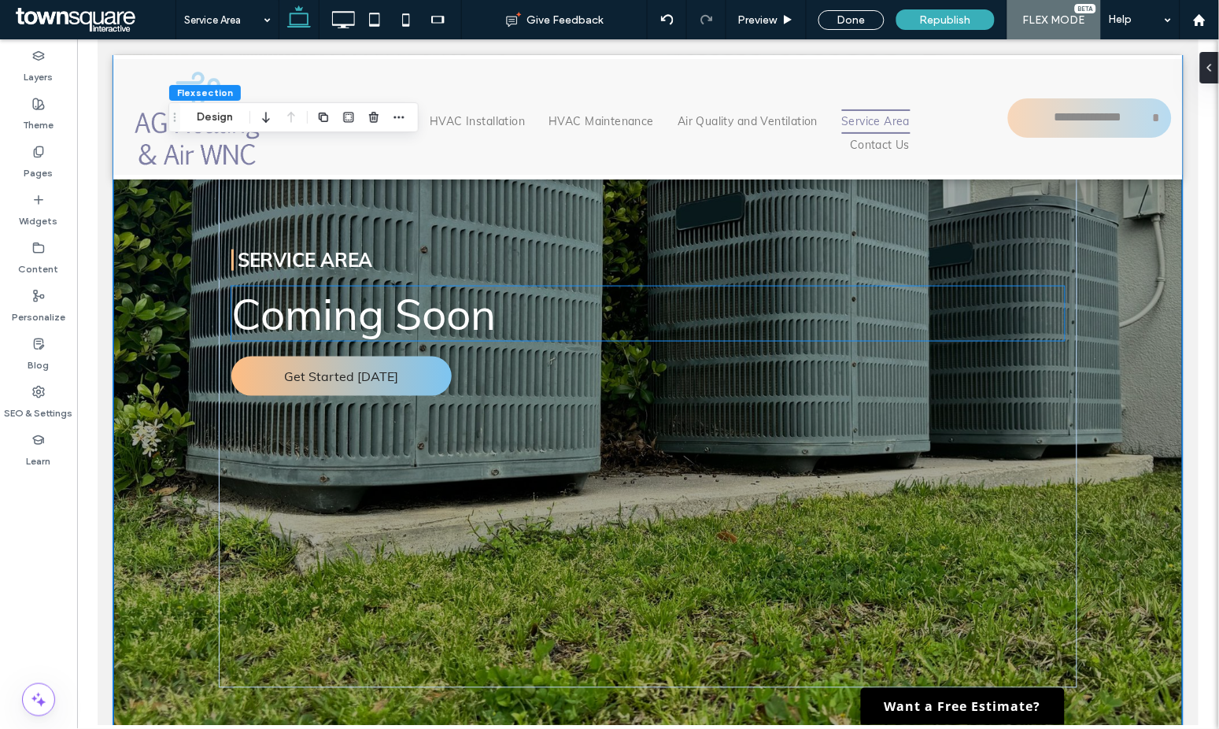
click at [461, 305] on div "Coming Soon" at bounding box center [647, 313] width 833 height 54
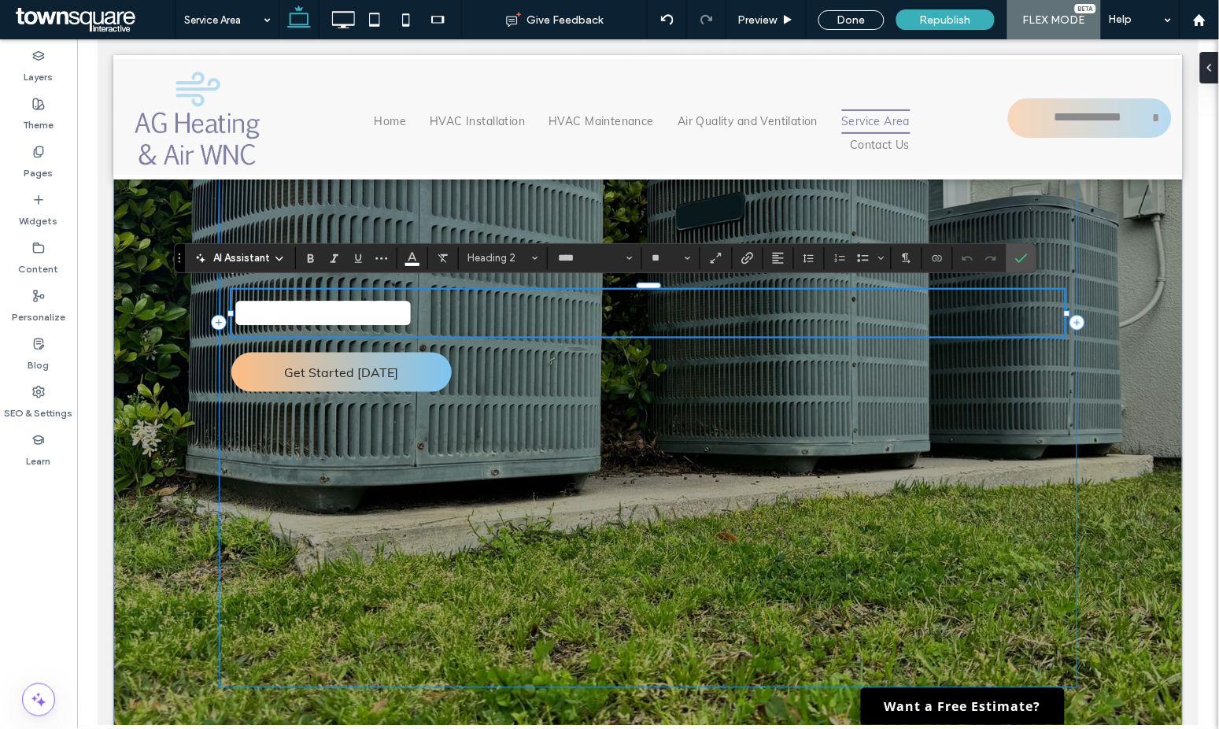
click at [888, 345] on div "**********" at bounding box center [647, 322] width 858 height 730
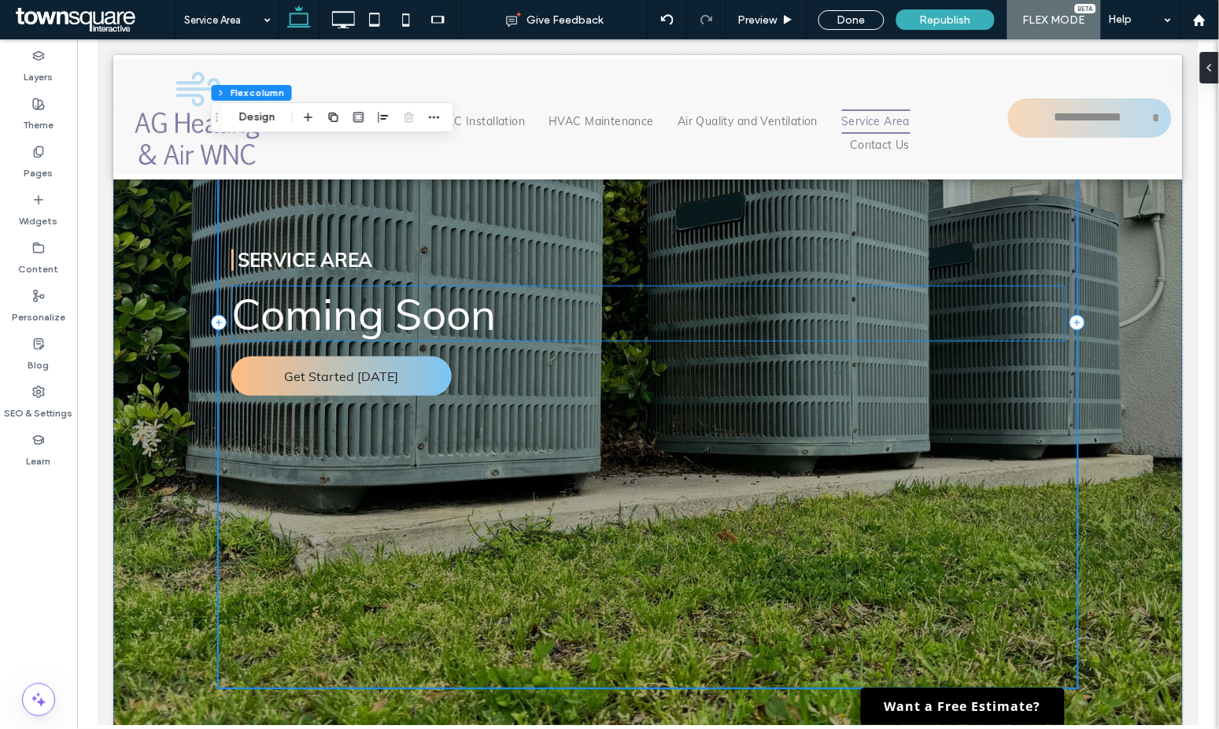
click at [511, 319] on h2 "Coming Soon" at bounding box center [647, 313] width 833 height 54
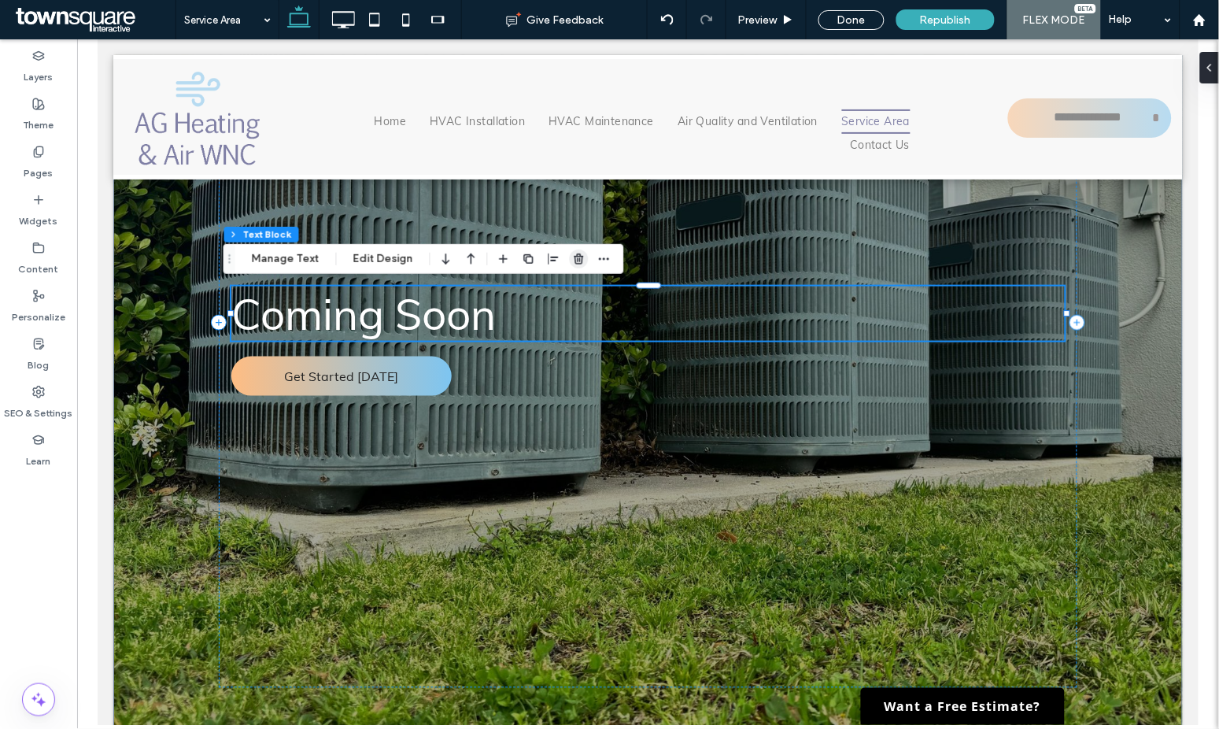
click at [577, 257] on use "button" at bounding box center [578, 258] width 9 height 10
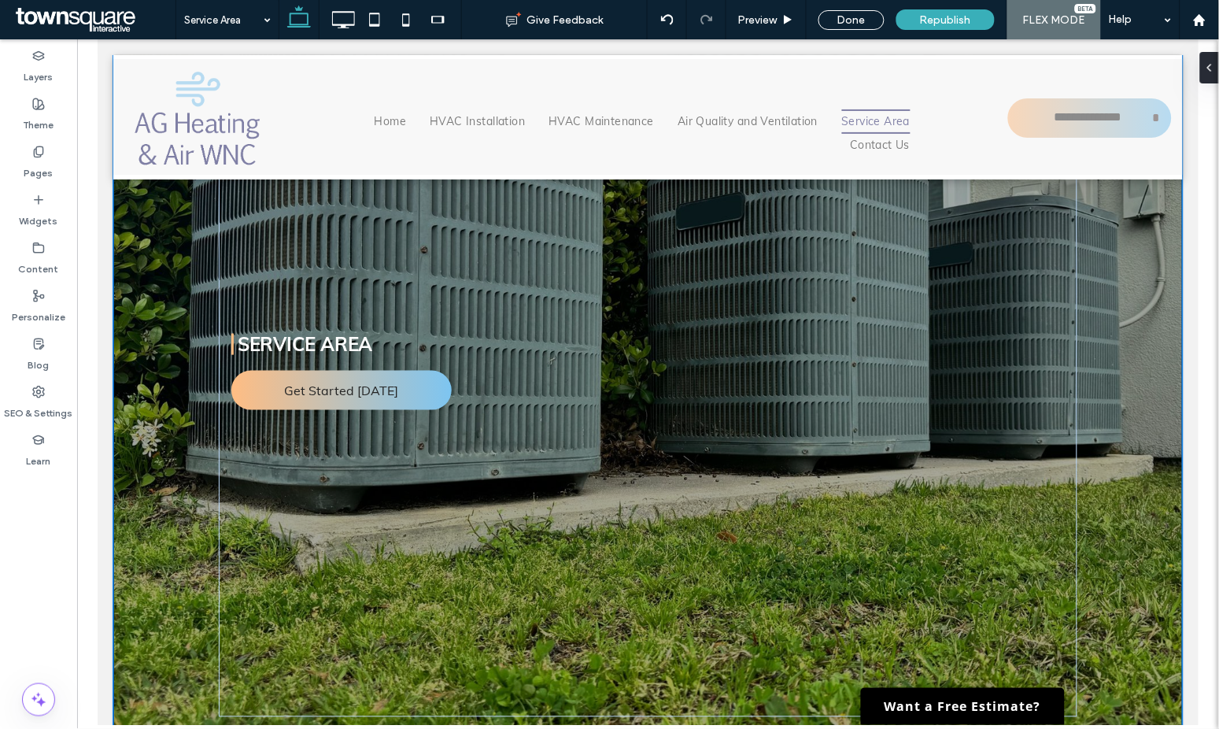
scroll to position [0, 0]
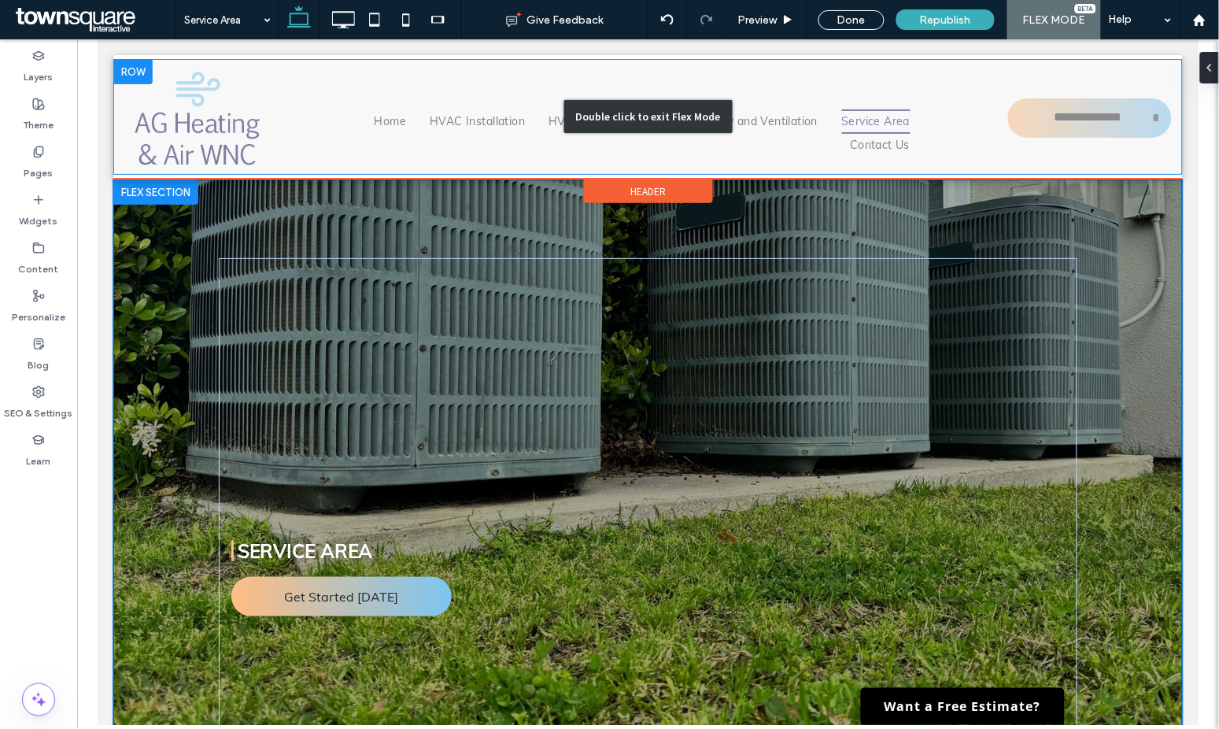
drag, startPoint x: 535, startPoint y: 236, endPoint x: 490, endPoint y: 146, distance: 100.3
type input "****"
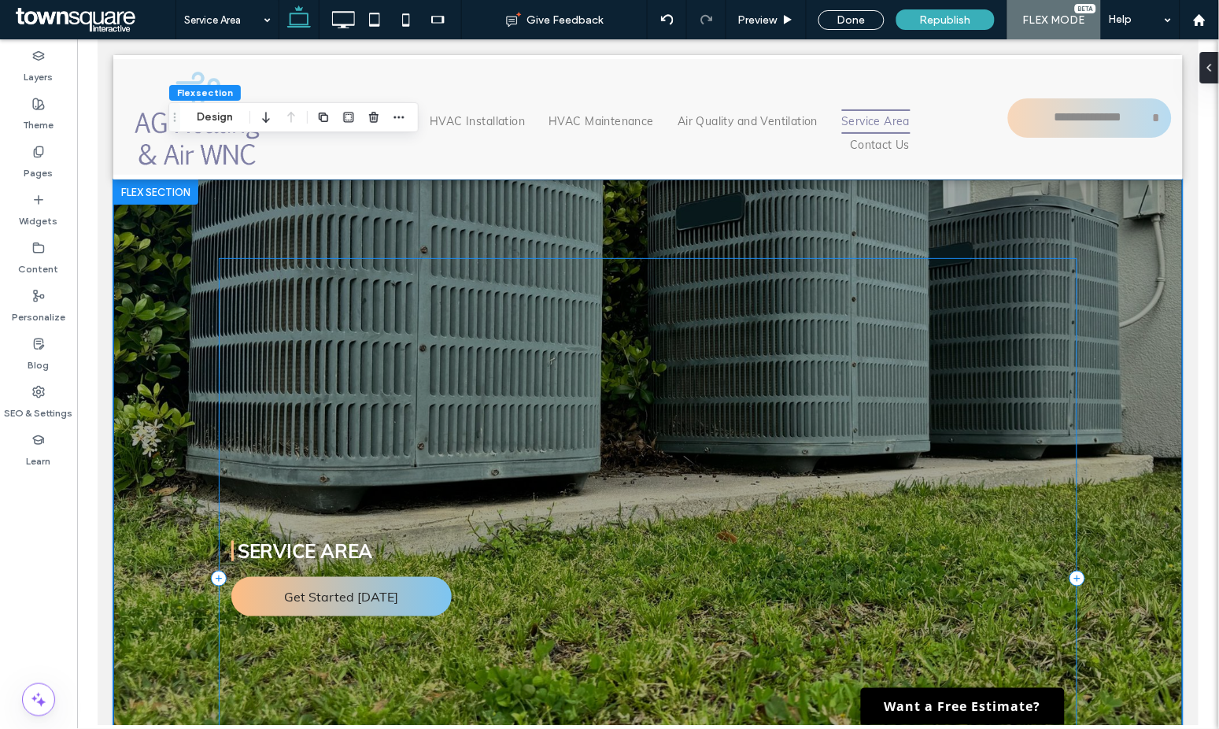
scroll to position [524, 0]
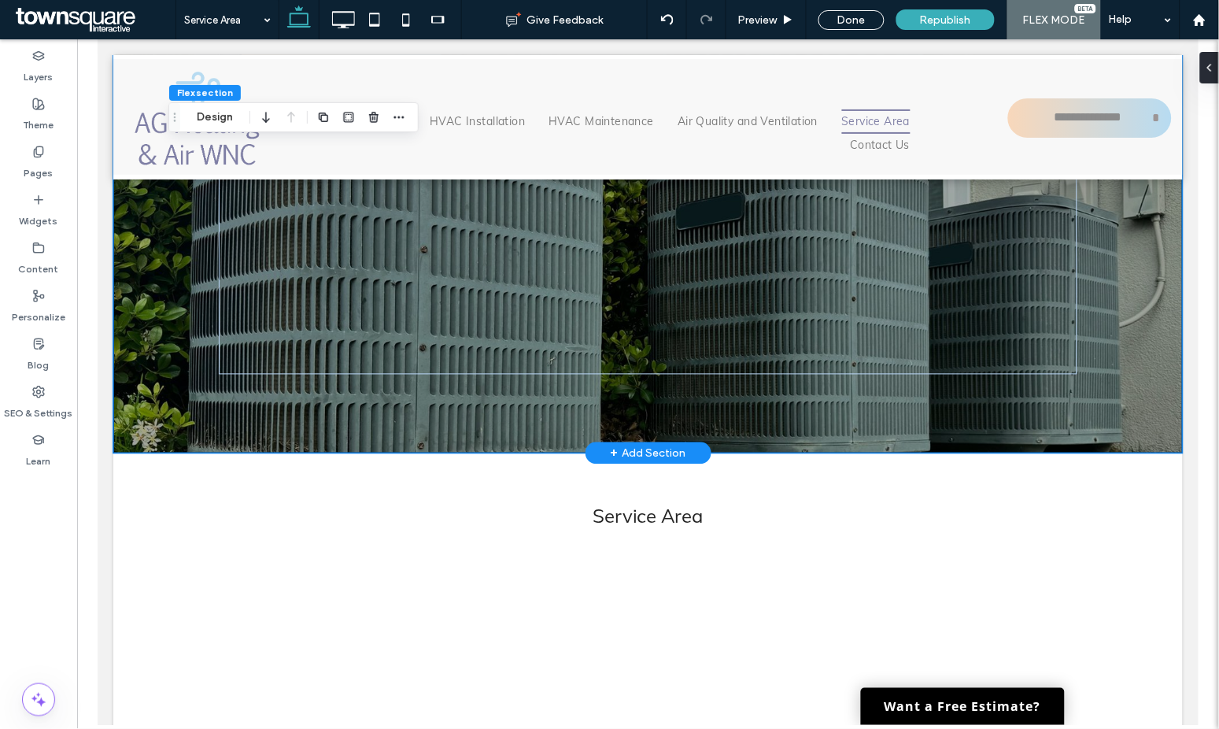
click at [489, 445] on div "Service Area Get Started Today" at bounding box center [647, 54] width 944 height 798
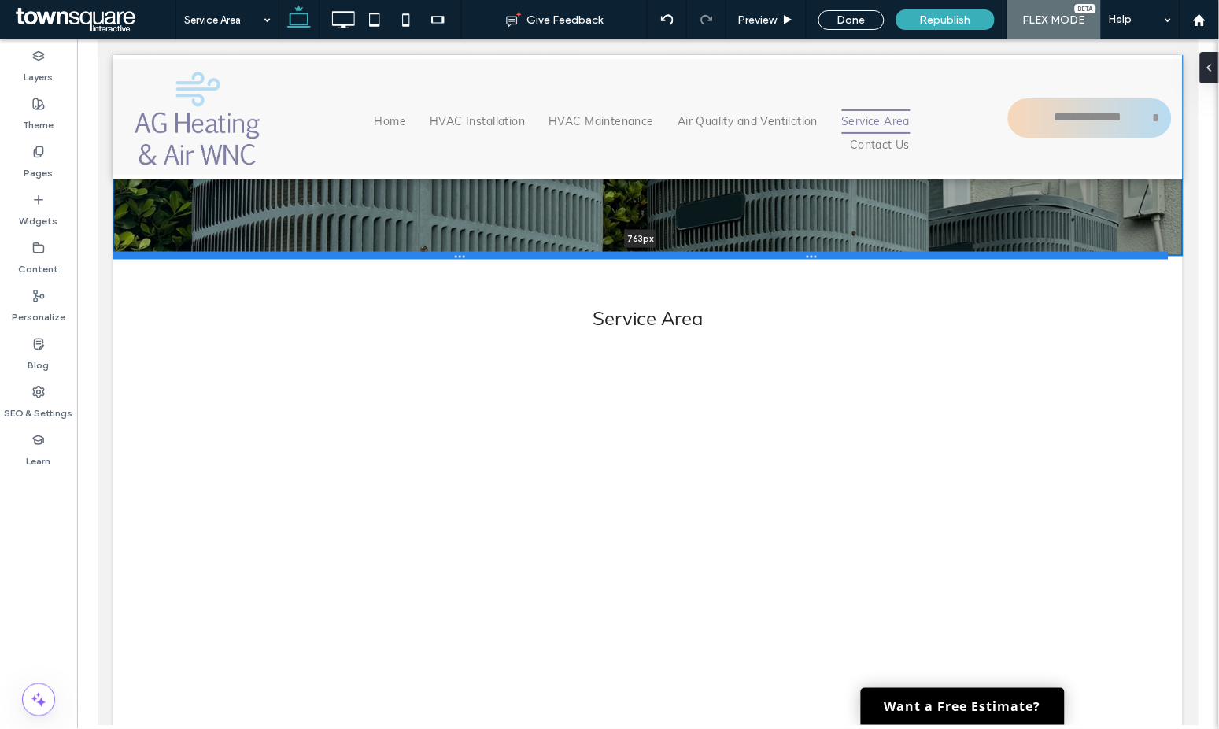
drag, startPoint x: 481, startPoint y: 449, endPoint x: 493, endPoint y: 249, distance: 200.2
click at [493, 251] on div at bounding box center [640, 255] width 1055 height 8
type input "***"
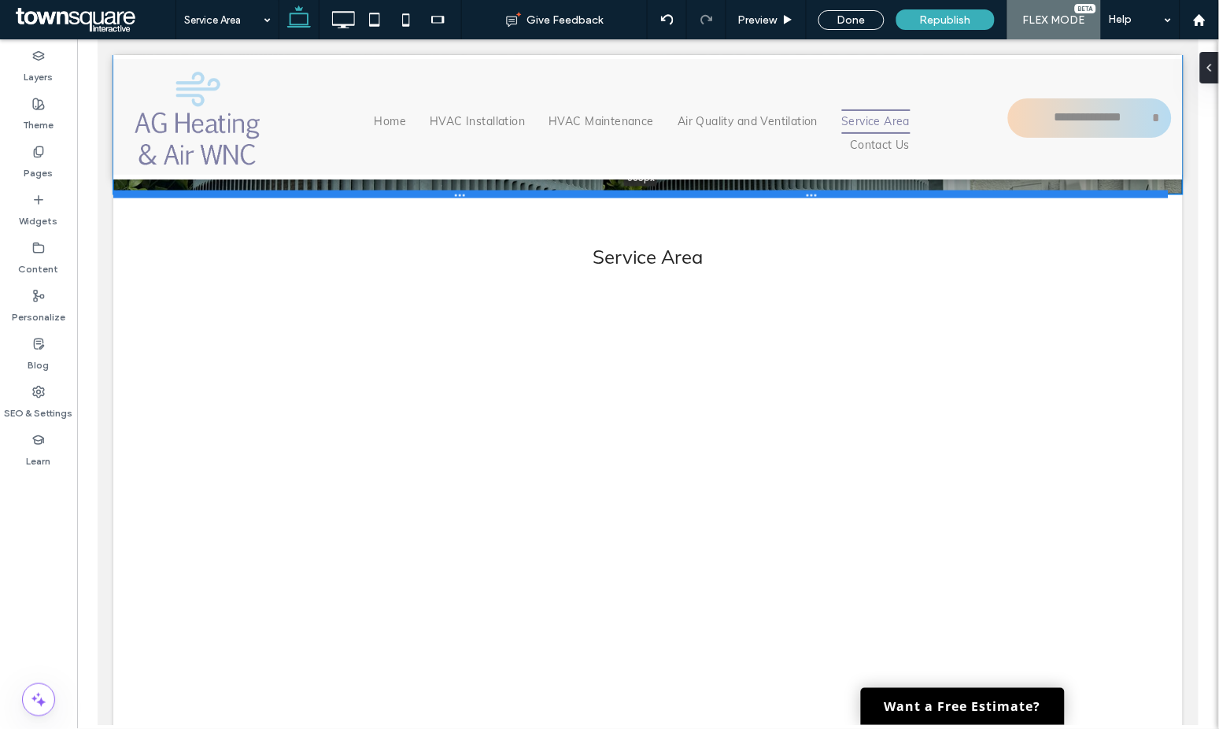
drag, startPoint x: 491, startPoint y: 251, endPoint x: 491, endPoint y: 182, distance: 69.2
click at [491, 190] on div at bounding box center [640, 194] width 1055 height 8
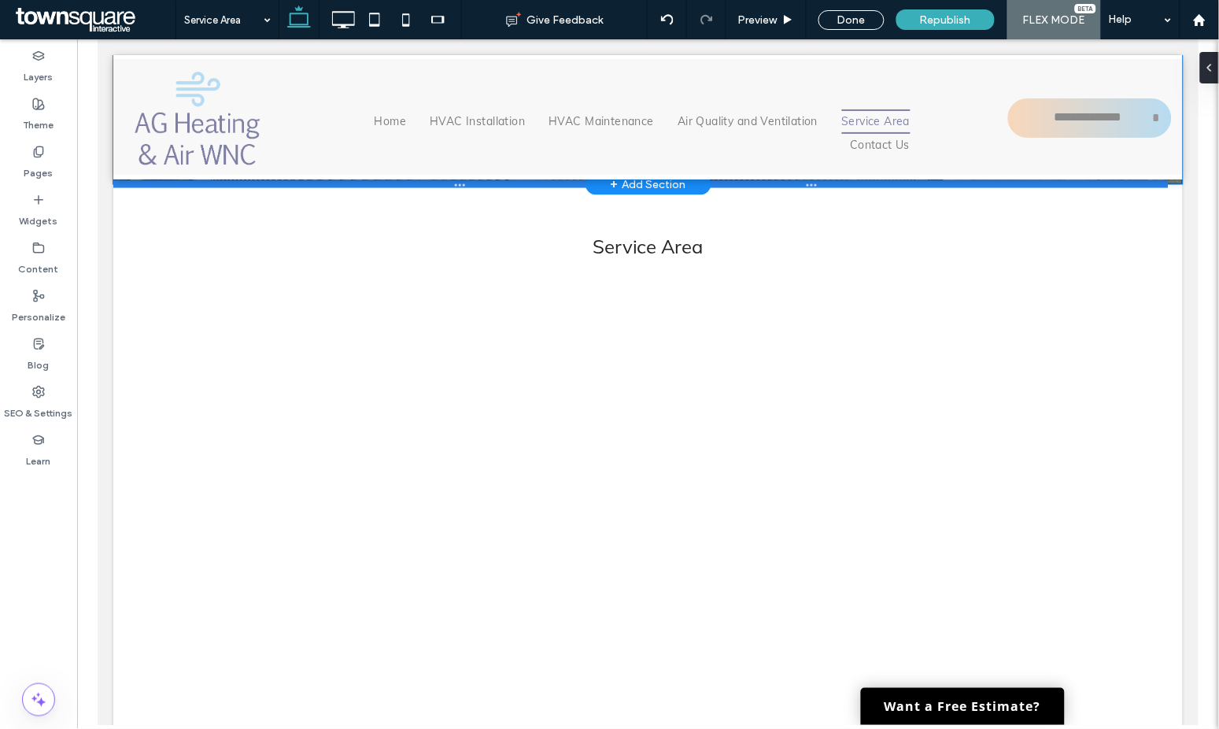
type input "***"
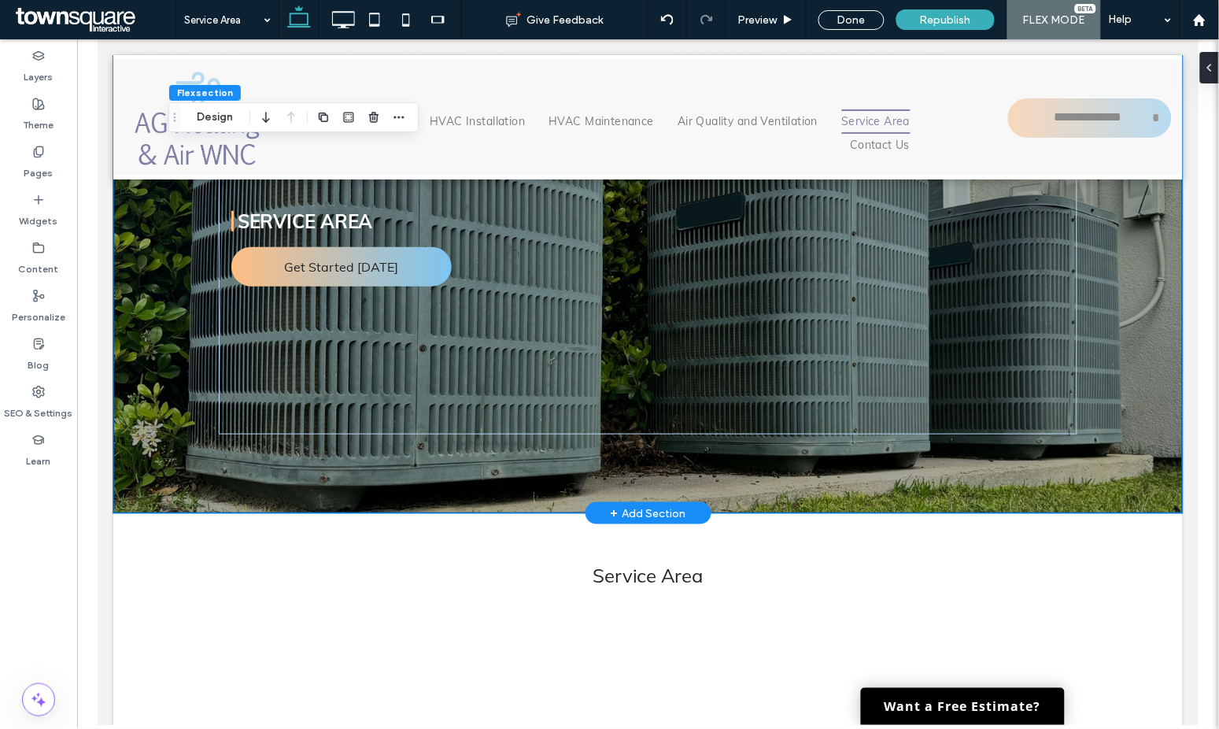
scroll to position [54, 0]
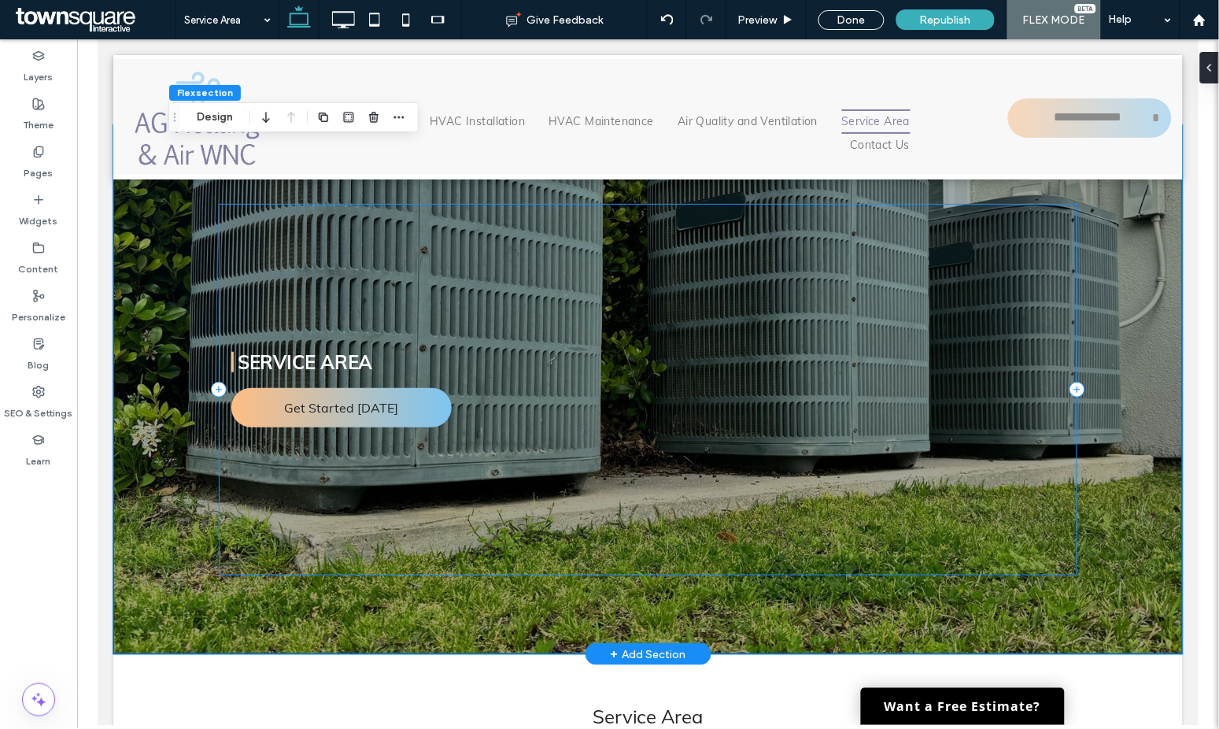
drag, startPoint x: 610, startPoint y: 415, endPoint x: 600, endPoint y: 423, distance: 11.8
click at [607, 419] on div "Service Area Get Started Today" at bounding box center [647, 388] width 858 height 371
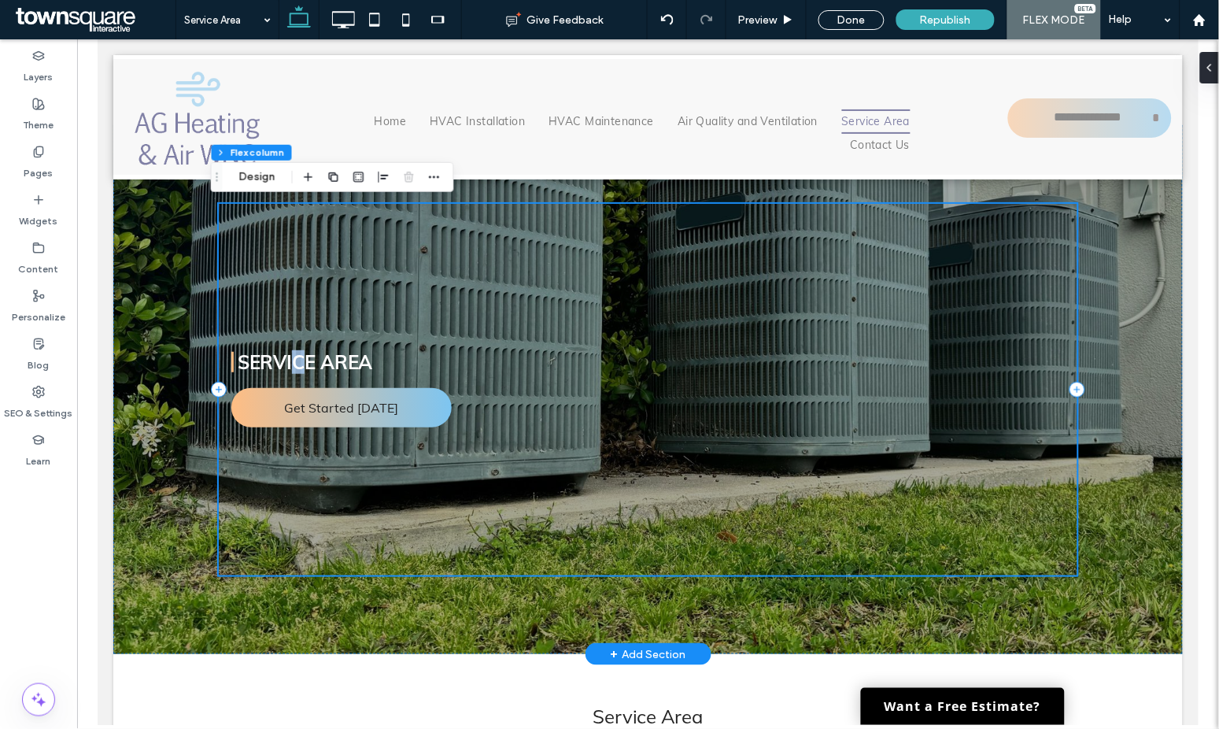
click at [286, 297] on div "Service Area Get Started Today" at bounding box center [647, 388] width 858 height 371
click at [288, 242] on div "Service Area Get Started Today" at bounding box center [647, 388] width 858 height 371
click at [1071, 418] on div "Service Area Get Started Today" at bounding box center [647, 388] width 944 height 529
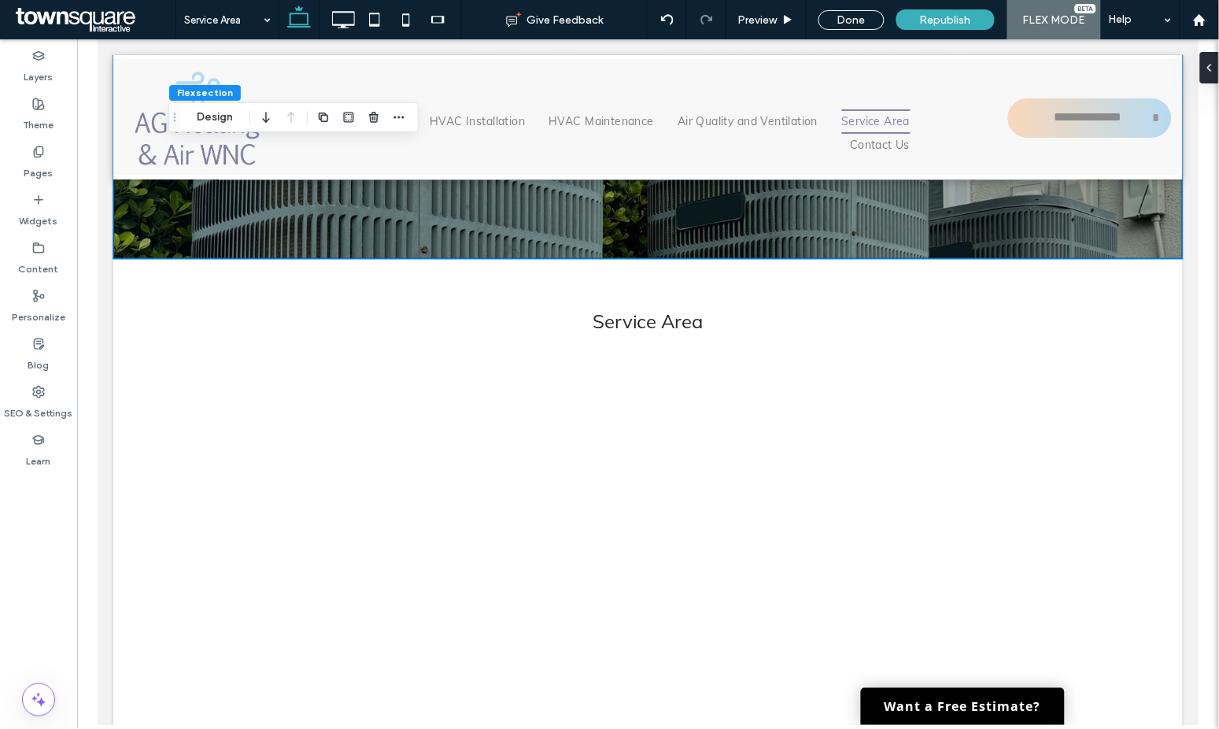
scroll to position [356, 0]
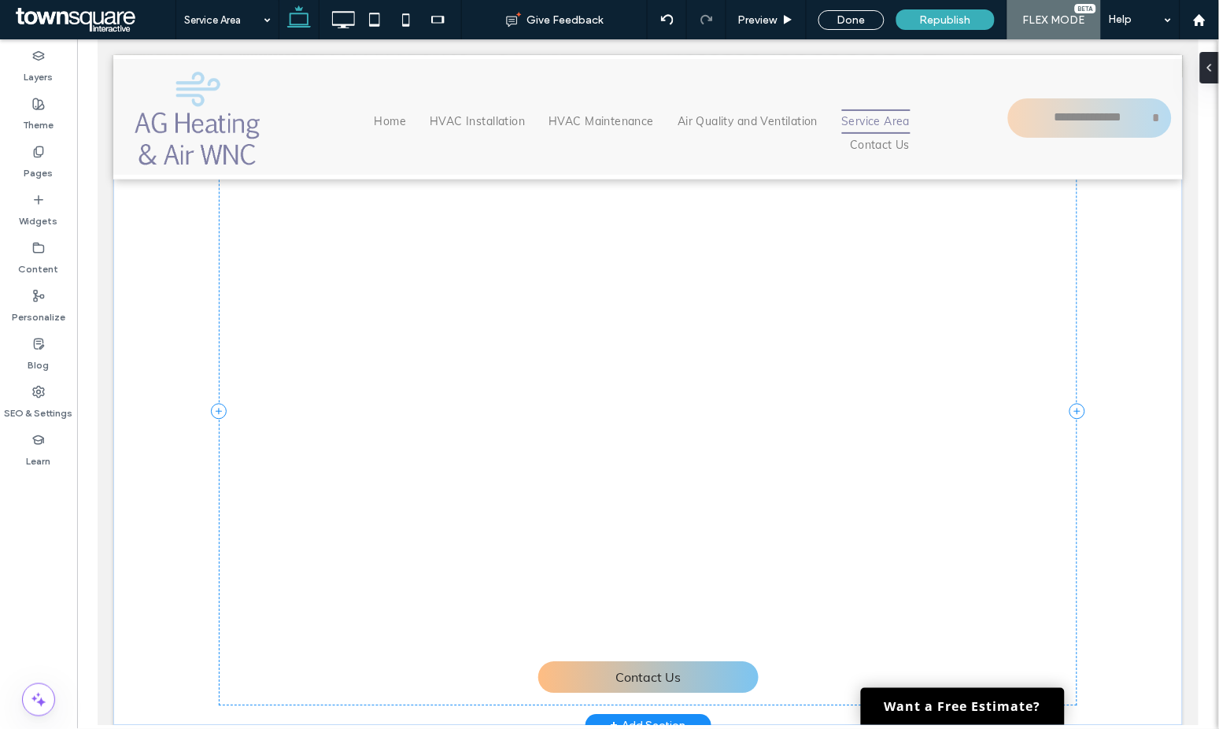
click at [640, 412] on div at bounding box center [647, 406] width 833 height 472
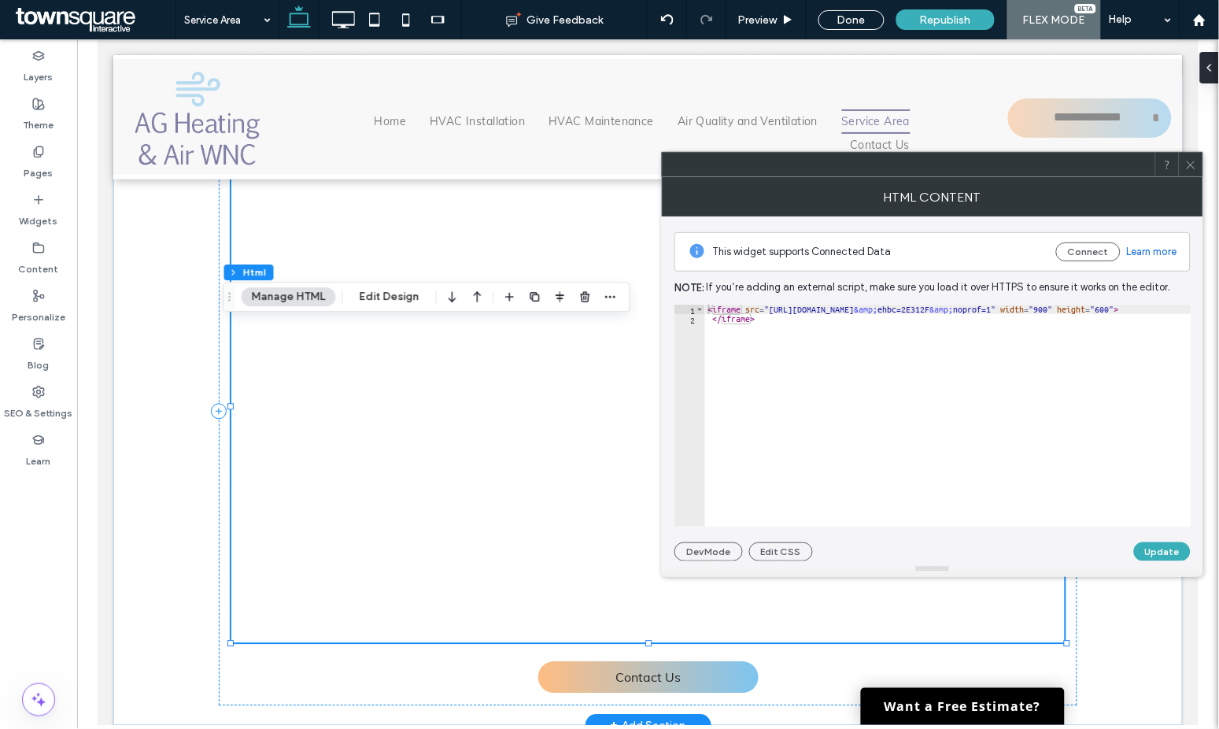
scroll to position [105, 0]
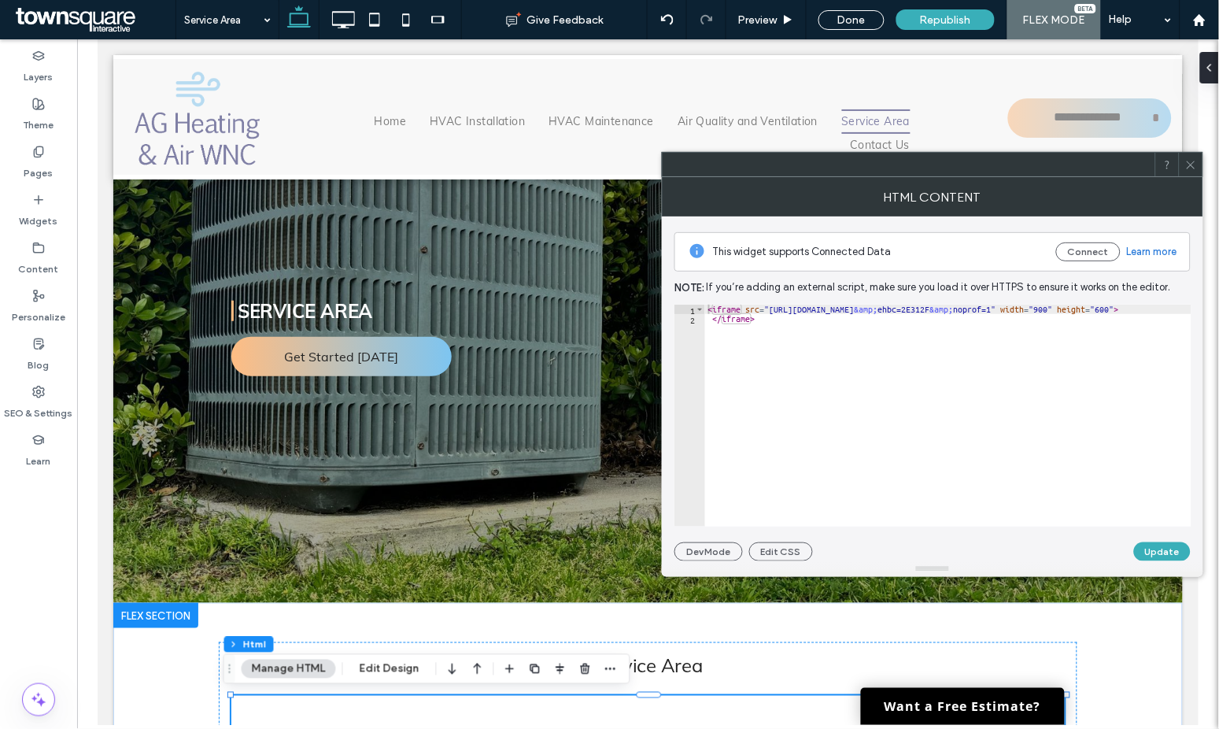
drag, startPoint x: 1192, startPoint y: 162, endPoint x: 1179, endPoint y: 176, distance: 19.5
click at [1190, 163] on icon at bounding box center [1191, 165] width 12 height 12
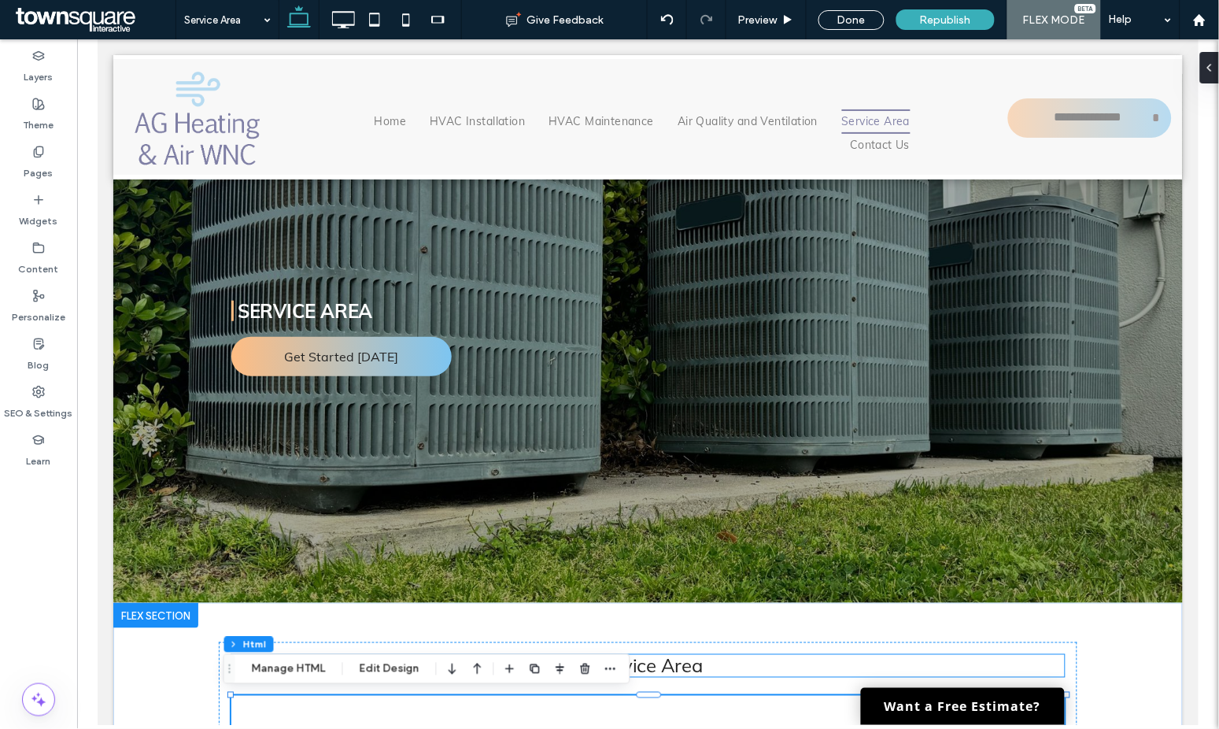
click at [682, 670] on span "Service Area" at bounding box center [648, 665] width 110 height 24
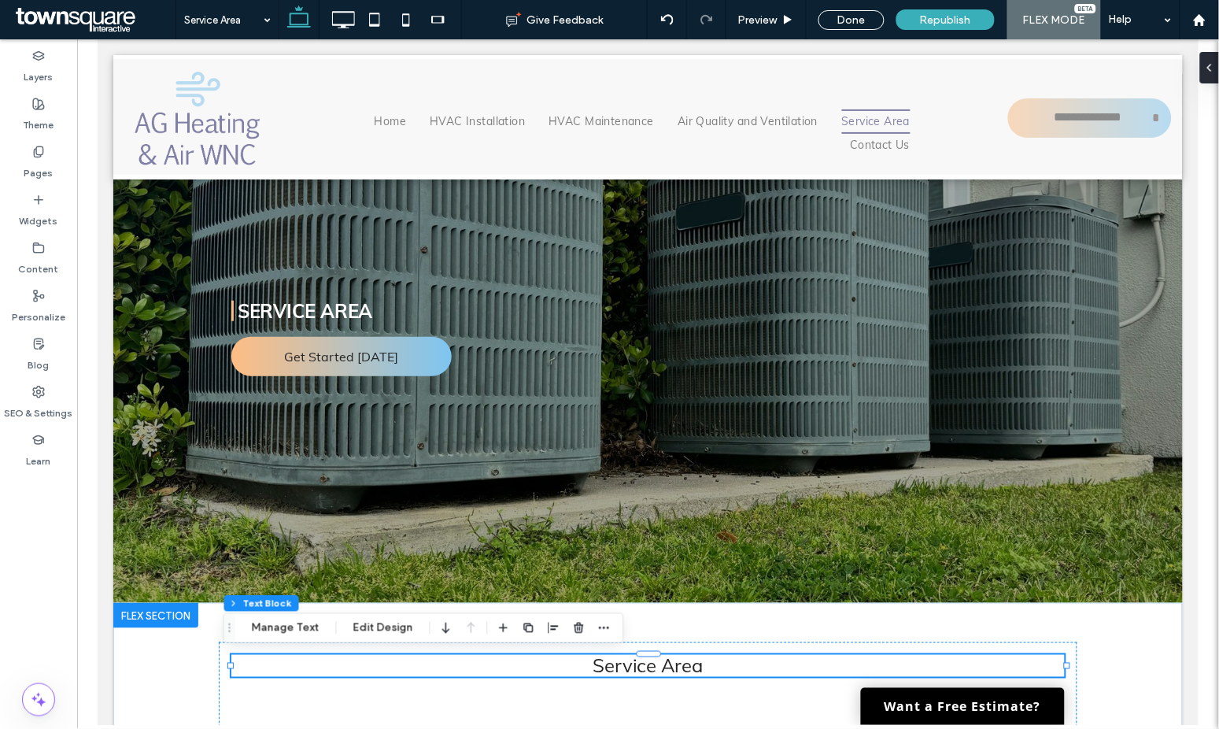
click at [682, 667] on div "Service Area" at bounding box center [647, 665] width 833 height 22
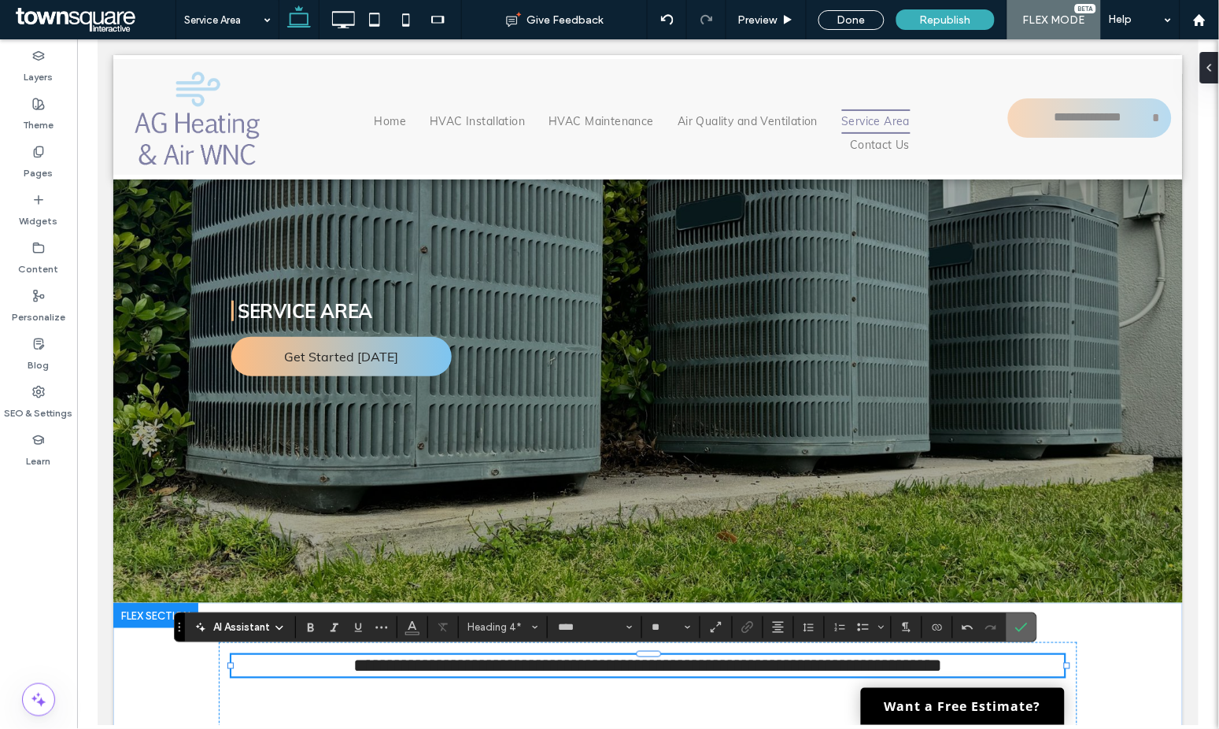
click at [1018, 633] on icon "Confirm" at bounding box center [1021, 627] width 13 height 13
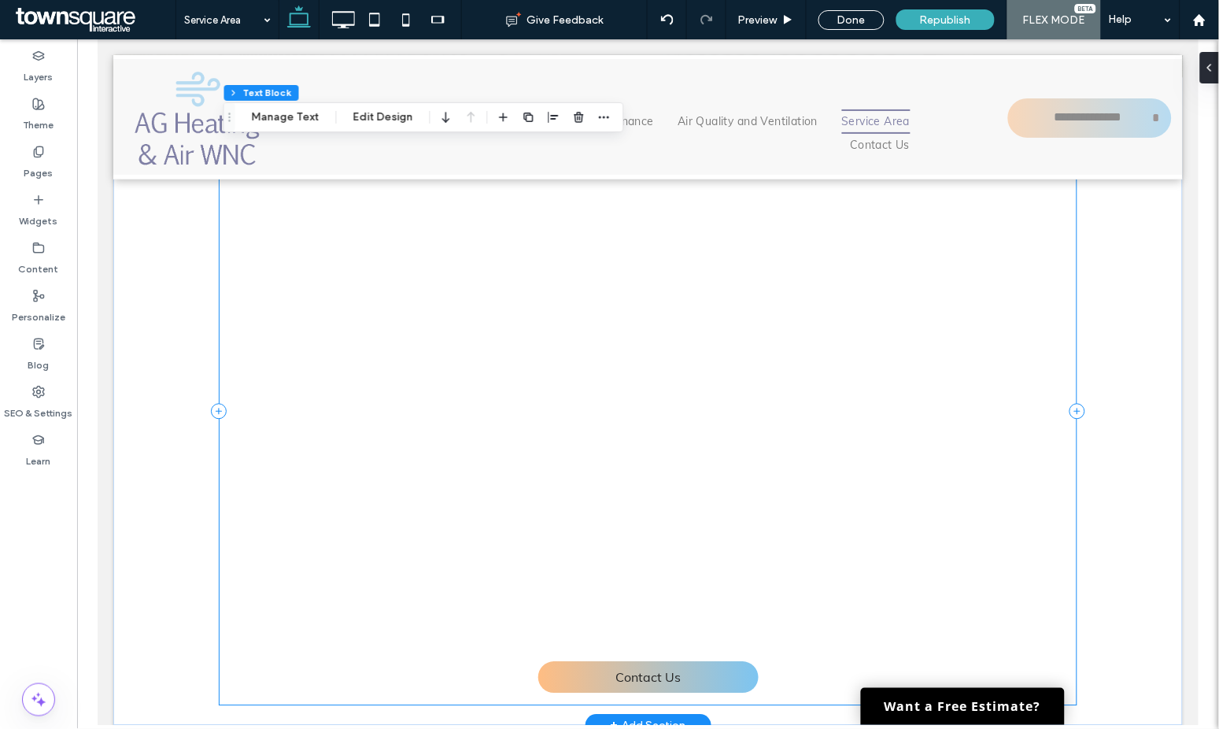
scroll to position [991, 0]
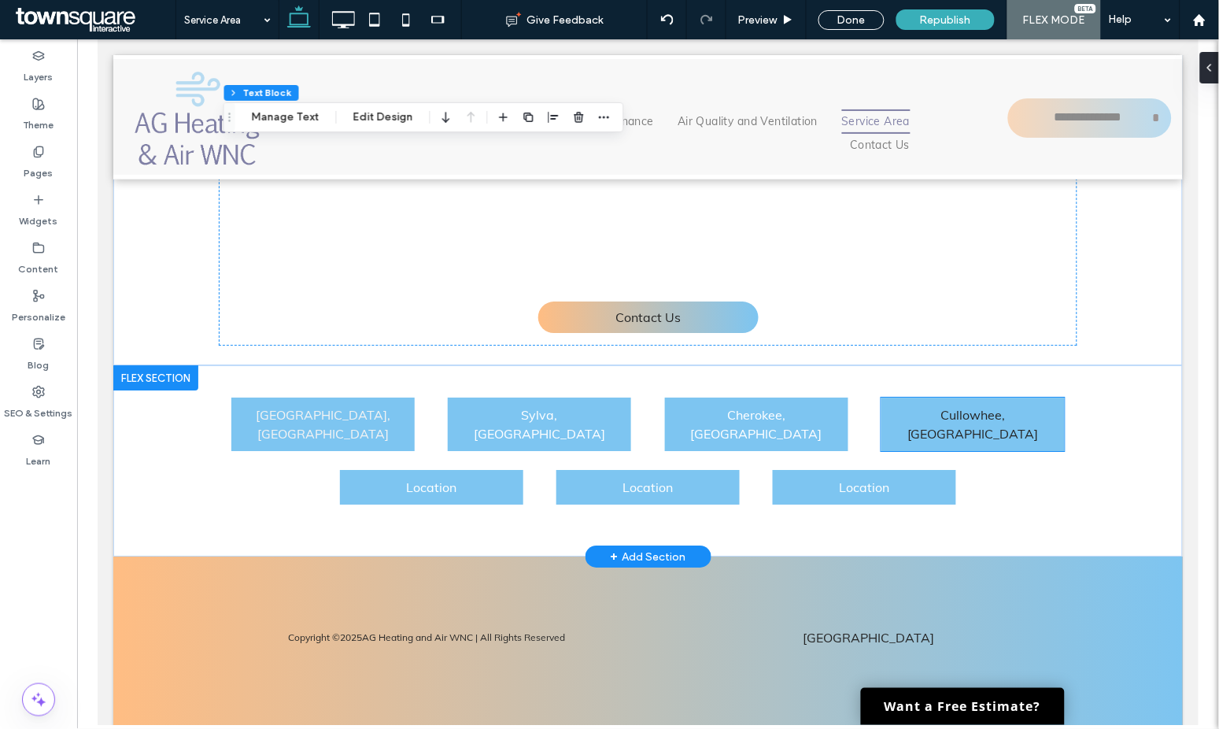
click at [967, 419] on span "Cullowhee, NC" at bounding box center [971, 423] width 131 height 35
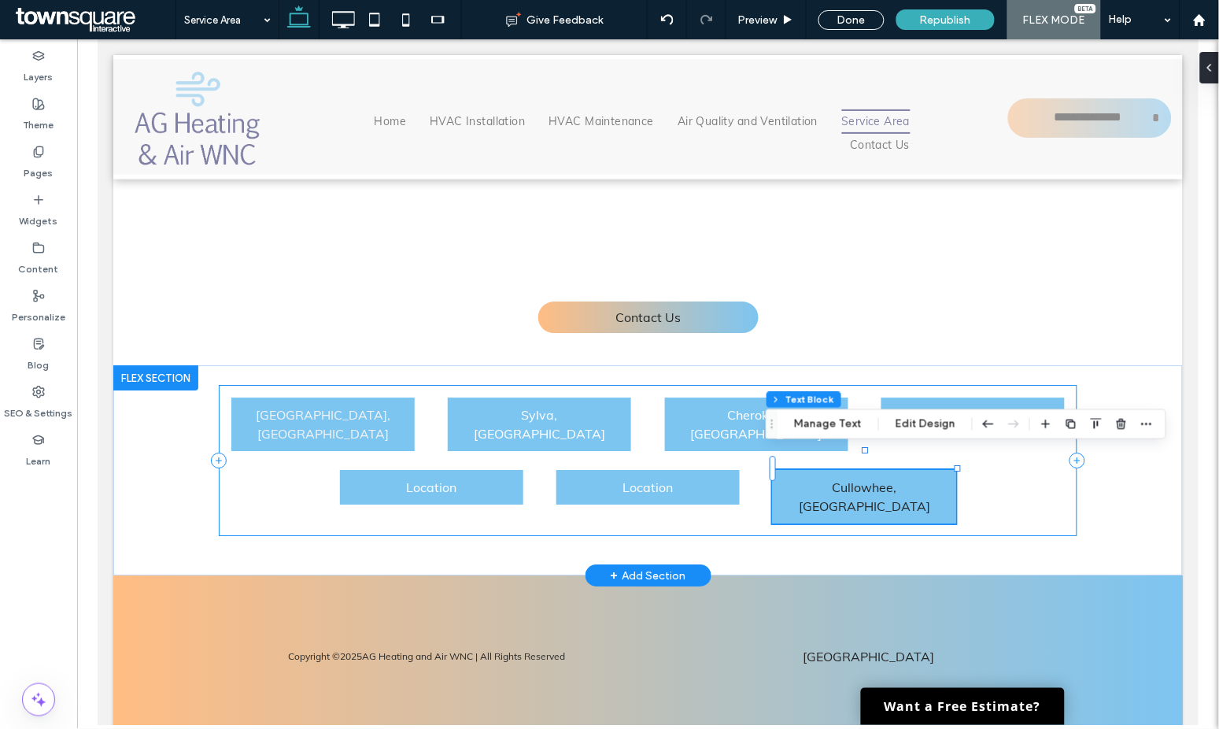
click at [1008, 476] on div "Bryson City, NC Sylva, NC Cherokee, NC Location Location Location Cullowhee, NC" at bounding box center [647, 459] width 858 height 151
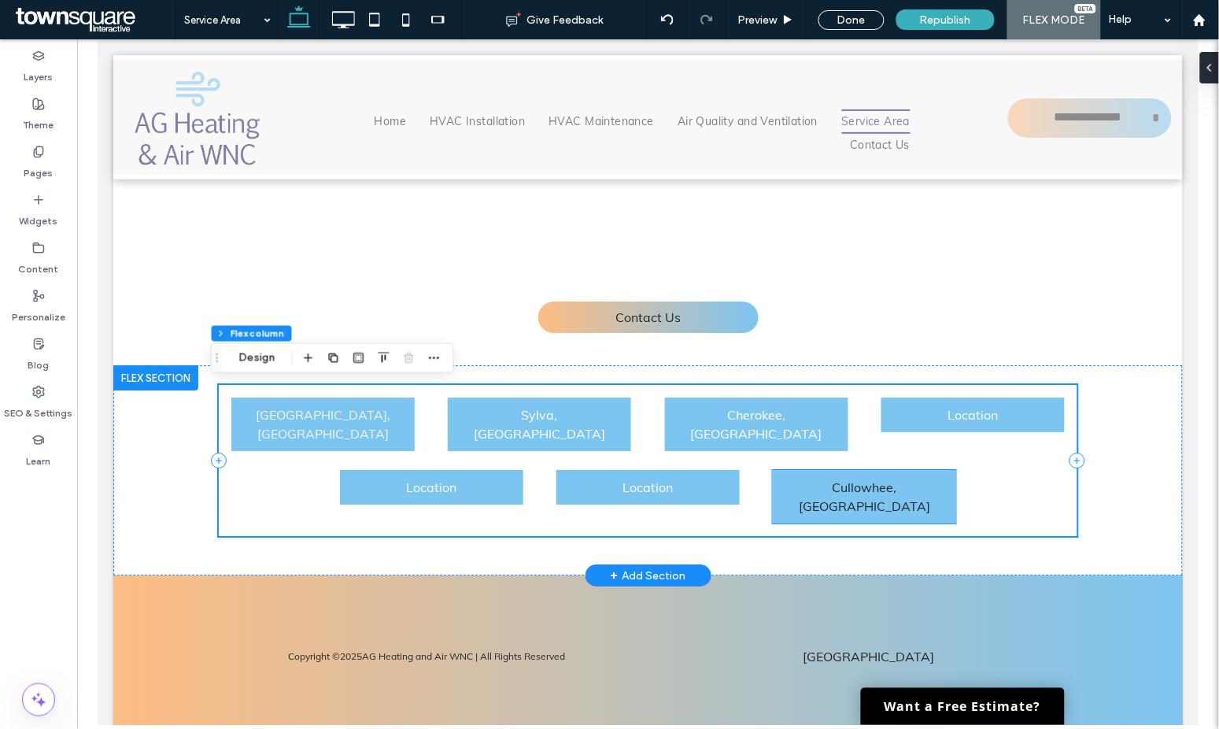
click at [884, 469] on div "Cullowhee, NC" at bounding box center [863, 496] width 183 height 54
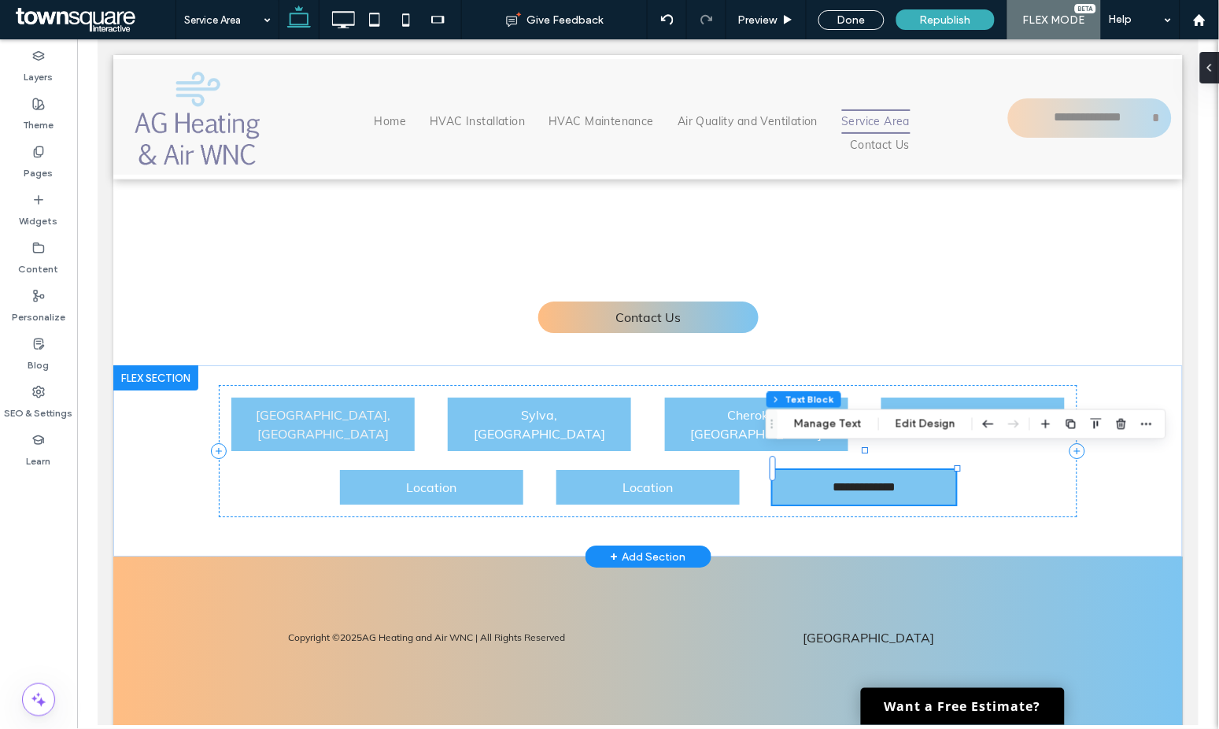
click at [884, 469] on div "**********" at bounding box center [863, 486] width 183 height 35
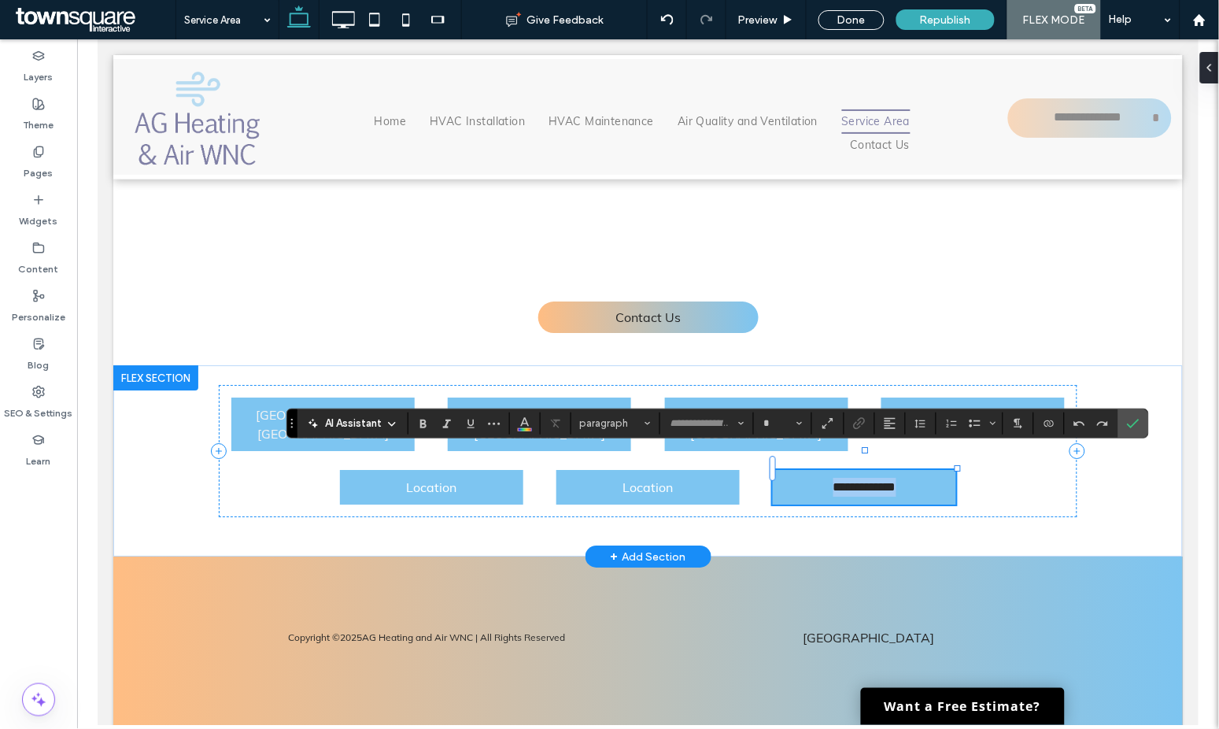
type input "****"
type input "**"
click at [523, 426] on icon "Color" at bounding box center [525, 421] width 13 height 13
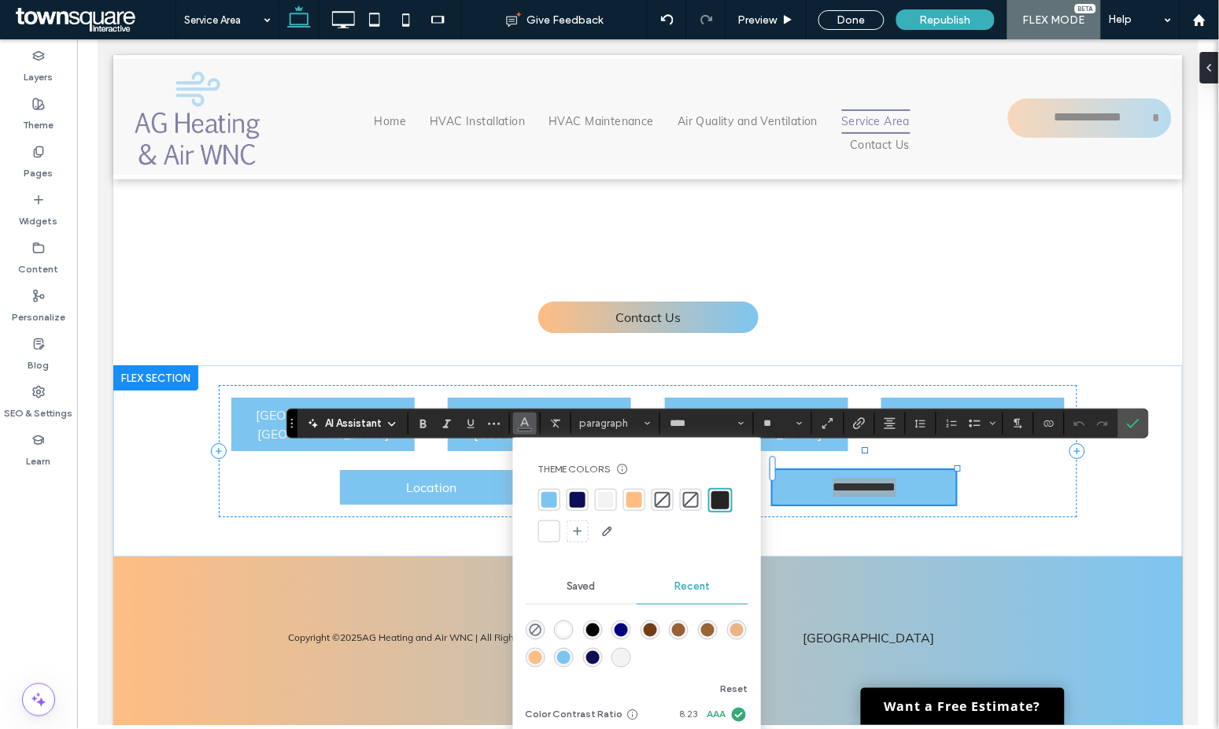
click at [545, 532] on div at bounding box center [549, 531] width 16 height 16
click at [992, 474] on div "**********" at bounding box center [647, 450] width 858 height 132
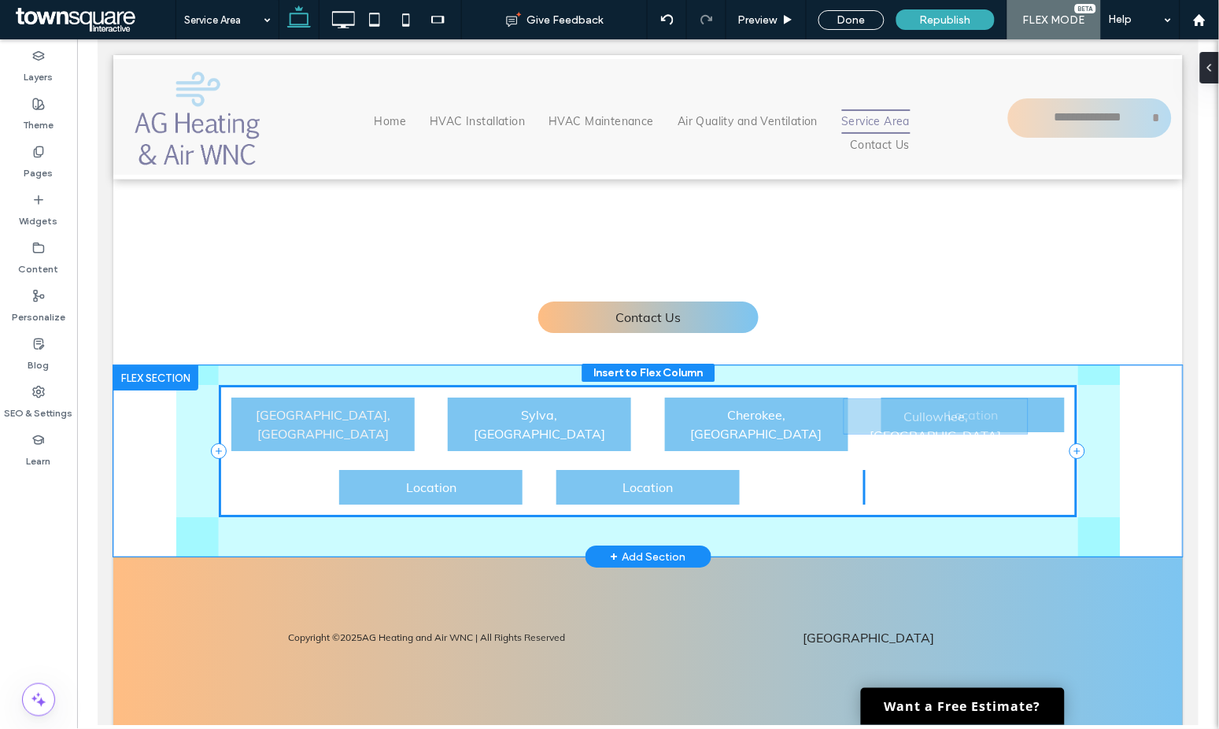
drag, startPoint x: 914, startPoint y: 469, endPoint x: 992, endPoint y: 418, distance: 93.9
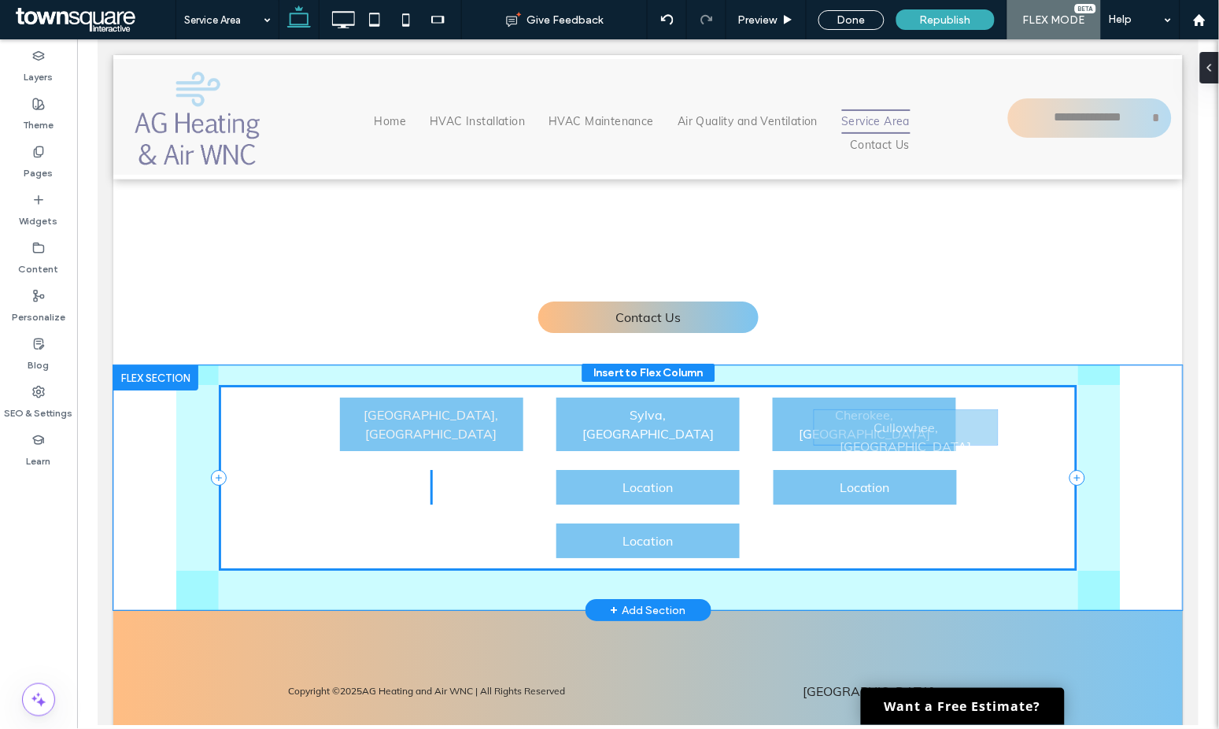
drag, startPoint x: 958, startPoint y: 439, endPoint x: 963, endPoint y: 428, distance: 12.3
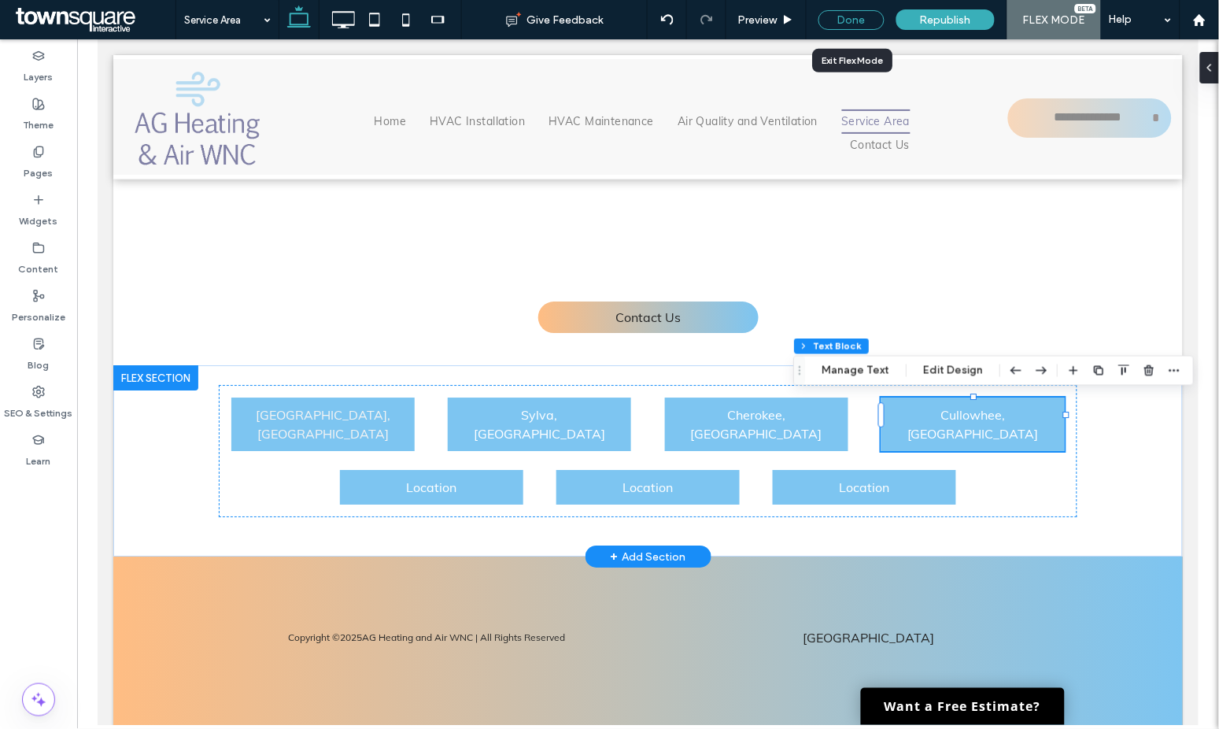
click at [834, 19] on div "Done" at bounding box center [851, 20] width 66 height 20
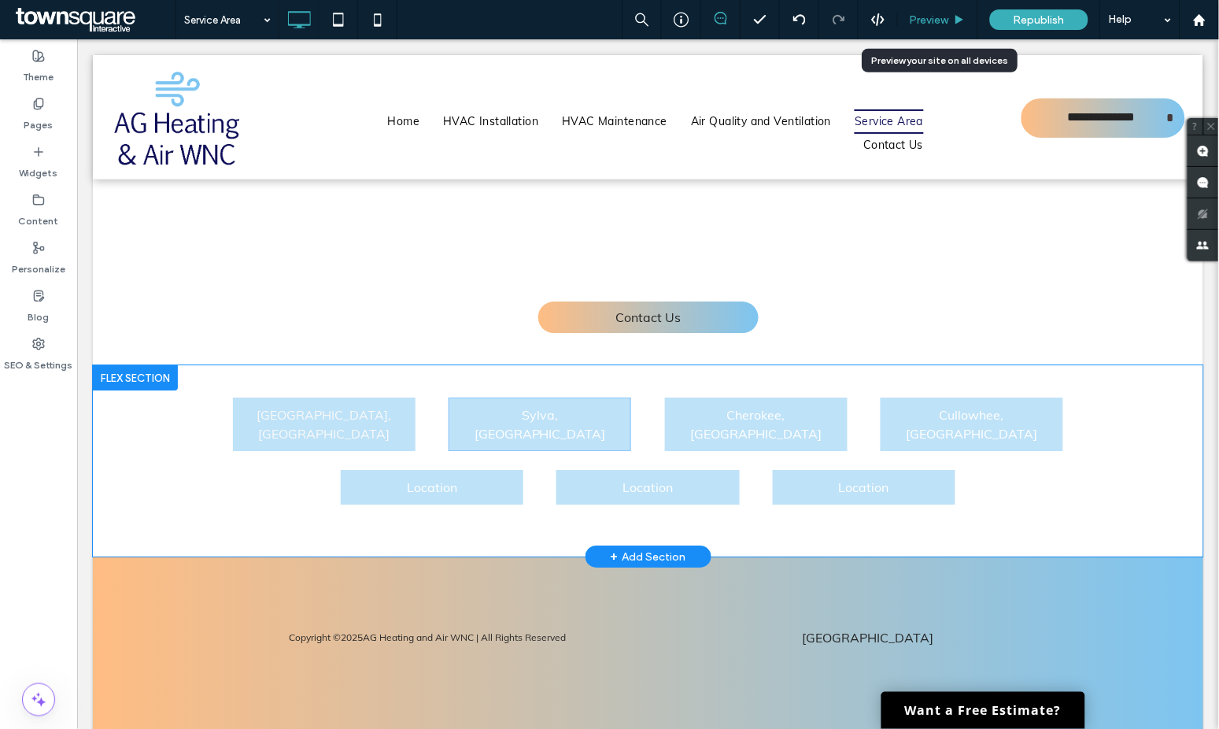
scroll to position [0, 0]
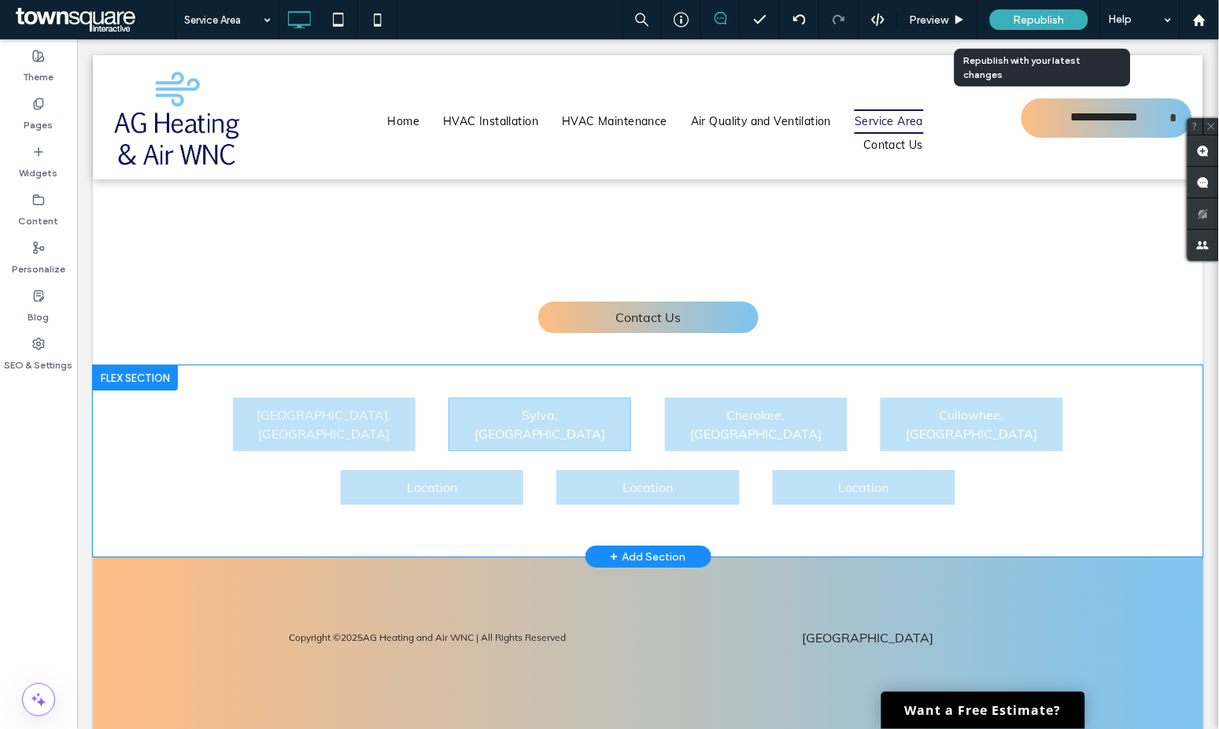
click at [1021, 20] on span "Republish" at bounding box center [1039, 19] width 51 height 13
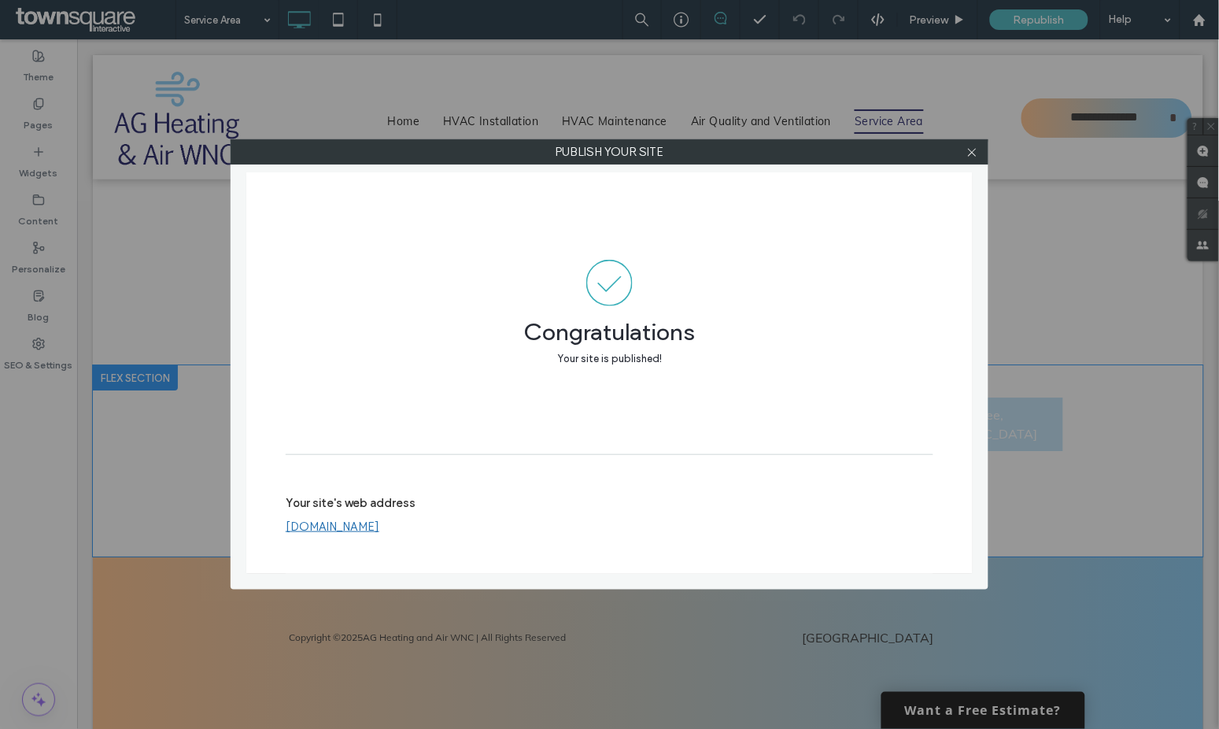
click at [379, 533] on link "www.agheatingandairwnc.com" at bounding box center [333, 526] width 94 height 14
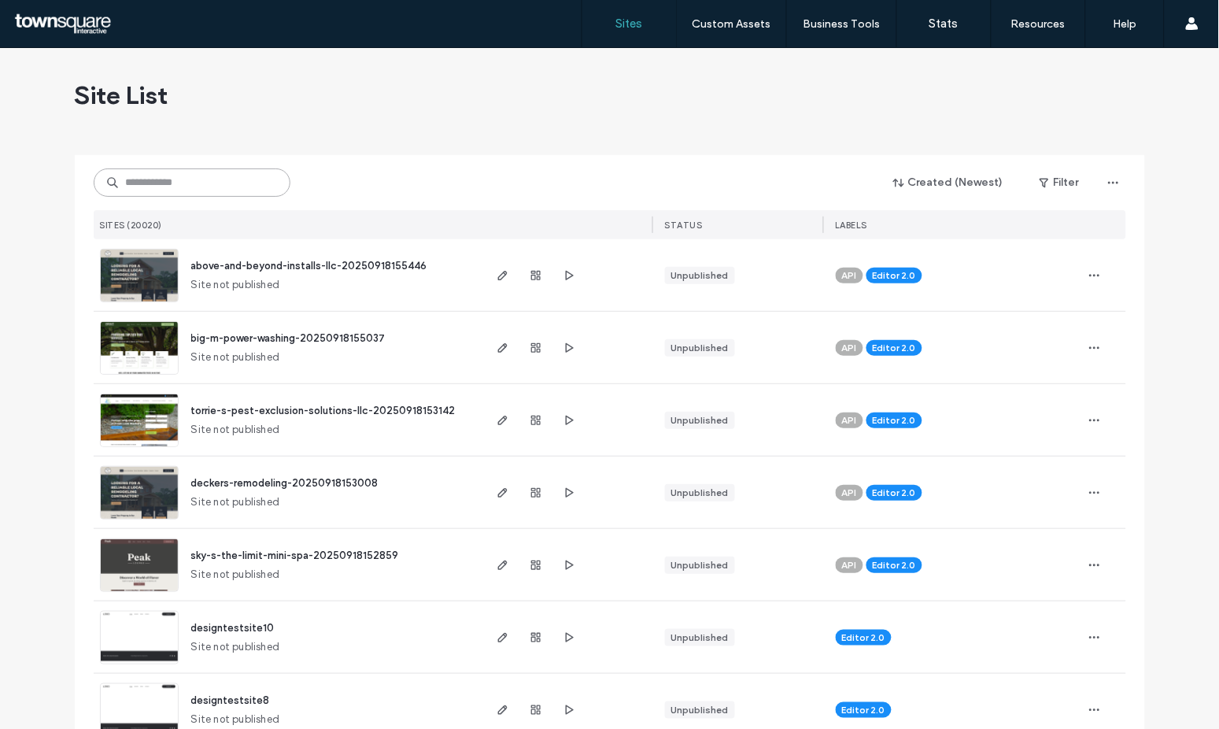
click at [194, 179] on input at bounding box center [192, 182] width 197 height 28
paste input "**********"
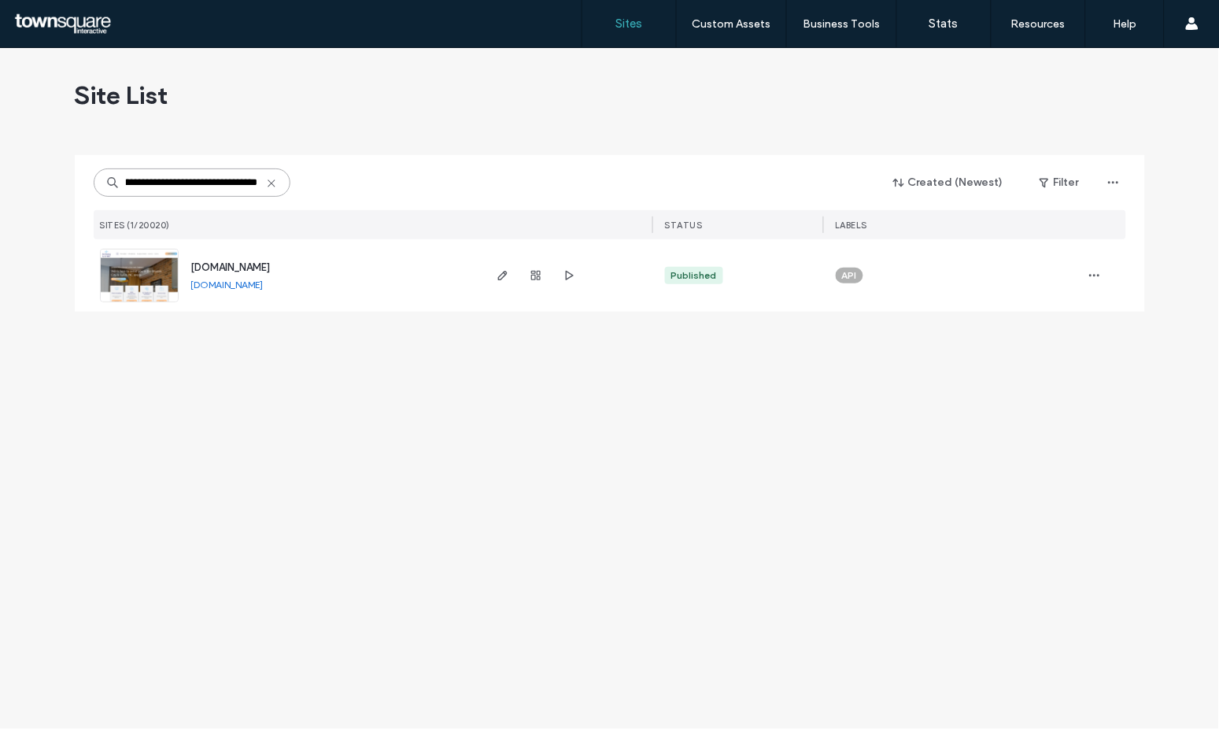
type input "**********"
click at [270, 266] on span "www.agheatingandairwnc.com" at bounding box center [230, 267] width 79 height 12
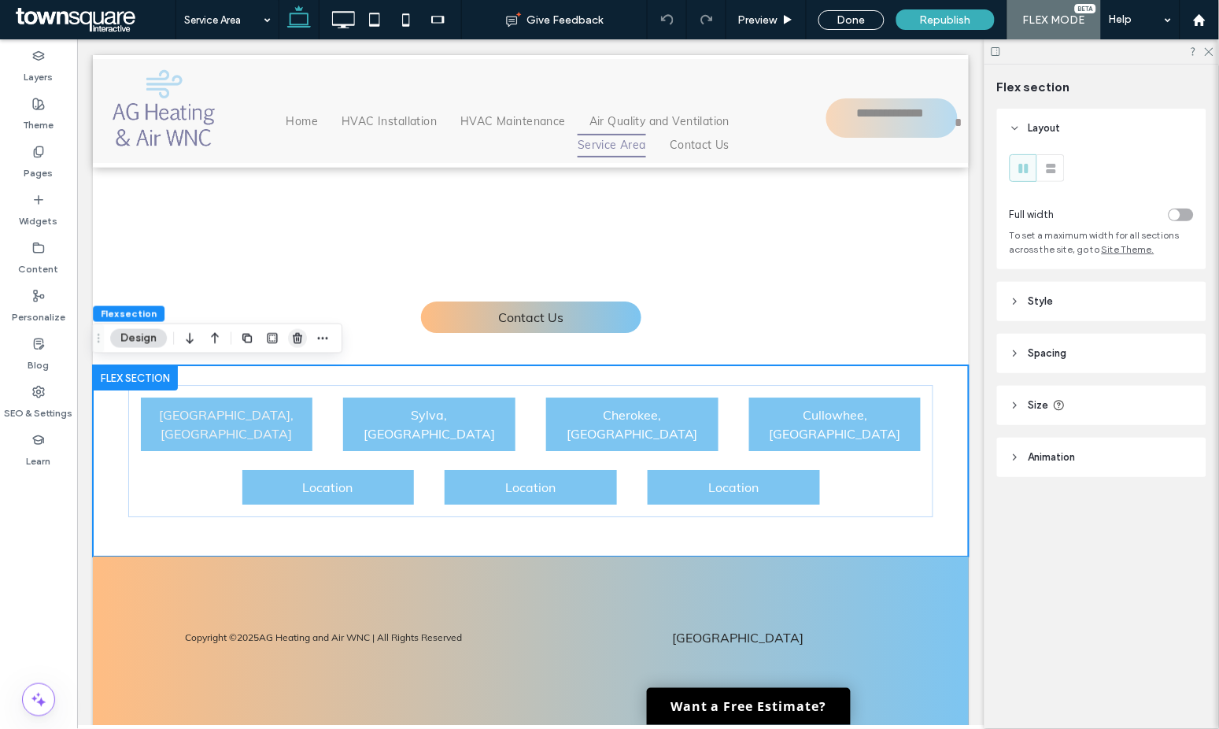
click at [299, 339] on icon "button" at bounding box center [297, 338] width 13 height 13
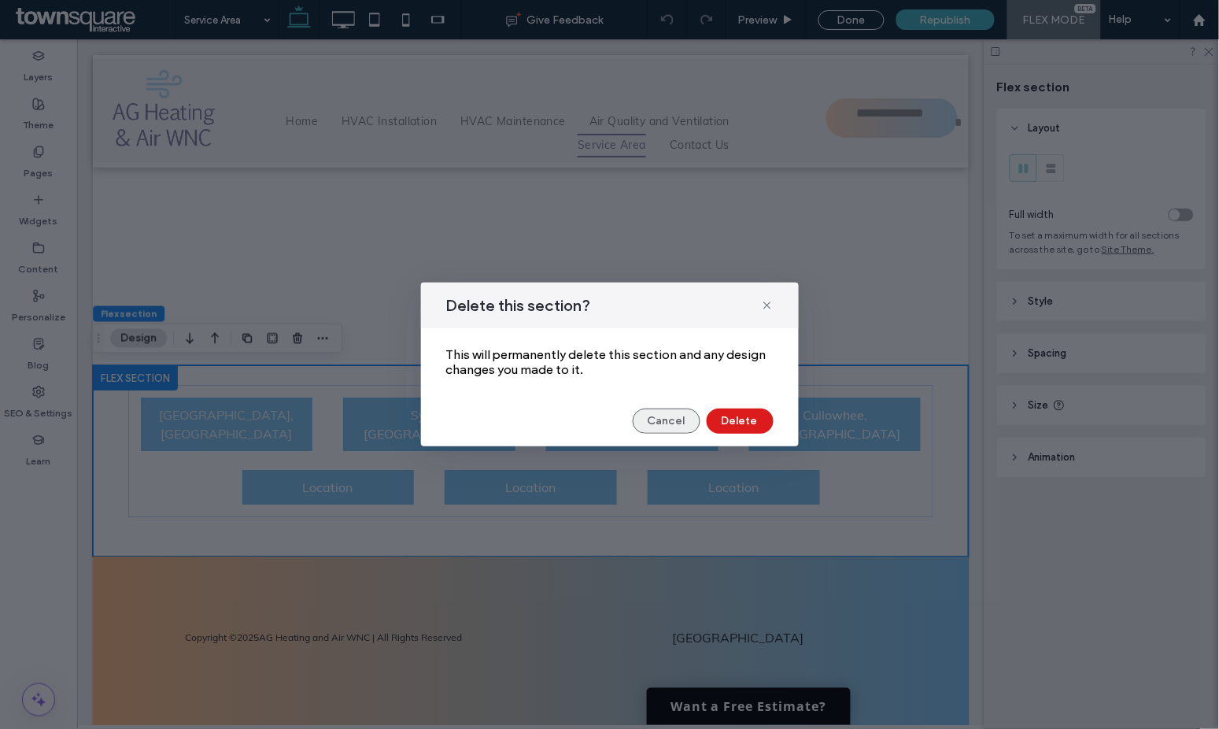
click at [688, 419] on button "Cancel" at bounding box center [667, 420] width 68 height 25
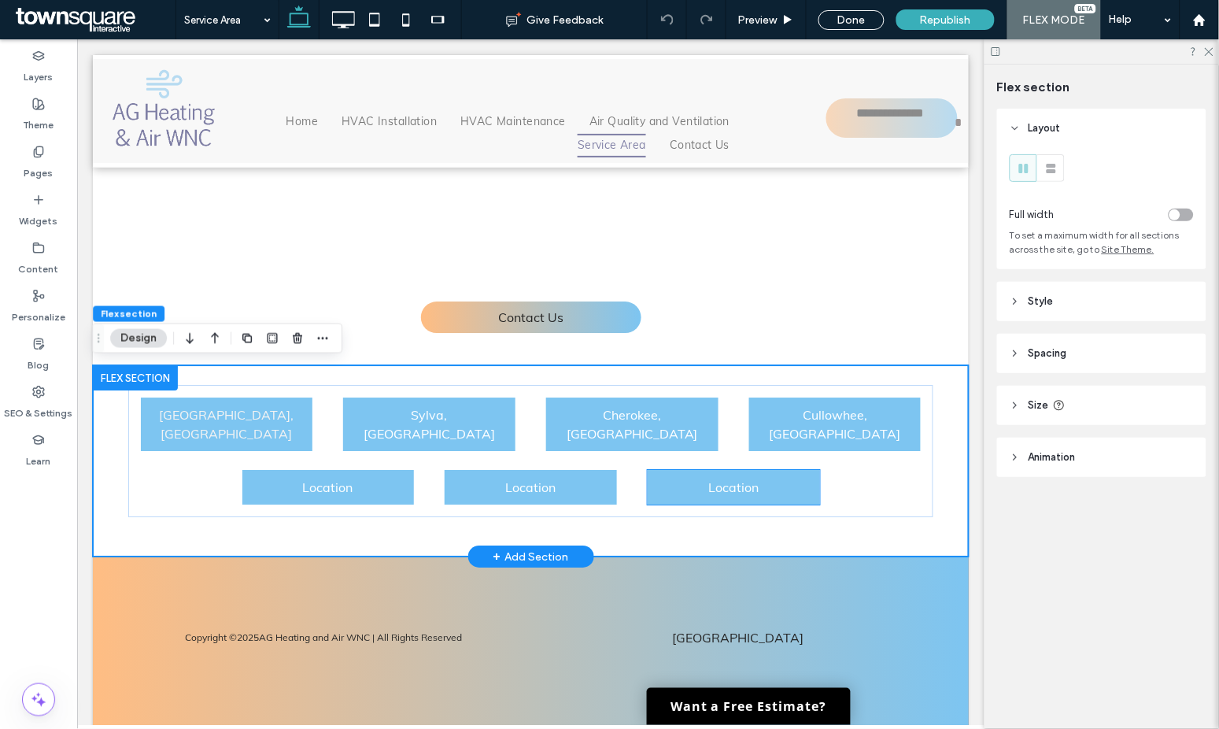
click at [770, 477] on p "Location" at bounding box center [733, 486] width 156 height 19
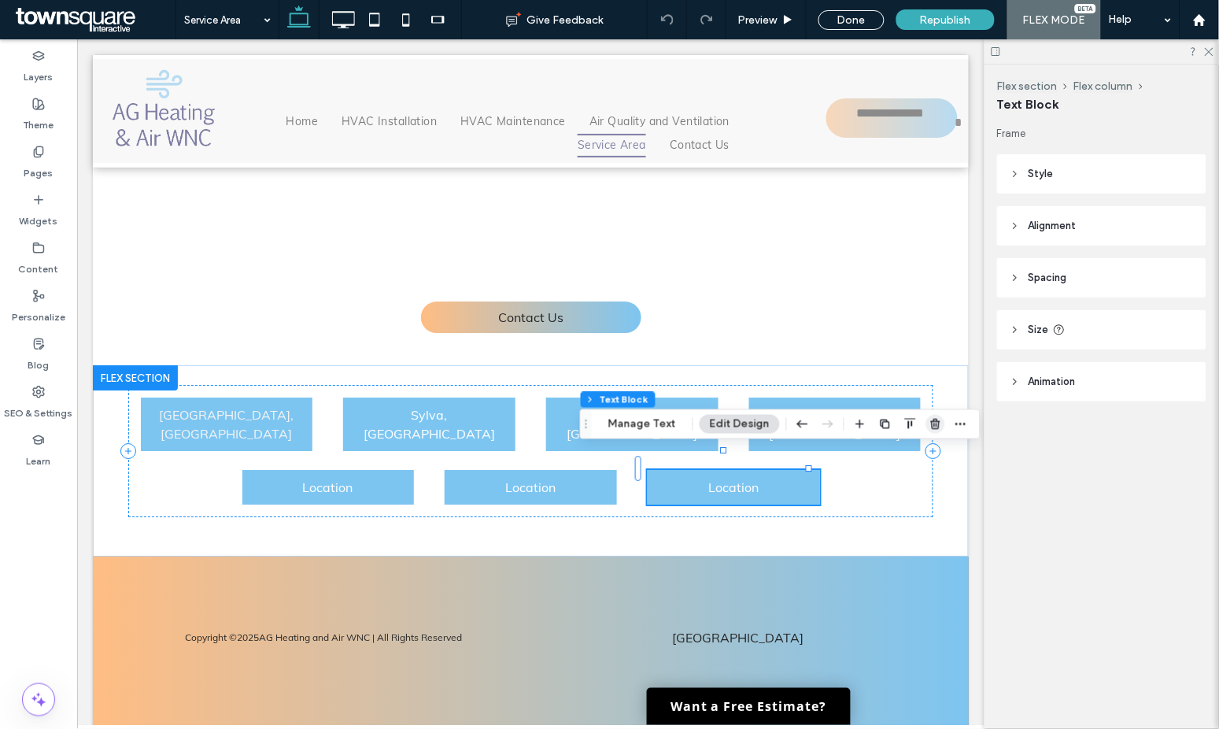
click at [926, 419] on span "button" at bounding box center [935, 424] width 19 height 19
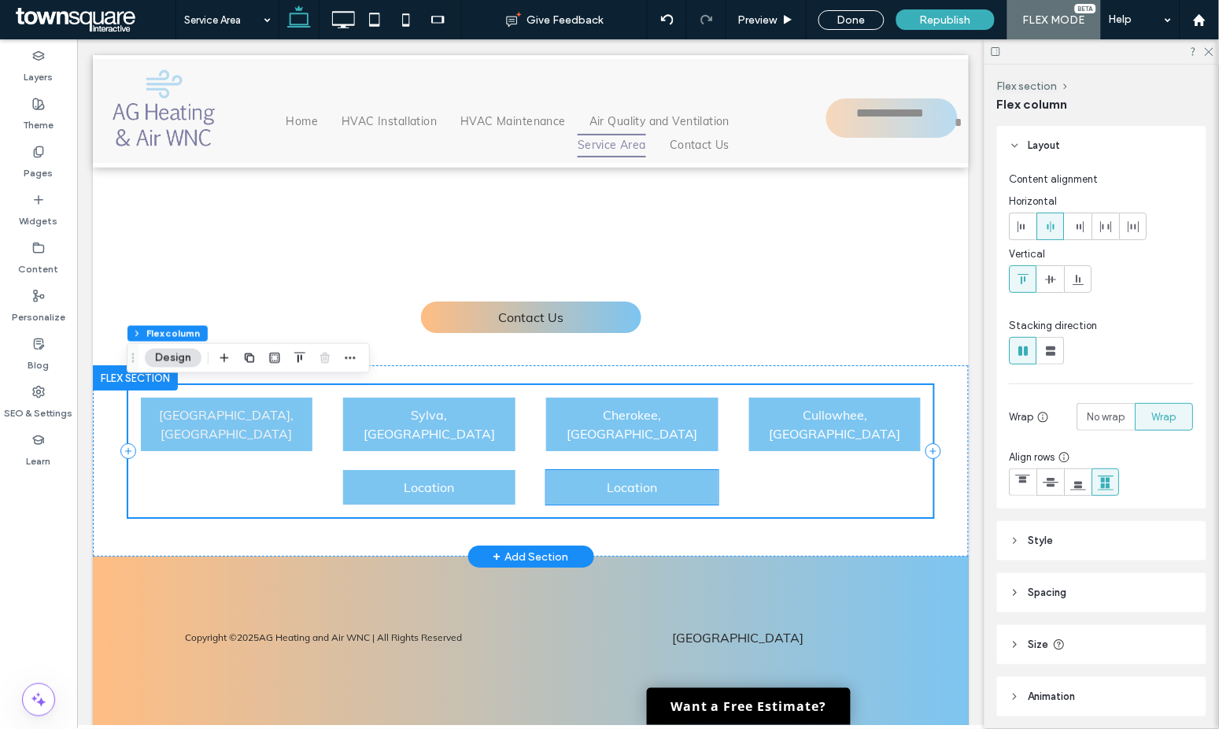
click at [676, 477] on p "Location" at bounding box center [631, 486] width 156 height 19
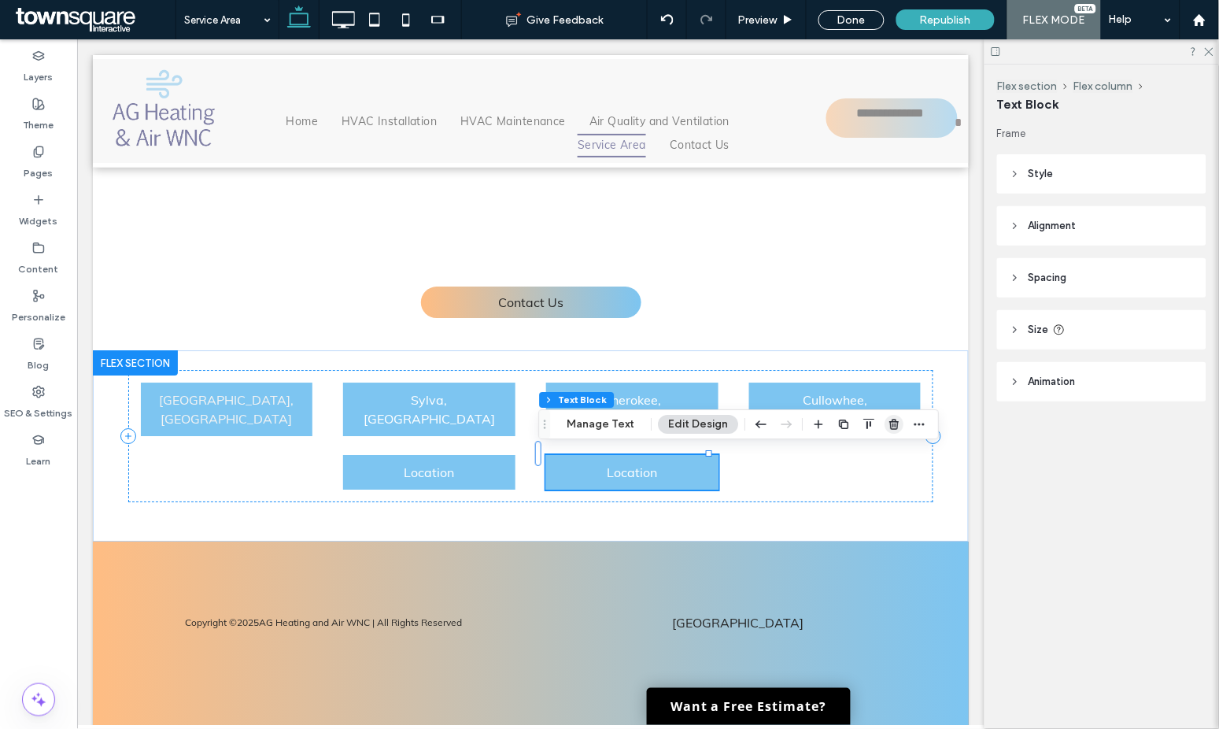
scroll to position [976, 0]
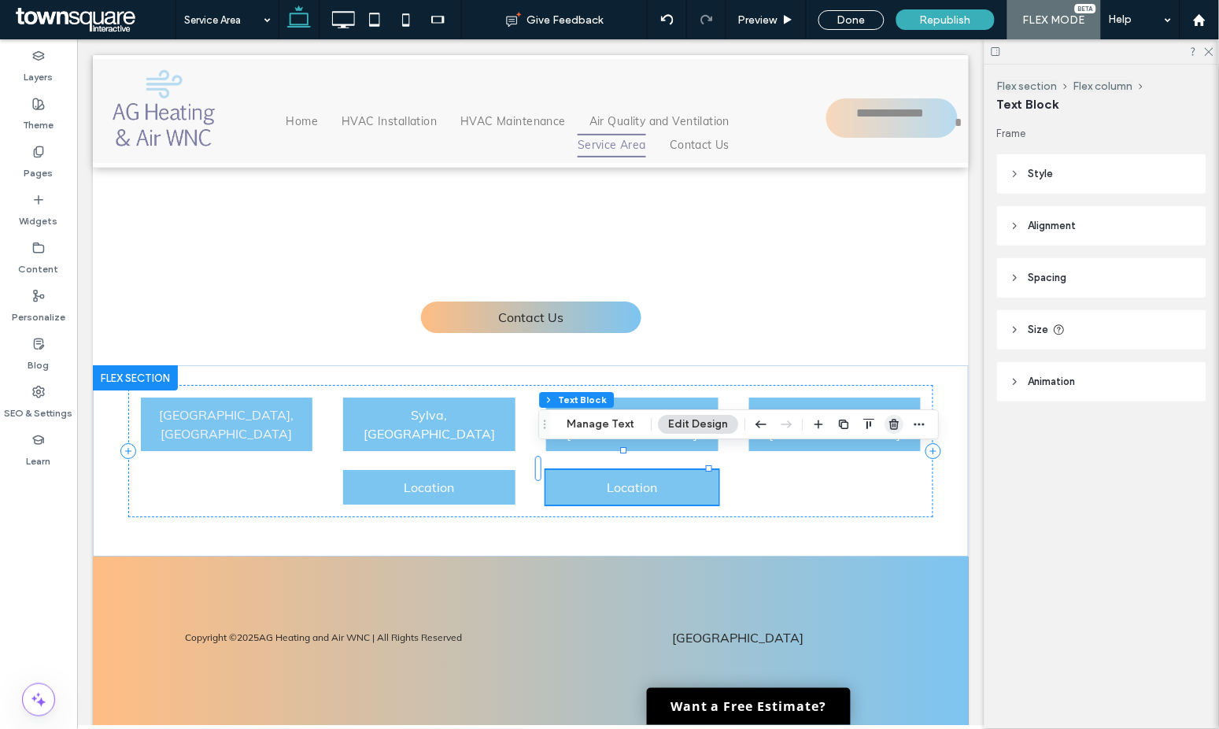
drag, startPoint x: 895, startPoint y: 420, endPoint x: 752, endPoint y: 393, distance: 144.9
click at [895, 420] on icon "button" at bounding box center [894, 424] width 13 height 13
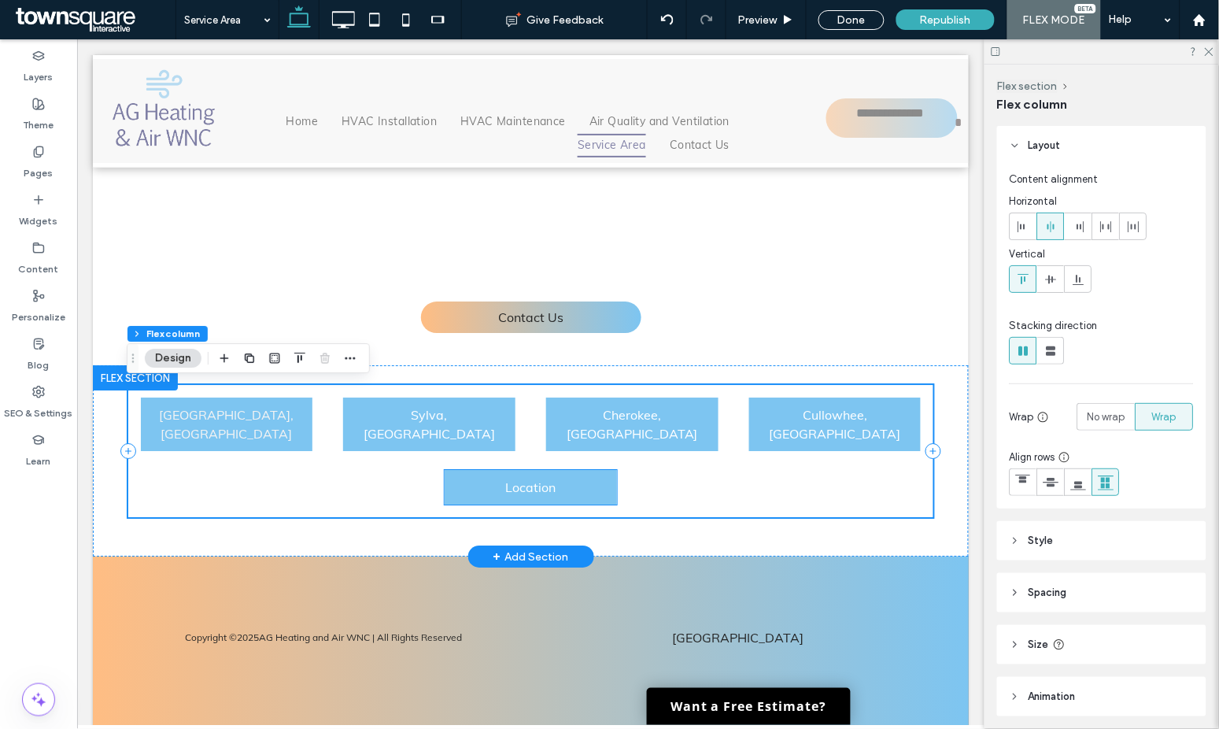
click at [555, 469] on div "Location" at bounding box center [530, 486] width 172 height 35
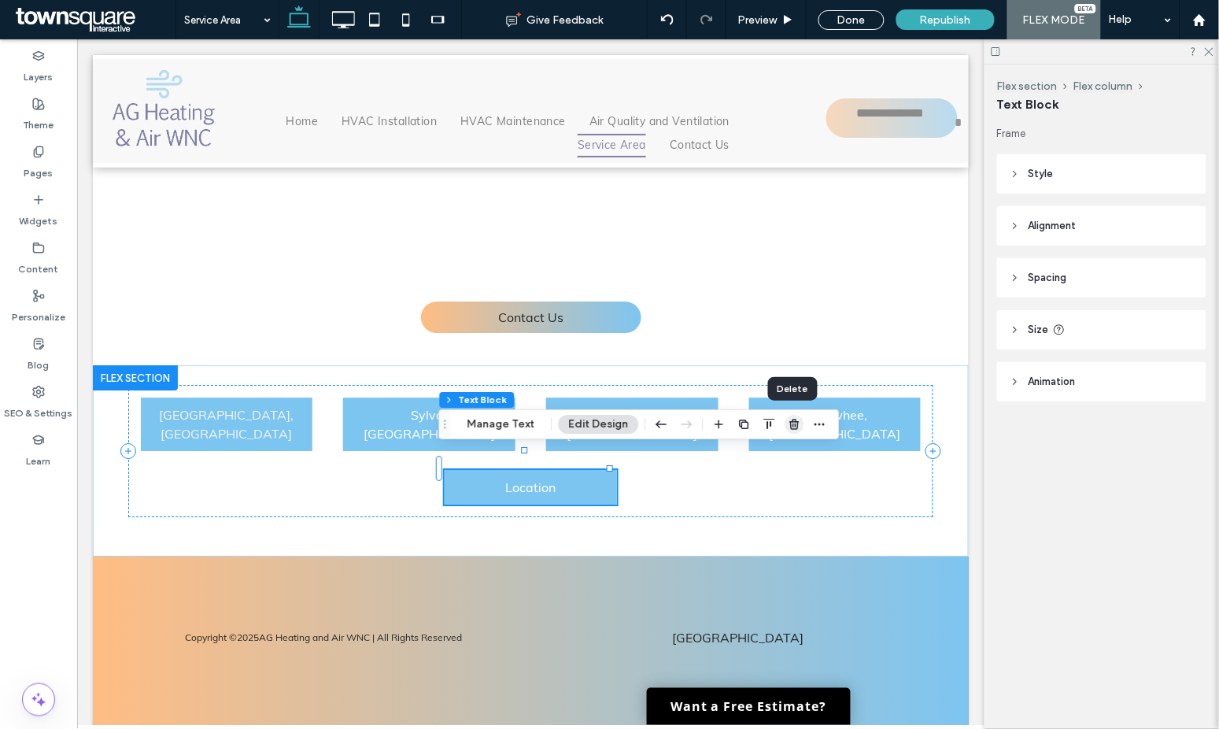
click at [793, 423] on icon "button" at bounding box center [794, 424] width 13 height 13
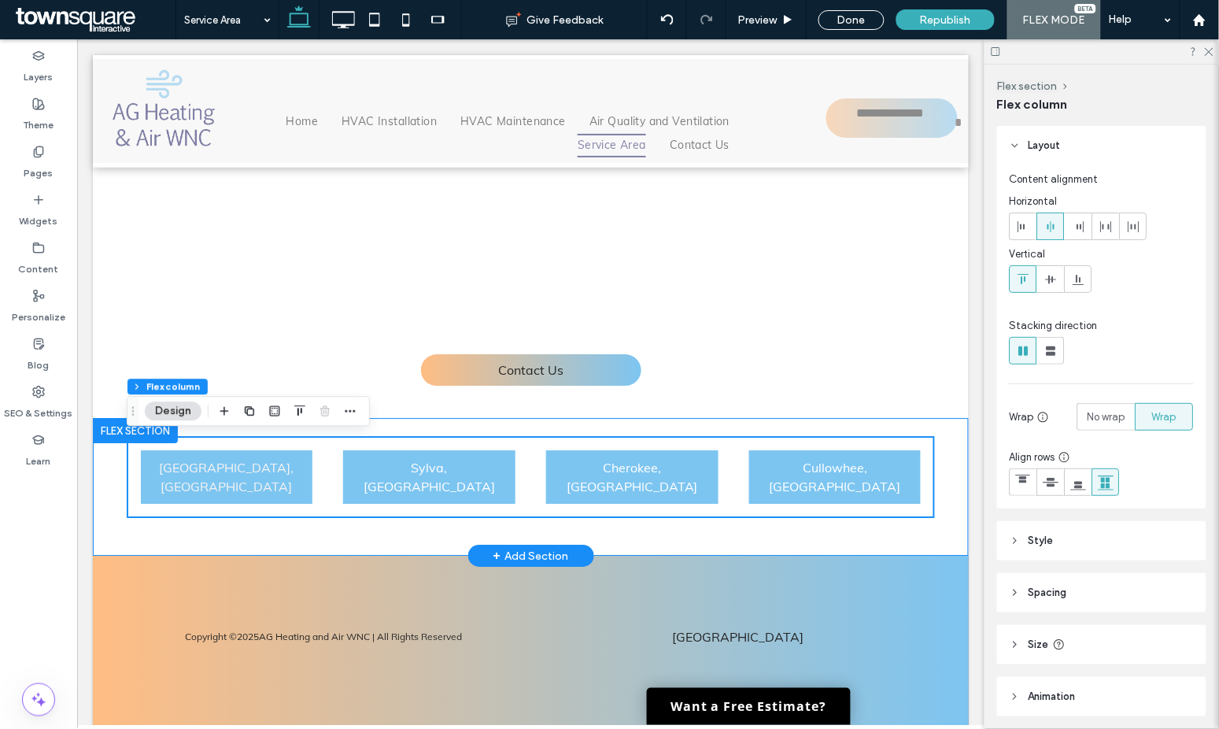
scroll to position [398, 0]
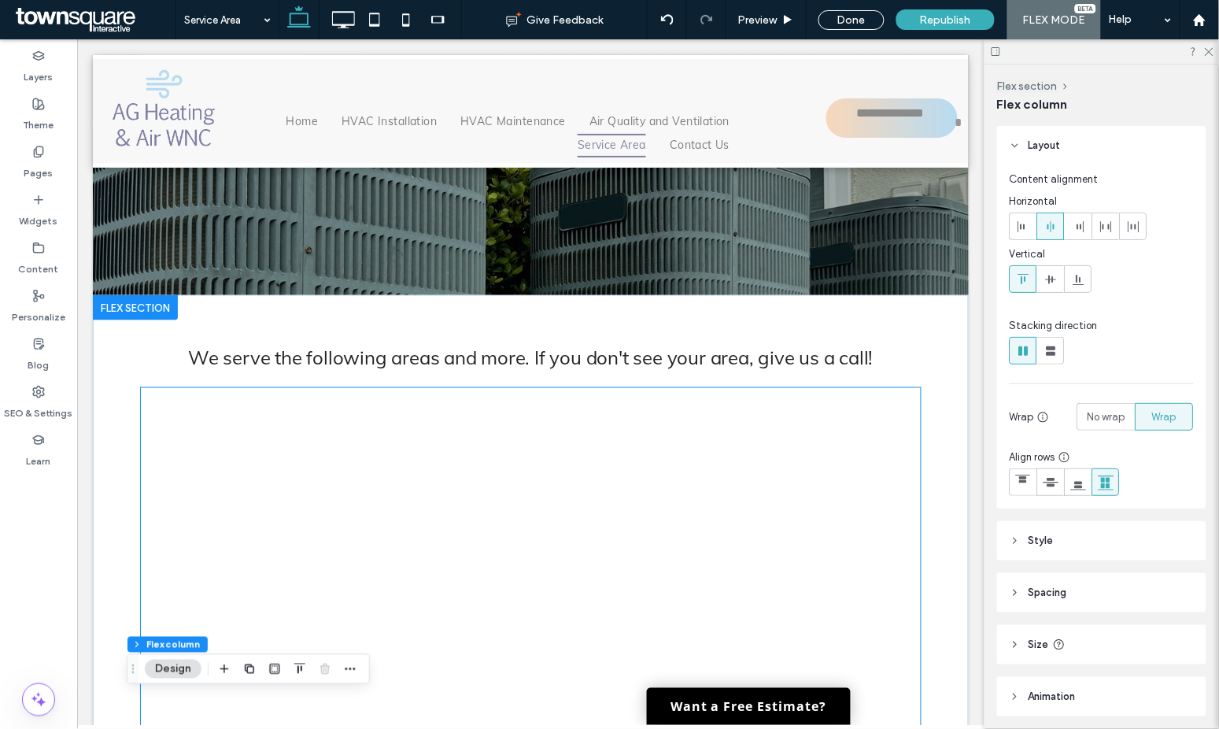
click at [729, 522] on div at bounding box center [530, 623] width 781 height 472
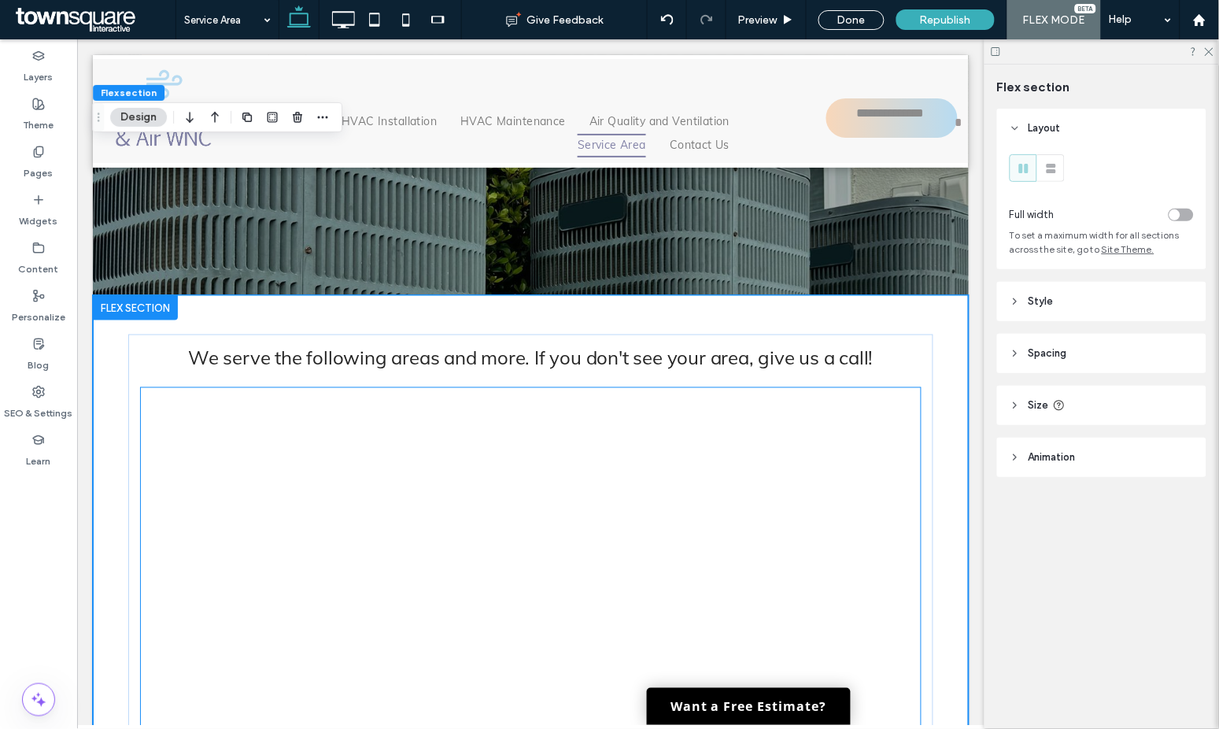
scroll to position [615, 0]
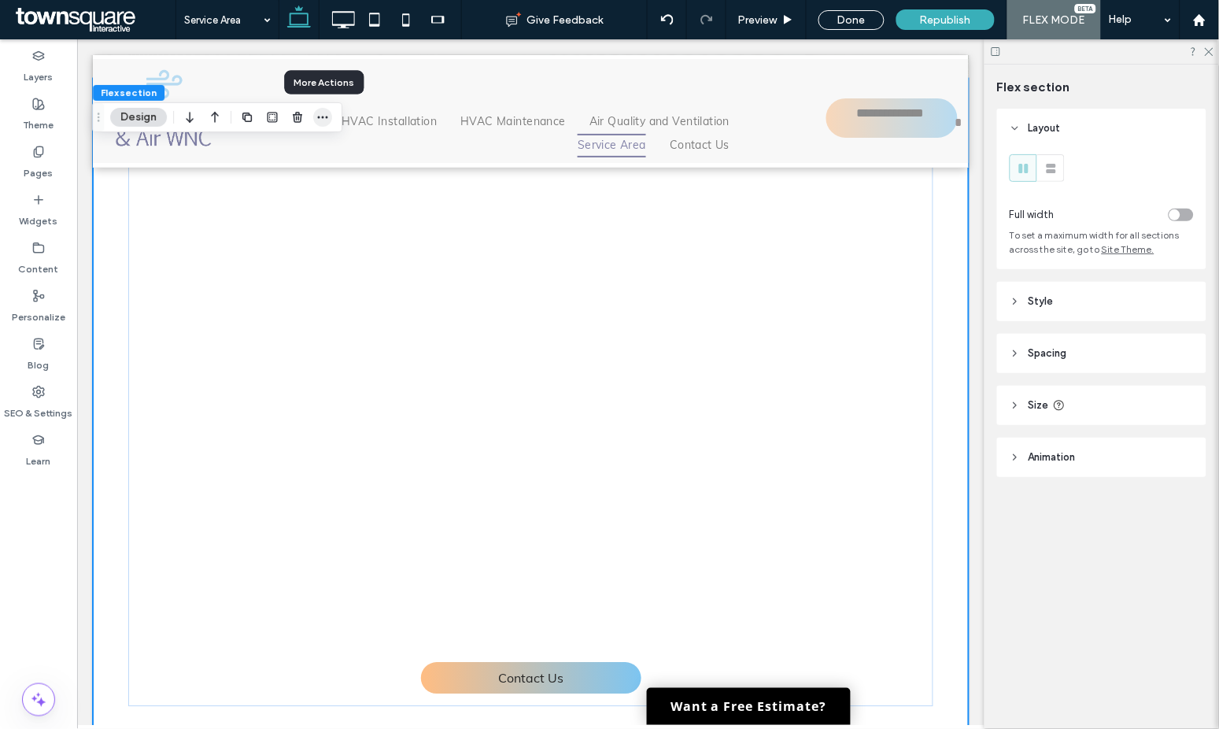
click at [327, 118] on use "button" at bounding box center [323, 117] width 10 height 2
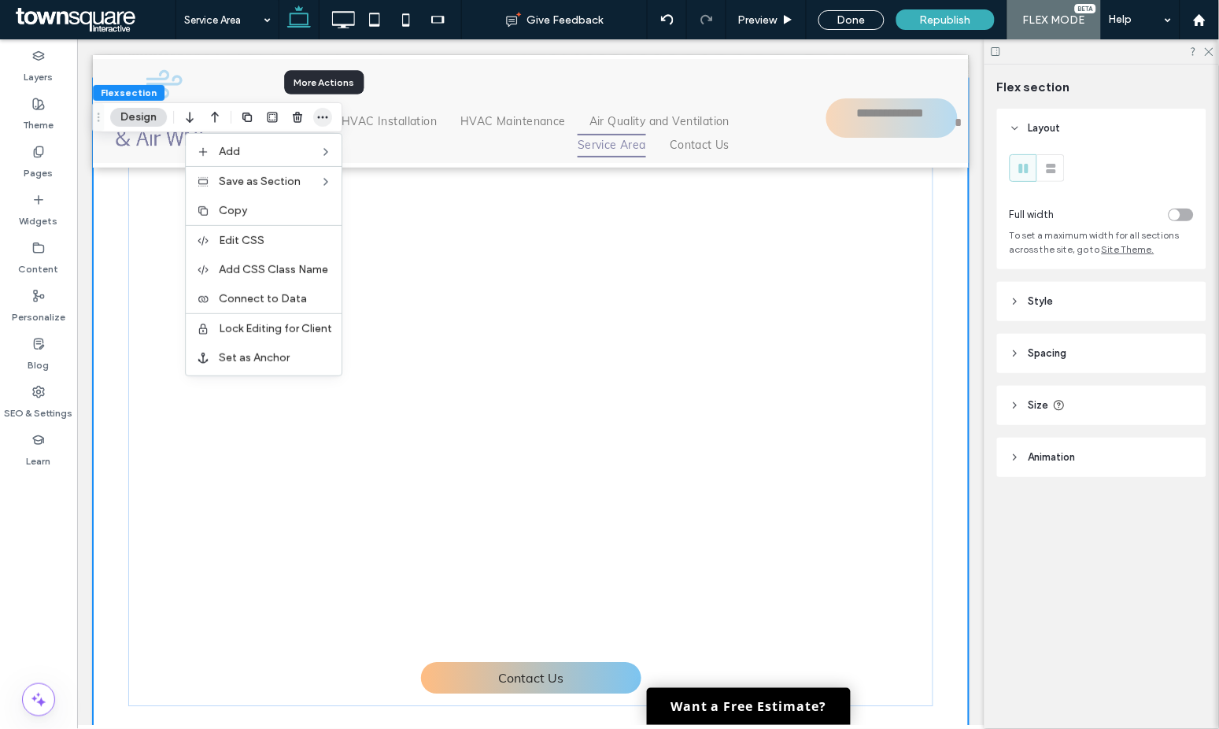
click at [328, 113] on icon "button" at bounding box center [322, 117] width 13 height 13
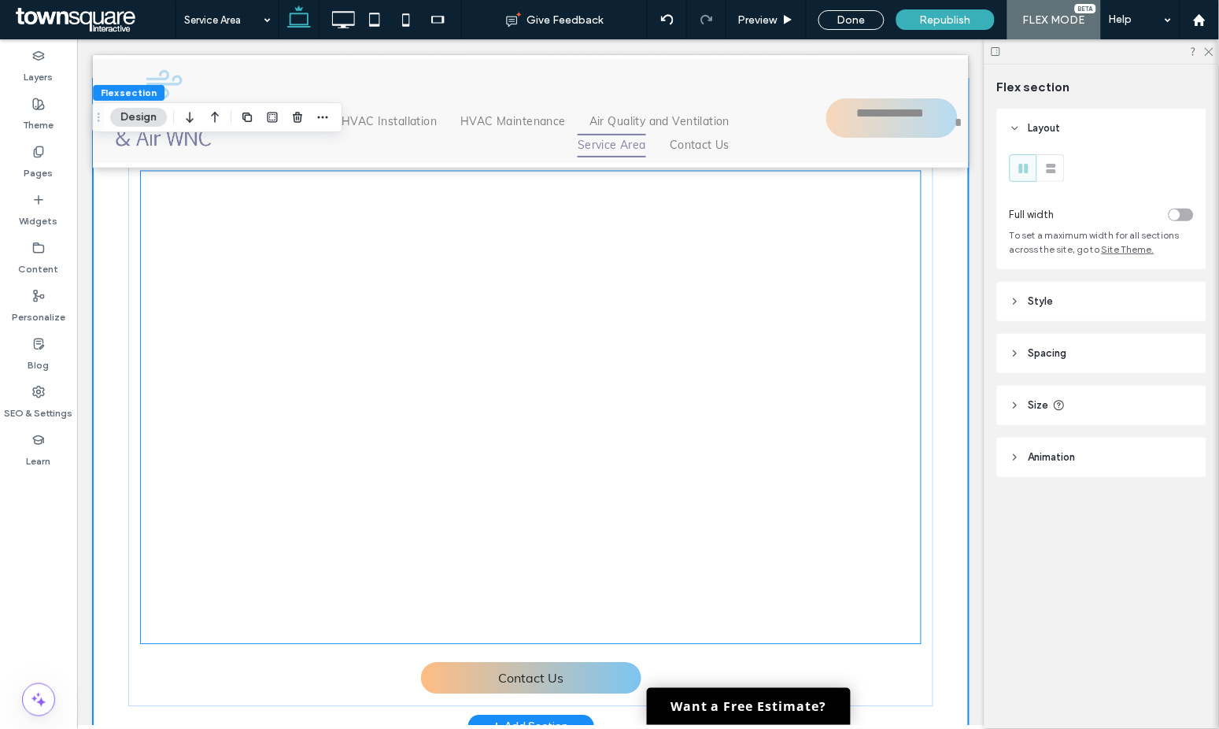
scroll to position [90, 0]
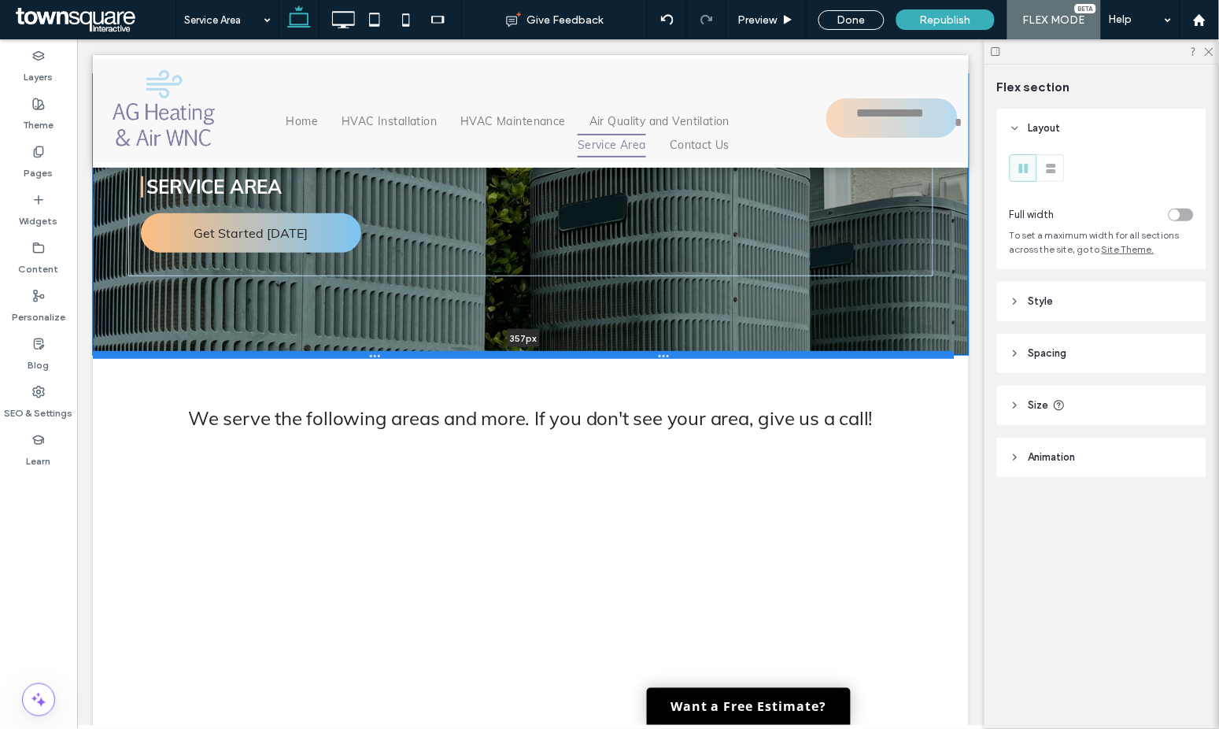
drag, startPoint x: 427, startPoint y: 604, endPoint x: 462, endPoint y: 353, distance: 252.6
click at [462, 353] on div at bounding box center [523, 354] width 862 height 8
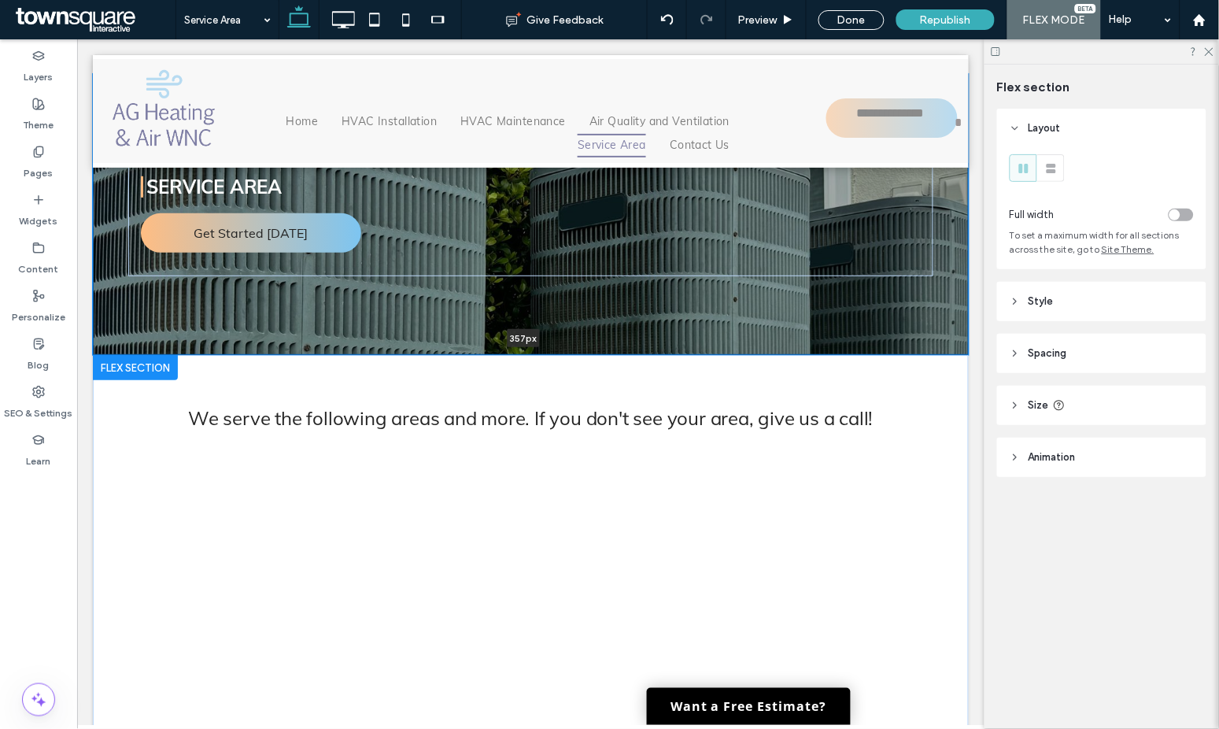
type input "***"
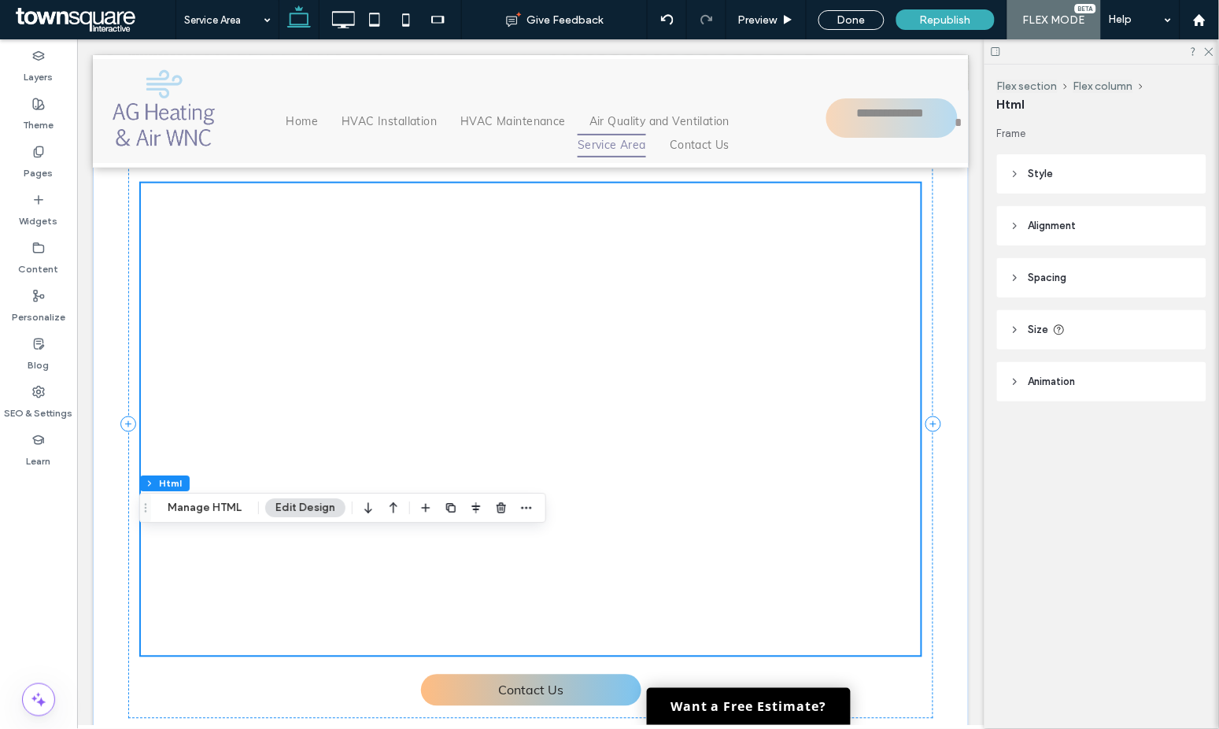
scroll to position [365, 0]
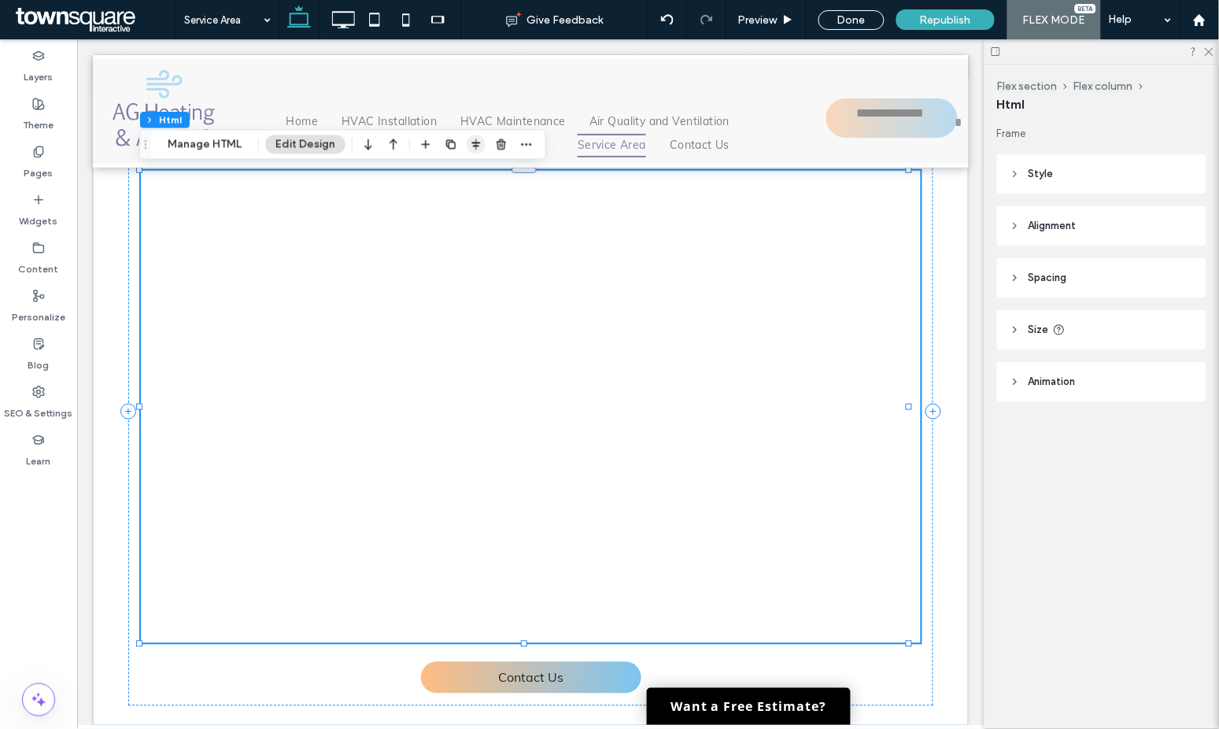
click at [473, 147] on icon "button" at bounding box center [476, 144] width 13 height 13
click at [460, 177] on icon "center" at bounding box center [460, 175] width 13 height 13
click at [906, 248] on div at bounding box center [906, 406] width 1 height 472
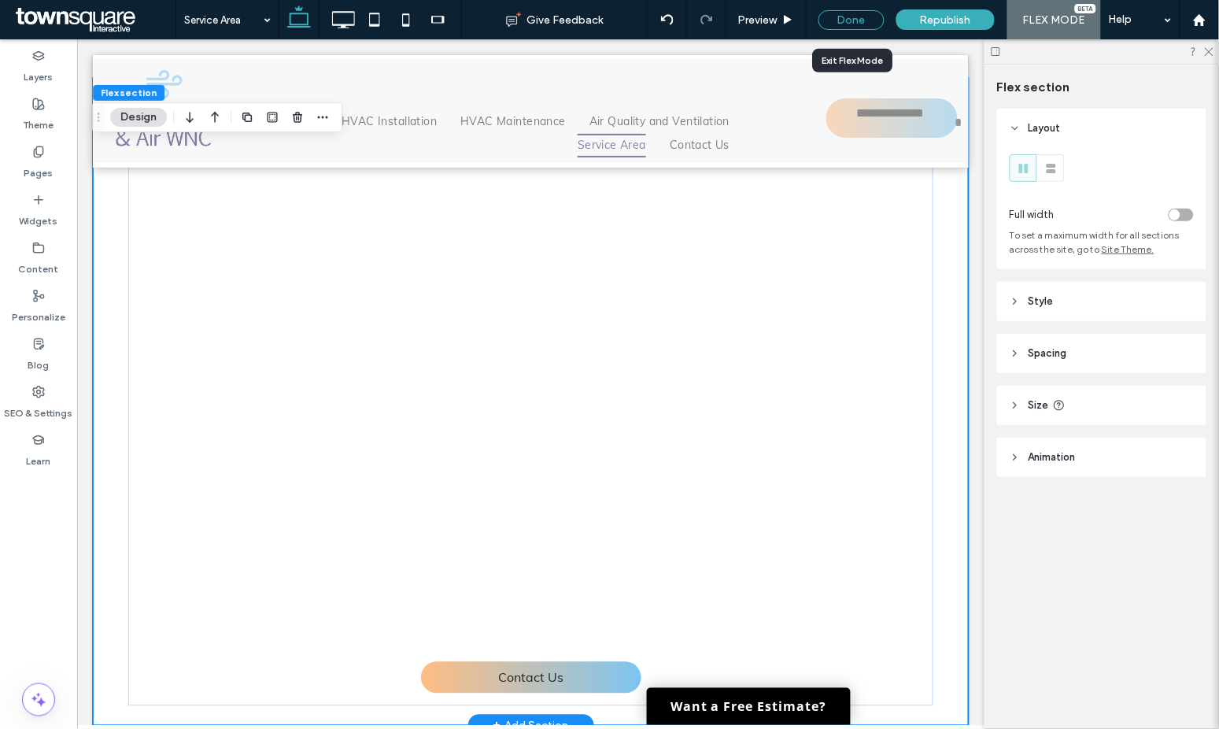
click at [859, 14] on div "Done" at bounding box center [851, 20] width 66 height 20
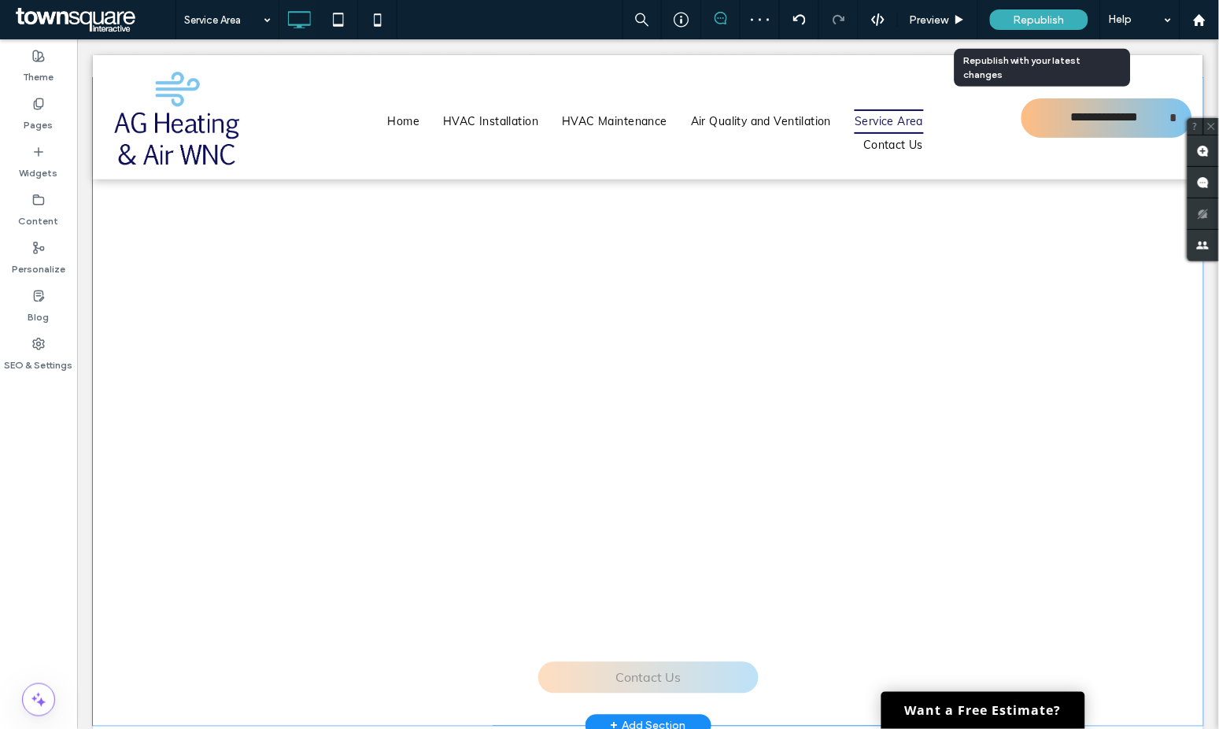
click at [1033, 16] on span "Republish" at bounding box center [1039, 19] width 51 height 13
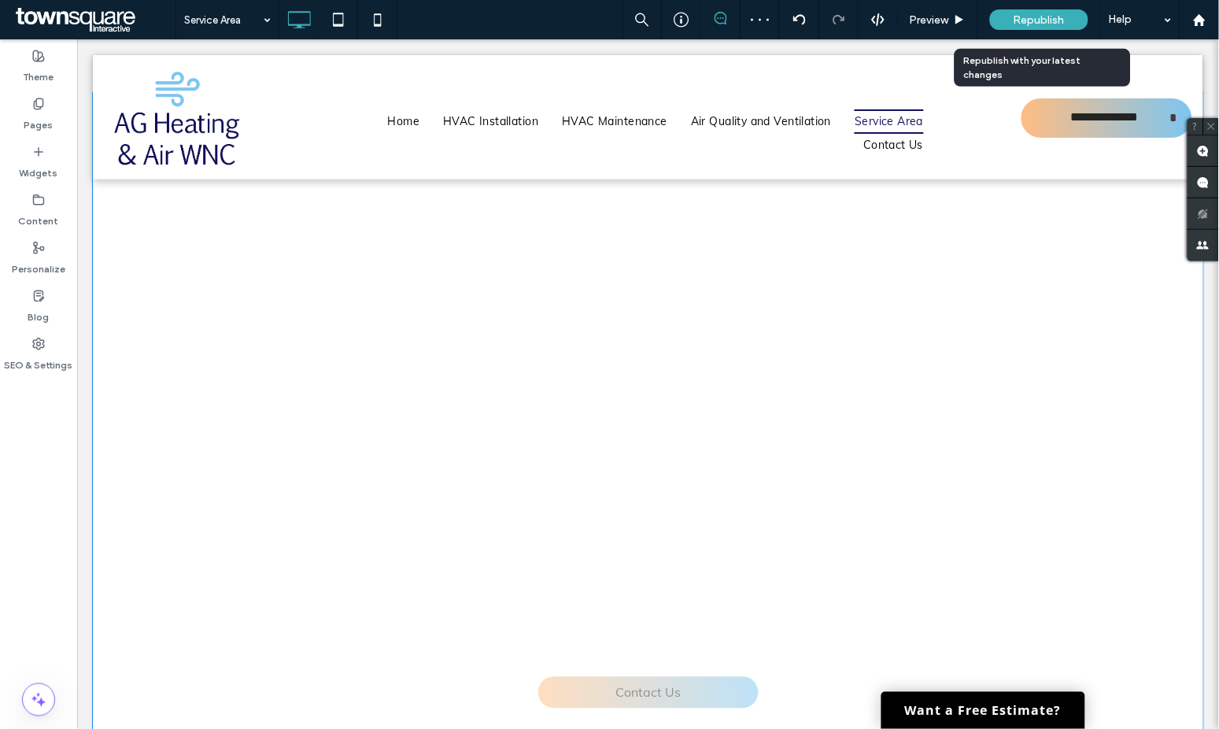
scroll to position [379, 0]
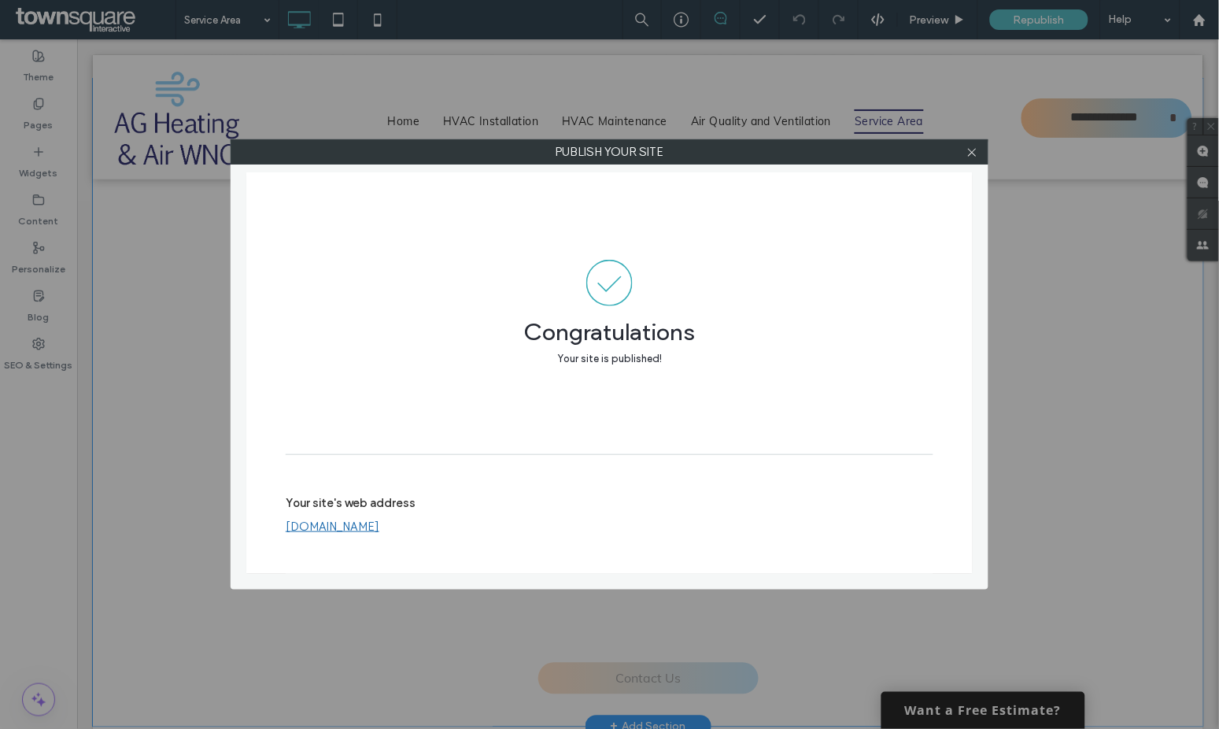
click at [379, 528] on link "www.agheatingandairwnc.com" at bounding box center [333, 526] width 94 height 14
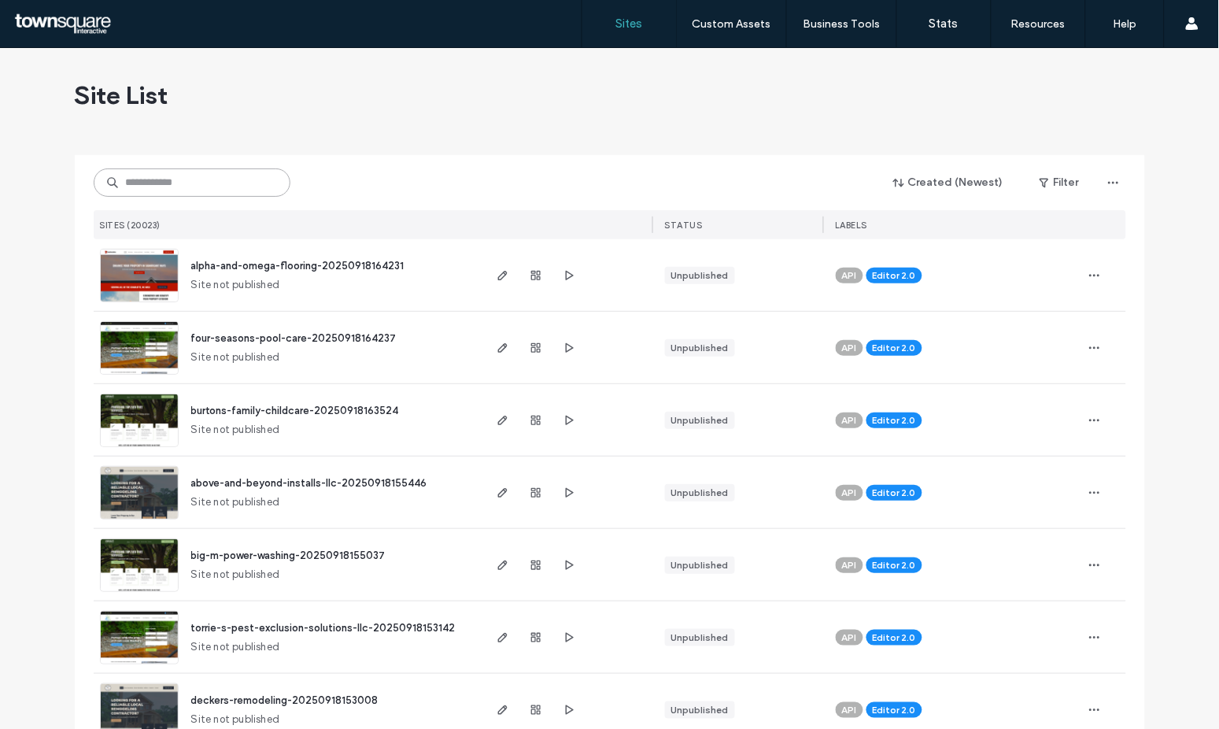
click at [220, 183] on input at bounding box center [192, 182] width 197 height 28
paste input "**********"
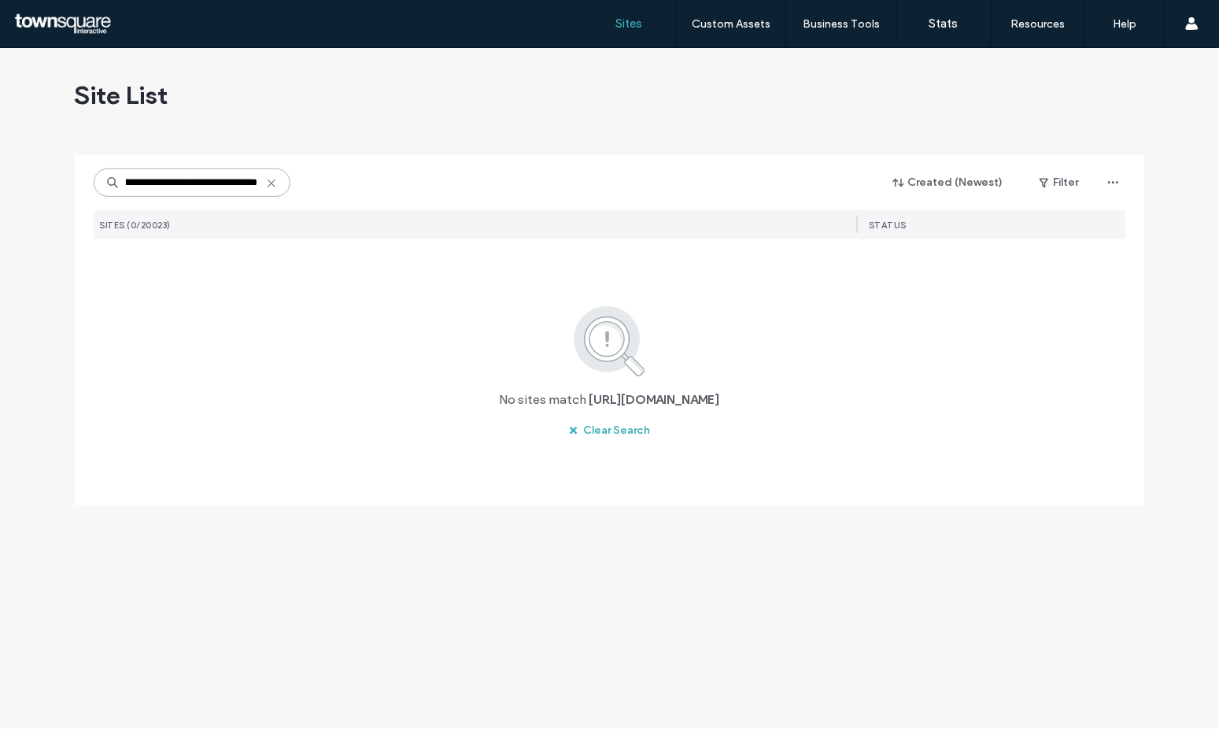
scroll to position [0, 55]
type input "**********"
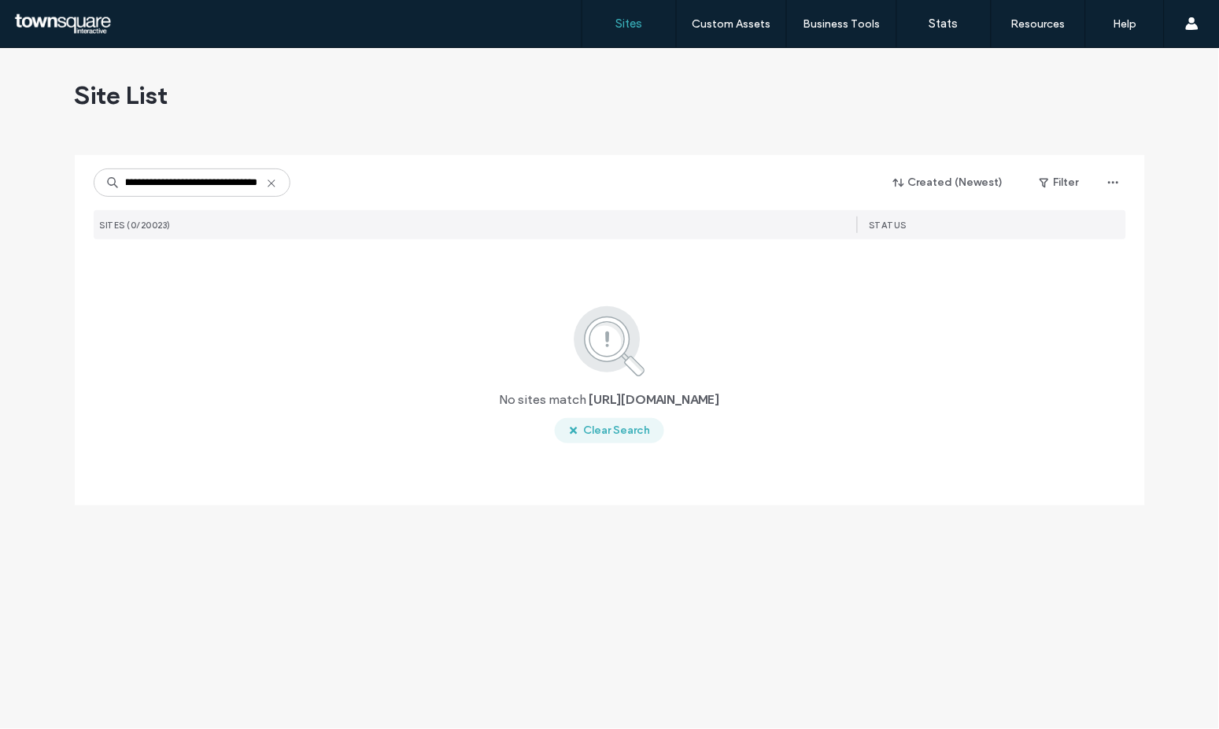
scroll to position [0, 0]
click at [610, 434] on button "Clear Search" at bounding box center [609, 430] width 109 height 25
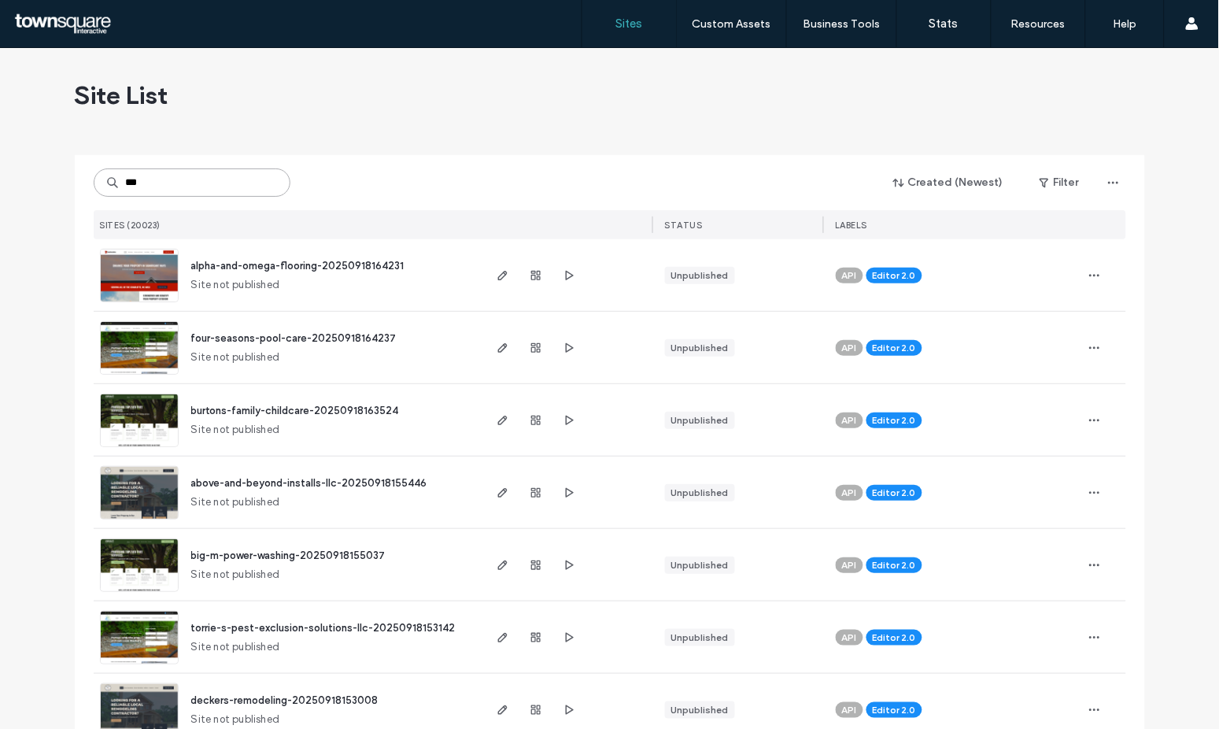
click at [153, 185] on input "***" at bounding box center [192, 182] width 197 height 28
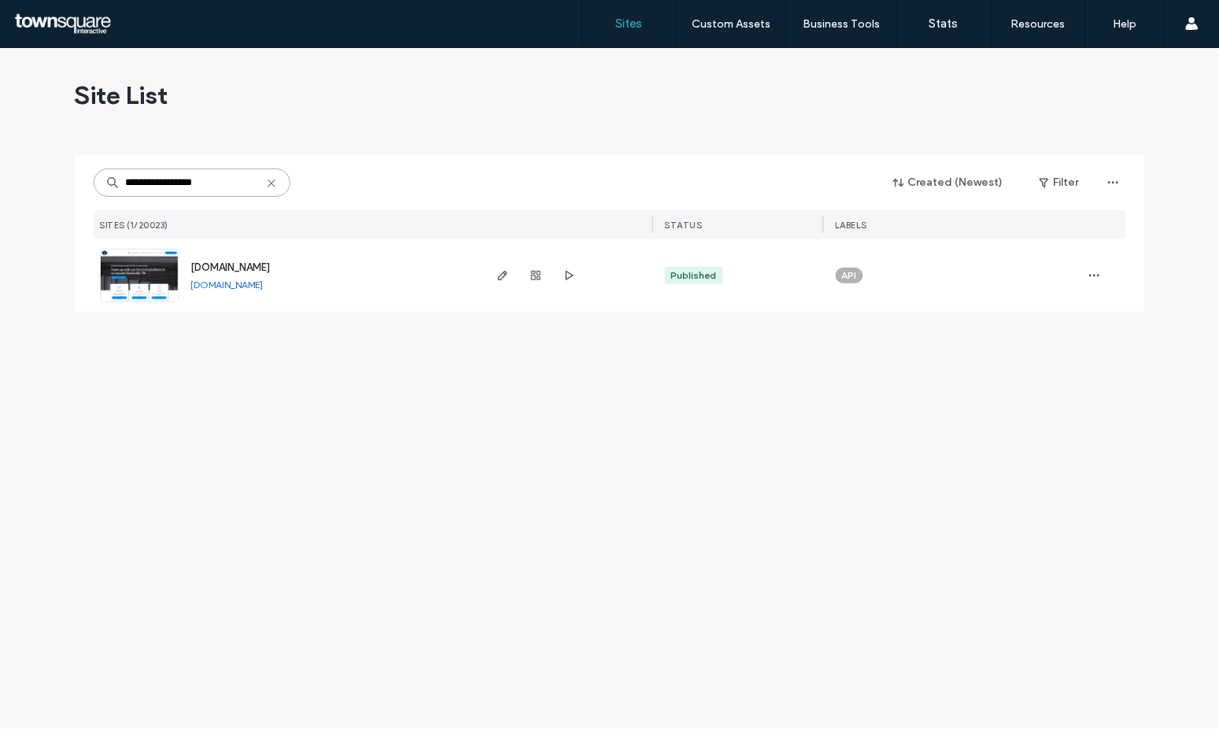
type input "**********"
click at [223, 270] on span "www.goodworksplumbingllc.com" at bounding box center [230, 267] width 79 height 12
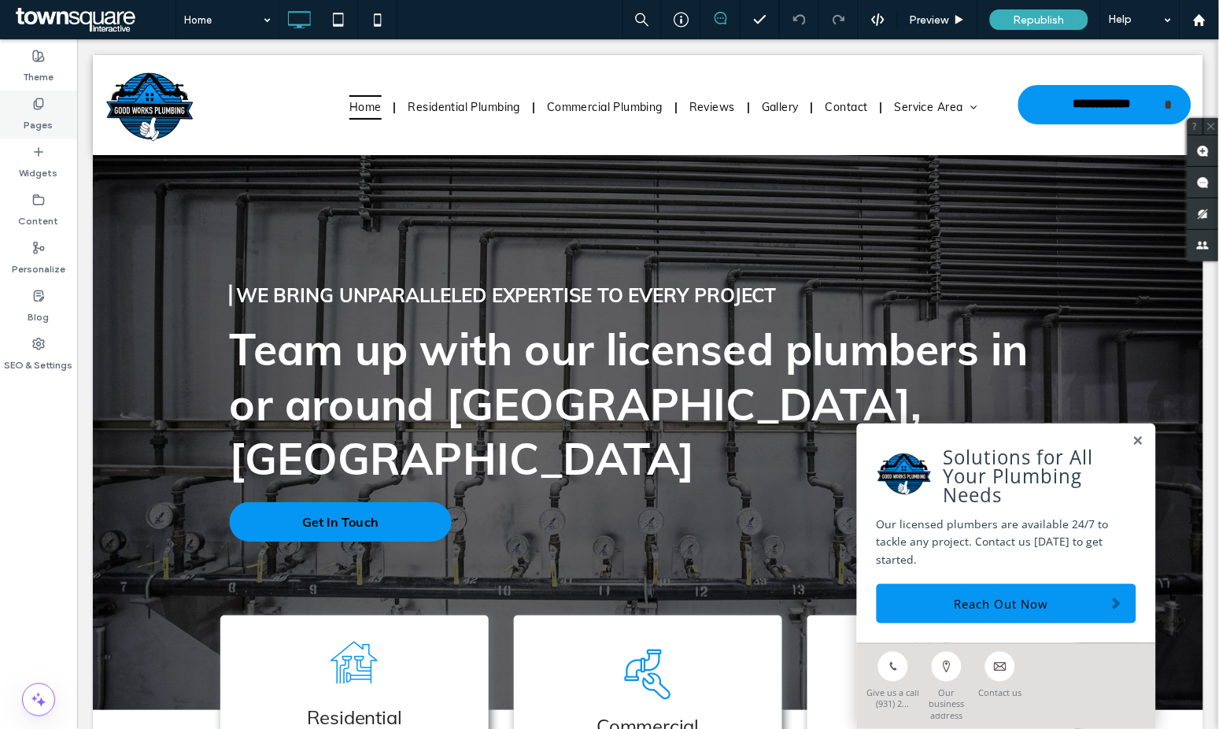
click at [22, 113] on div "Pages" at bounding box center [38, 114] width 77 height 48
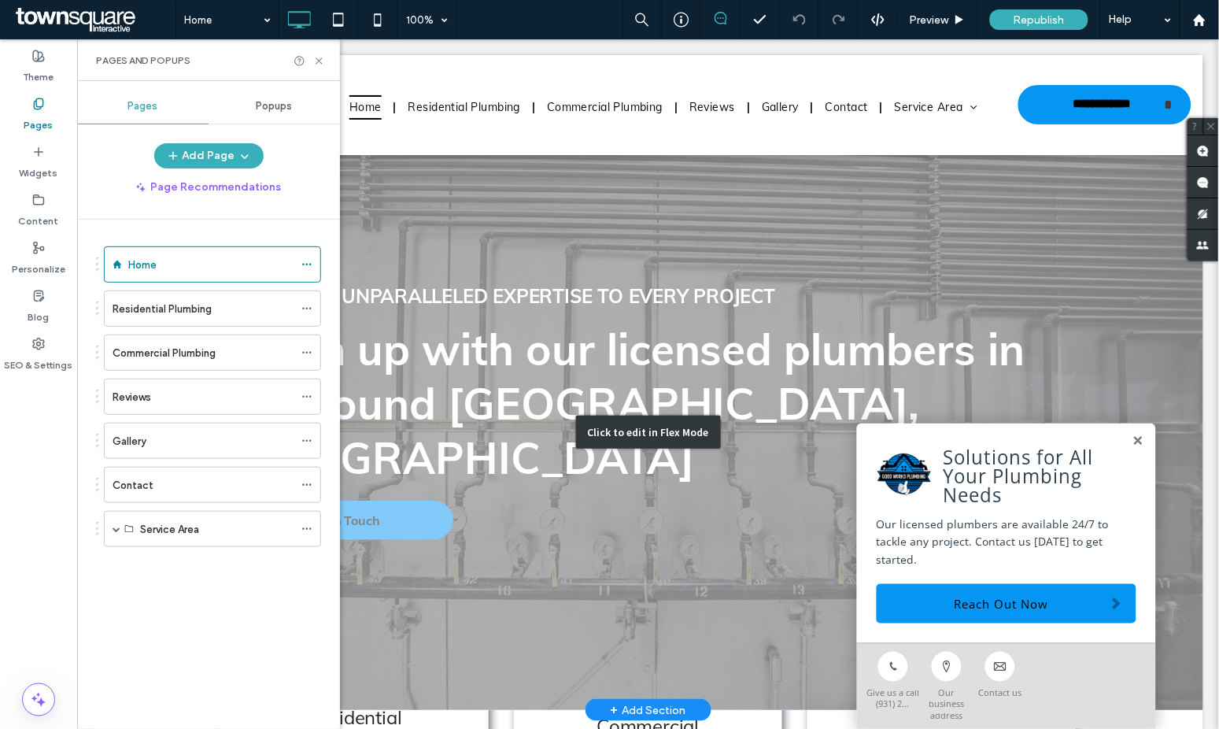
click at [1047, 248] on div "Click to edit in Flex Mode" at bounding box center [647, 432] width 1110 height 556
